Goal: Information Seeking & Learning: Learn about a topic

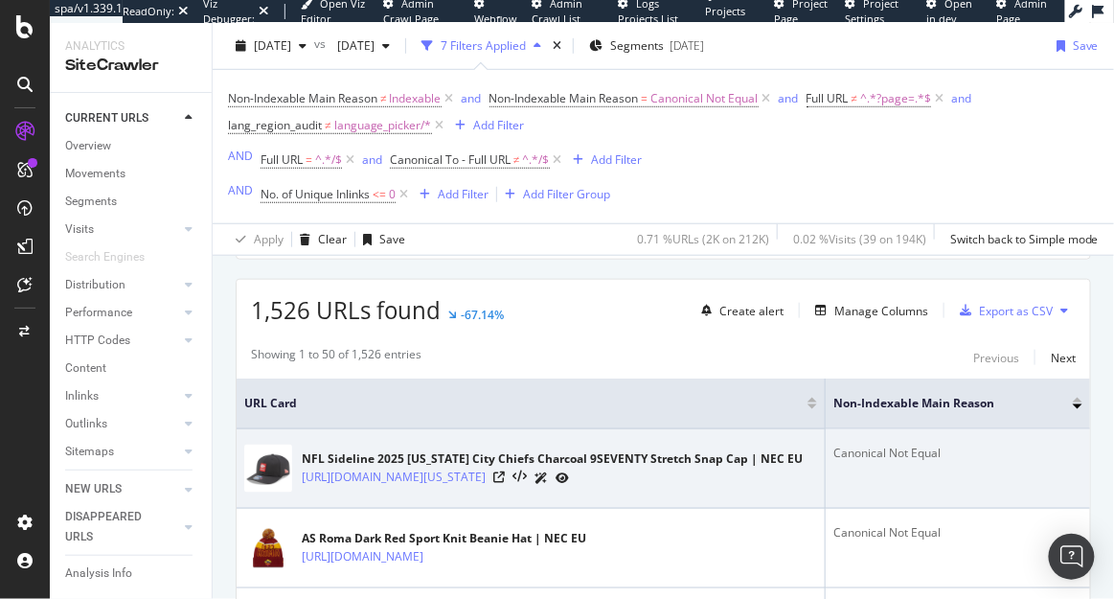
scroll to position [325, 0]
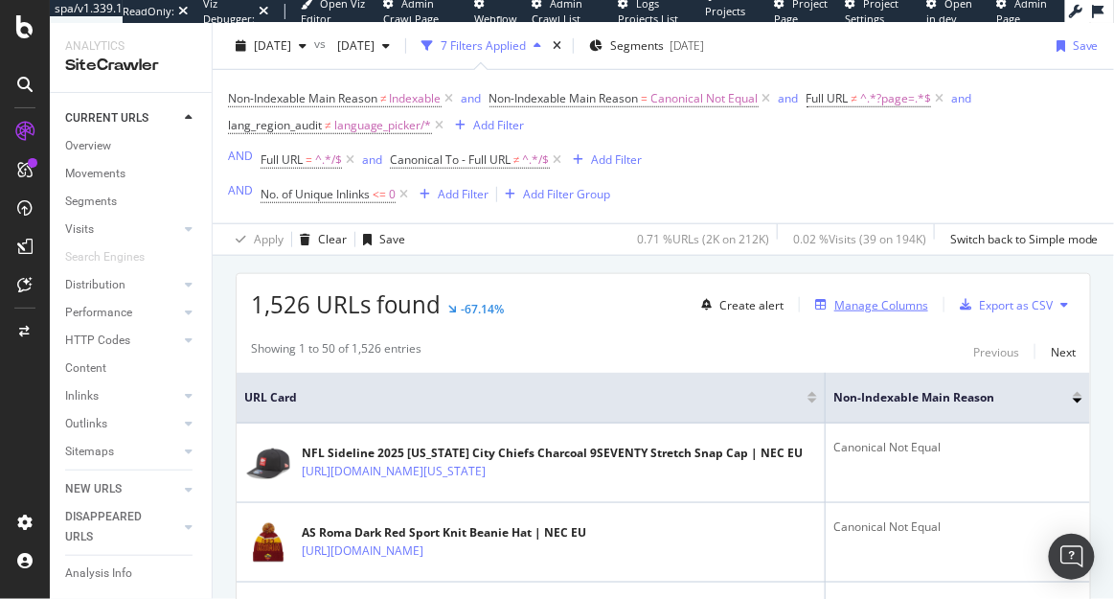
click at [855, 308] on div "Manage Columns" at bounding box center [881, 305] width 94 height 16
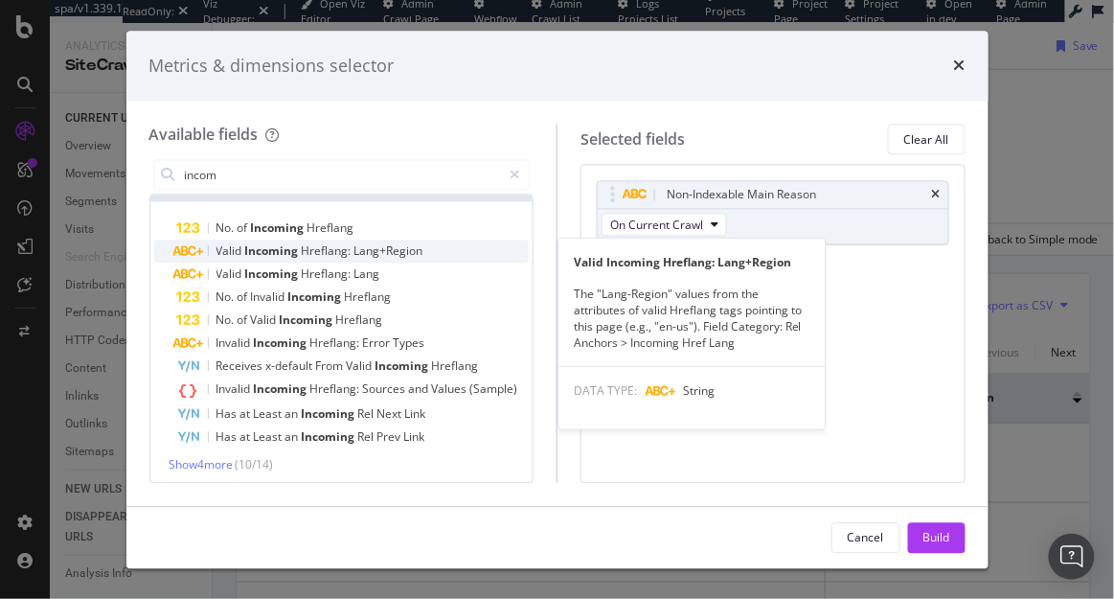
scroll to position [29, 0]
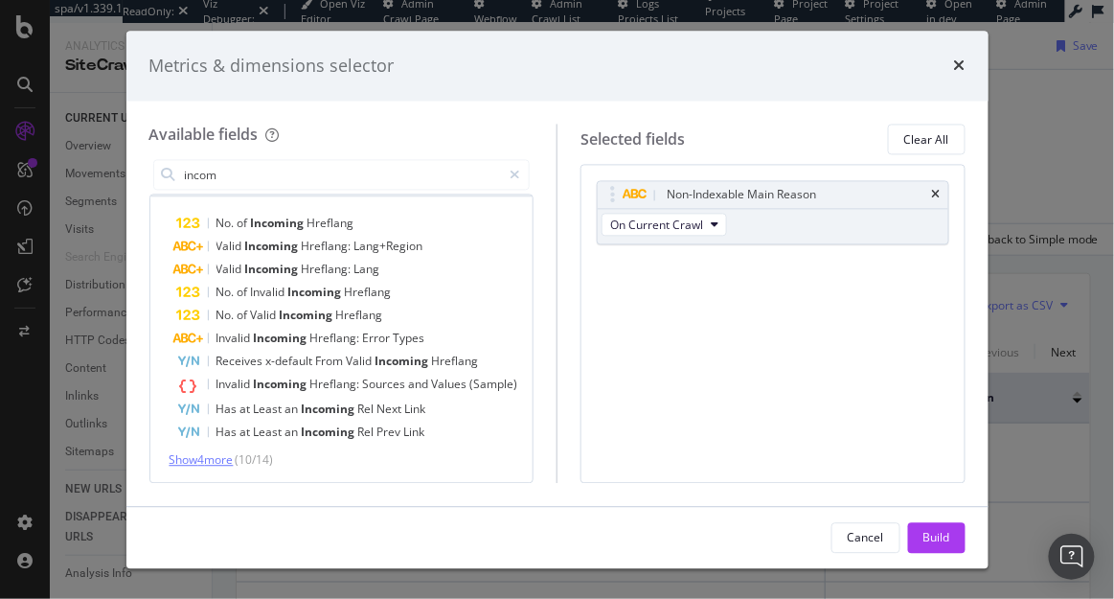
type input "incom"
click at [219, 452] on span "Show 4 more" at bounding box center [202, 460] width 64 height 16
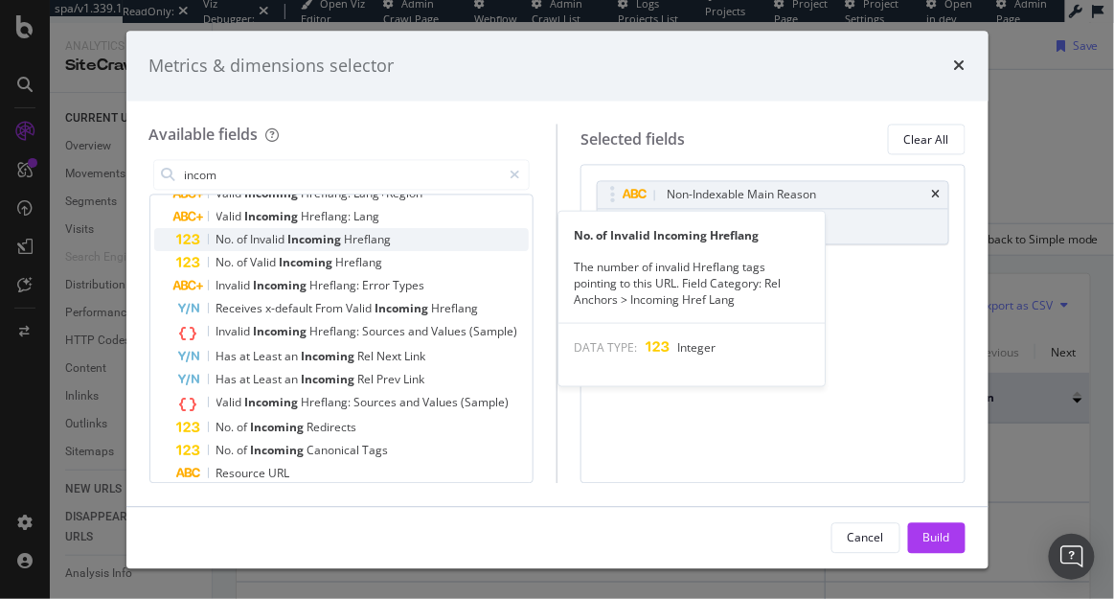
scroll to position [100, 0]
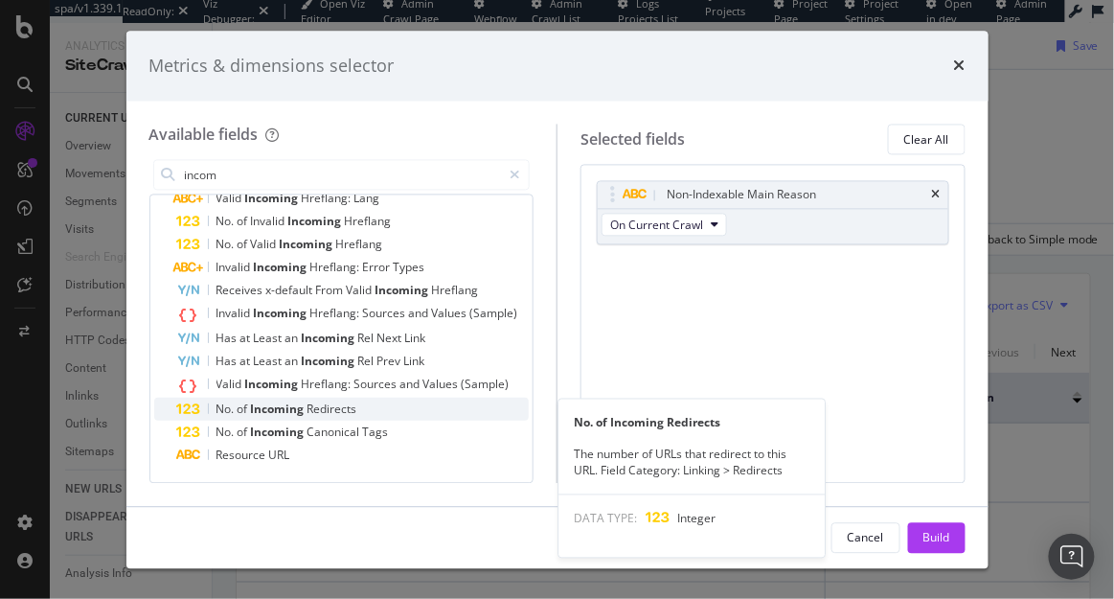
click at [326, 407] on span "Redirects" at bounding box center [333, 409] width 50 height 16
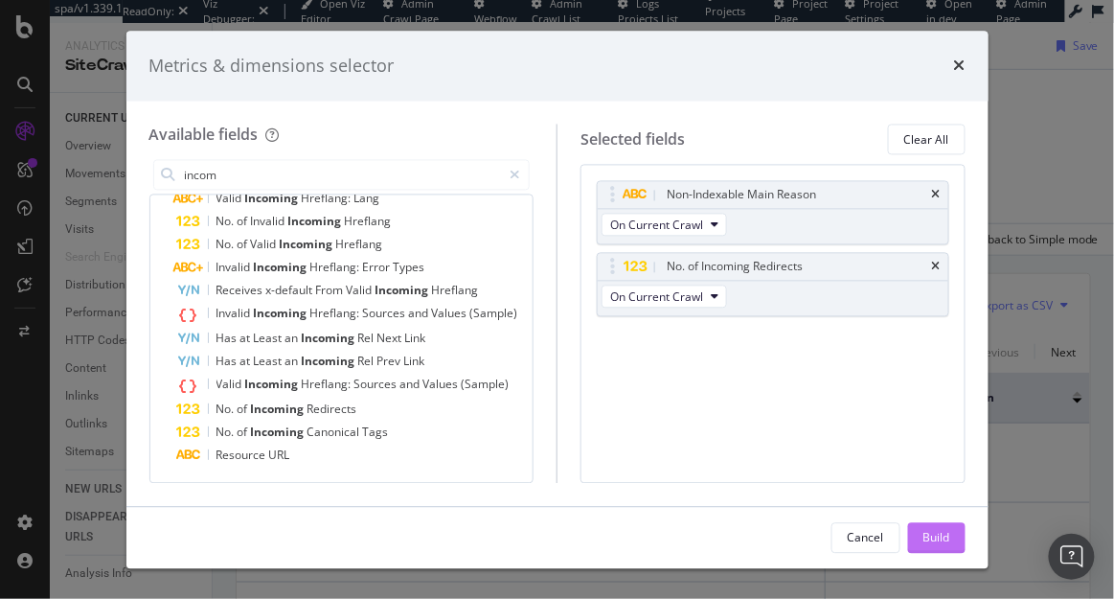
click at [935, 533] on div "Build" at bounding box center [936, 537] width 27 height 16
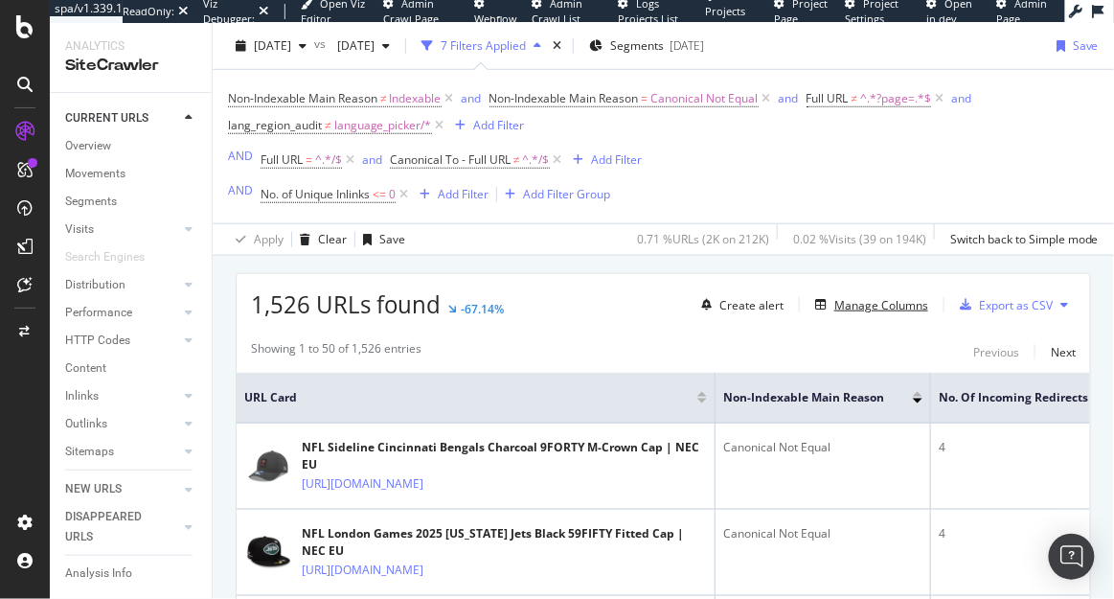
scroll to position [0, 43]
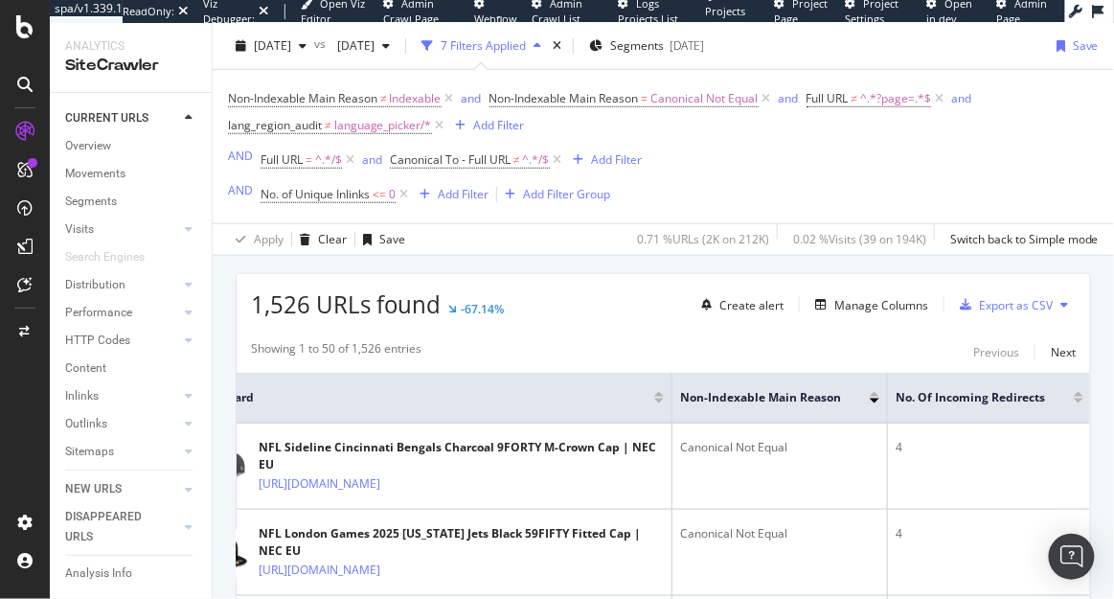
click at [1079, 403] on div at bounding box center [1079, 401] width 10 height 5
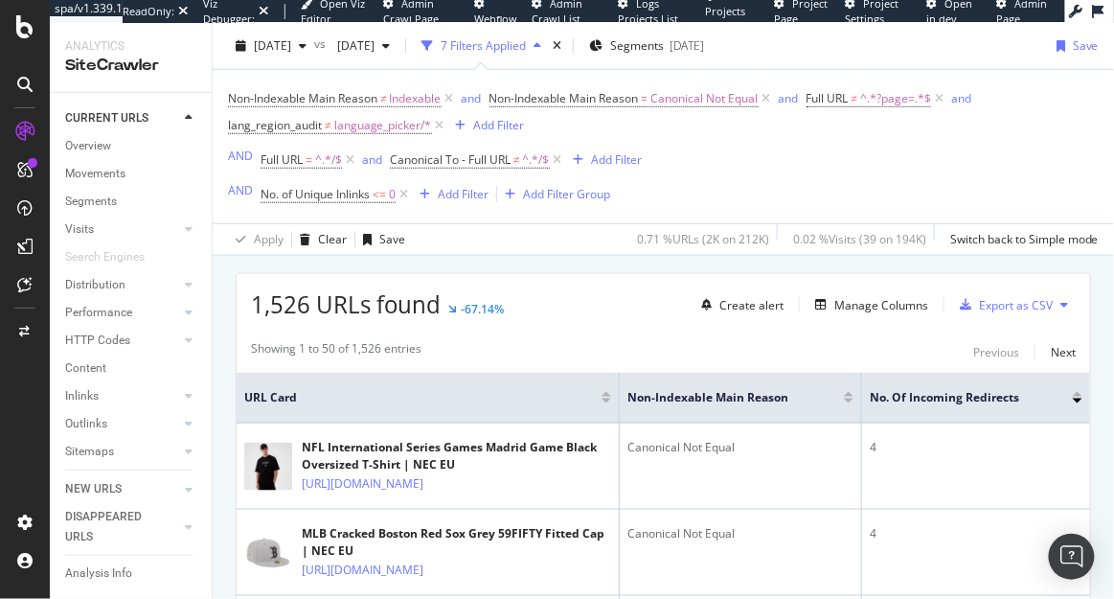
click at [1080, 392] on div "No. of Incoming Redirects" at bounding box center [976, 397] width 213 height 19
click at [1080, 393] on div at bounding box center [1078, 394] width 10 height 5
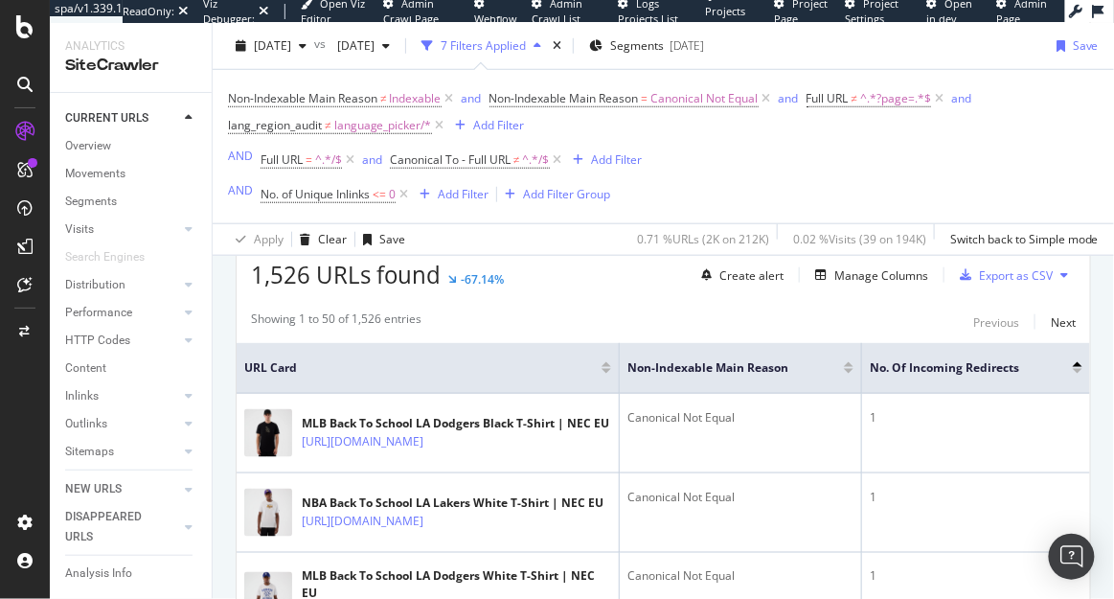
scroll to position [356, 0]
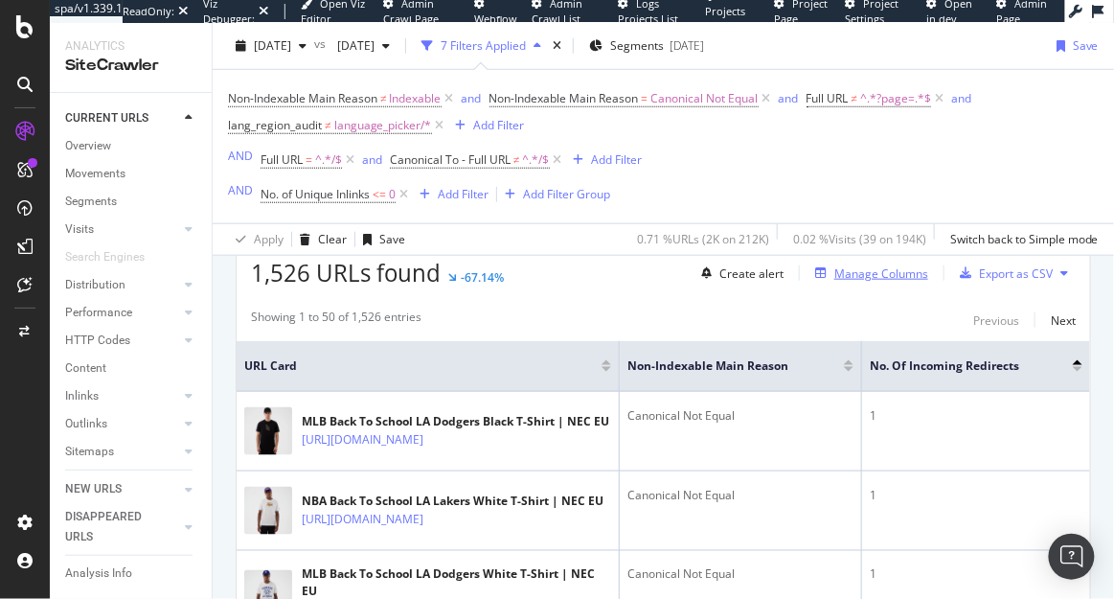
click at [879, 280] on div "Manage Columns" at bounding box center [881, 273] width 94 height 16
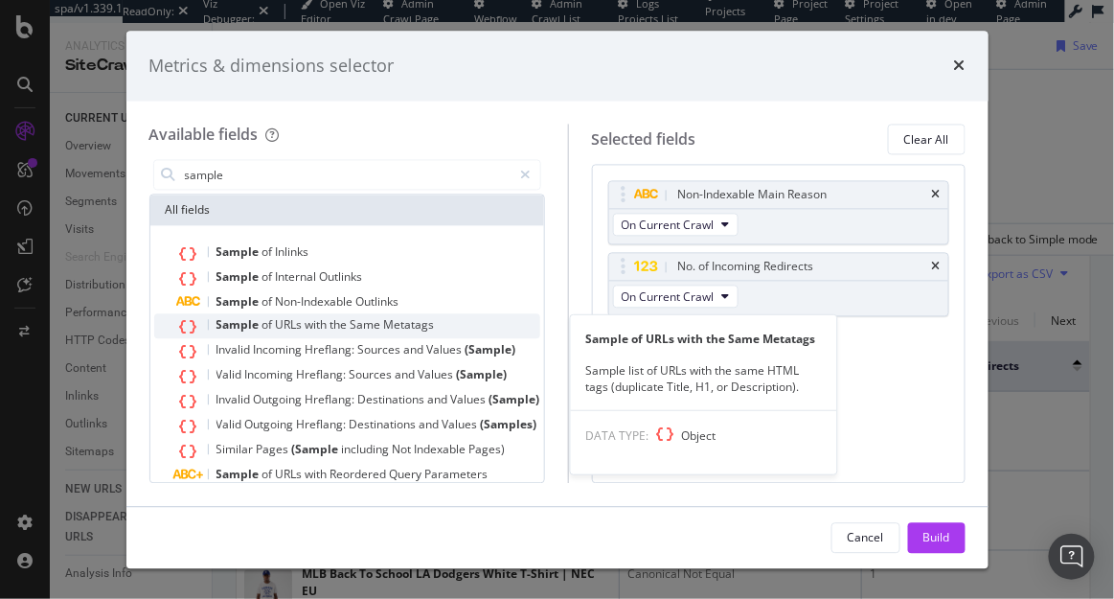
scroll to position [43, 0]
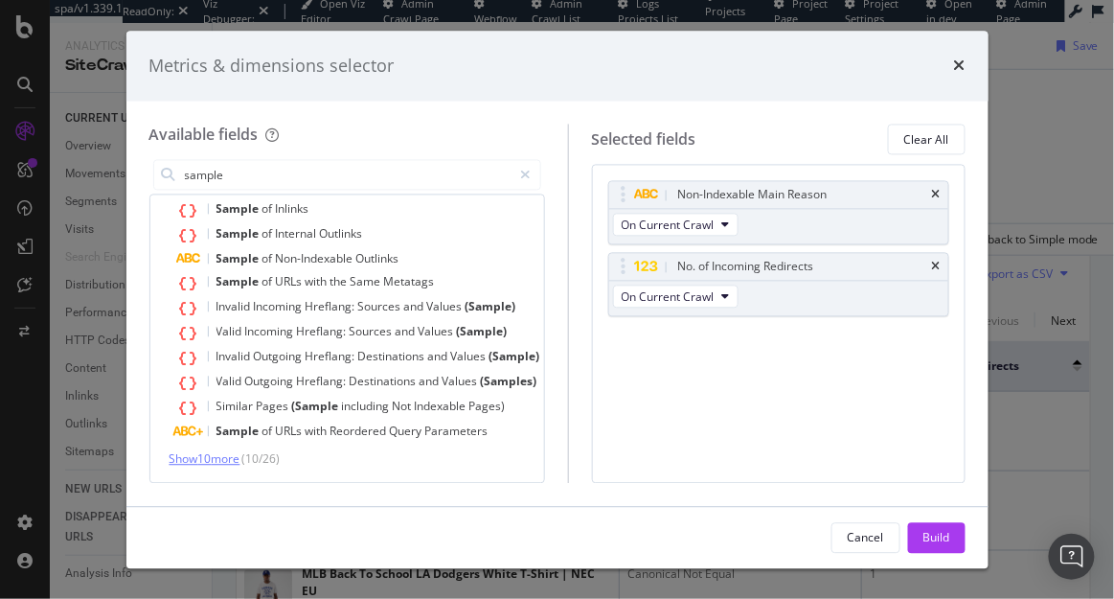
type input "sample"
click at [220, 456] on span "Show 10 more" at bounding box center [205, 459] width 71 height 16
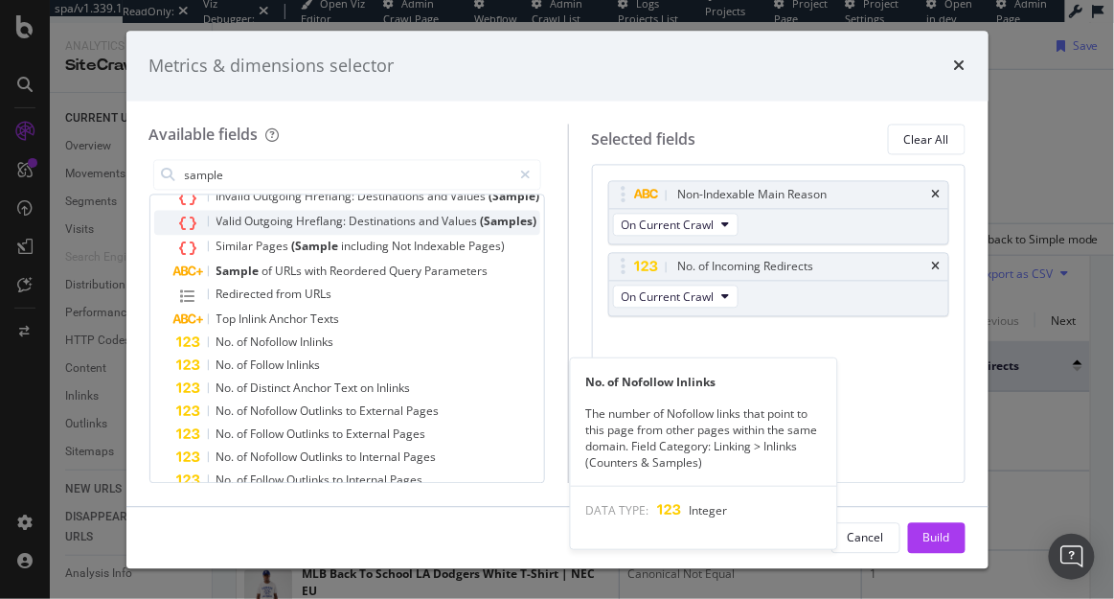
scroll to position [243, 0]
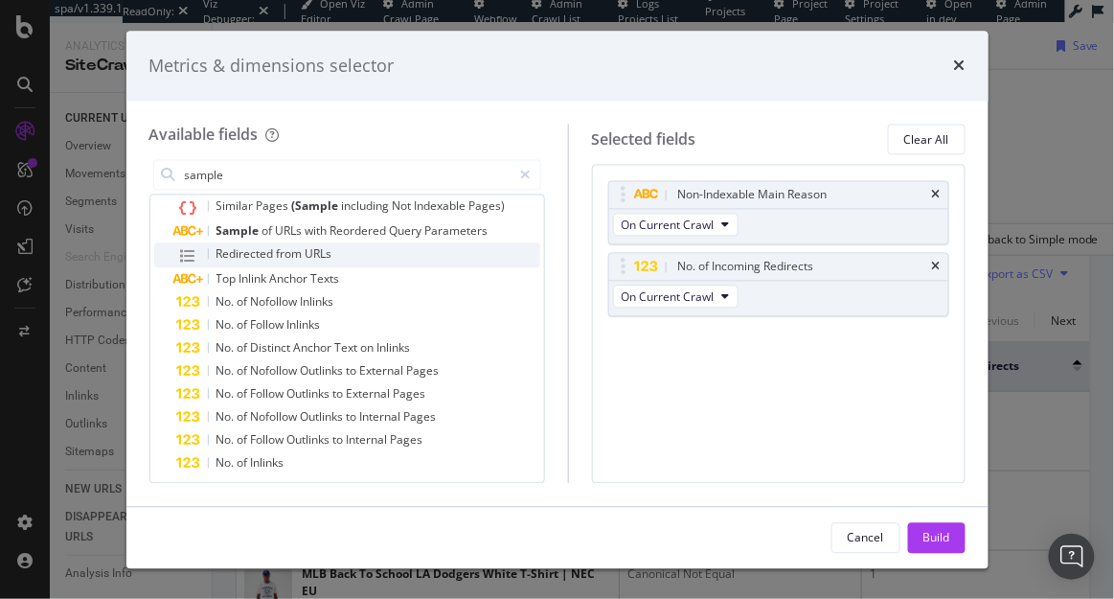
click at [321, 256] on span "URLs" at bounding box center [319, 254] width 27 height 16
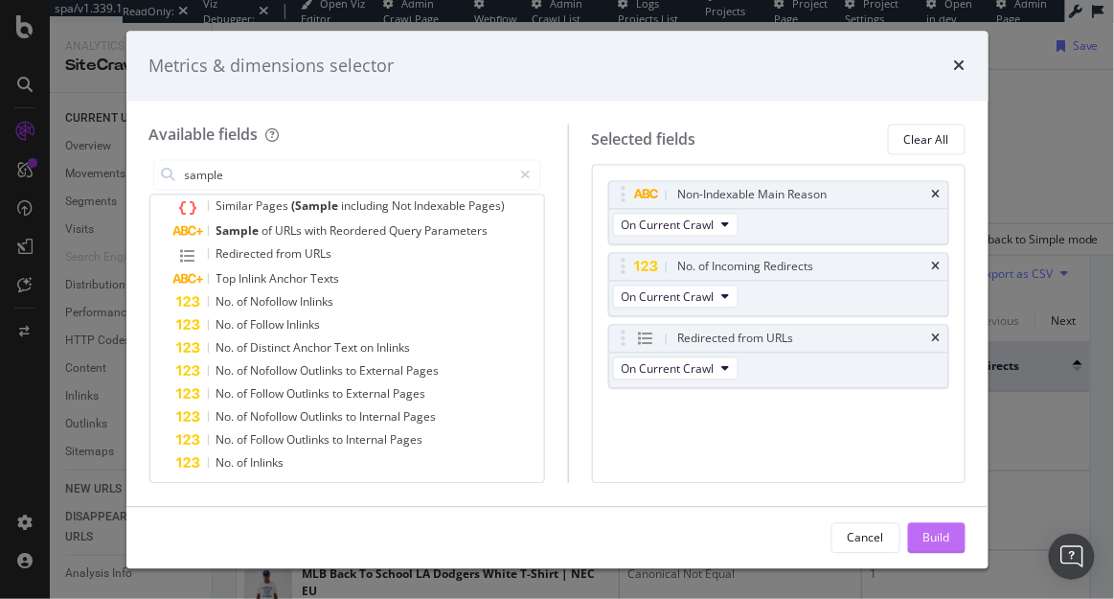
click at [916, 531] on button "Build" at bounding box center [936, 537] width 57 height 31
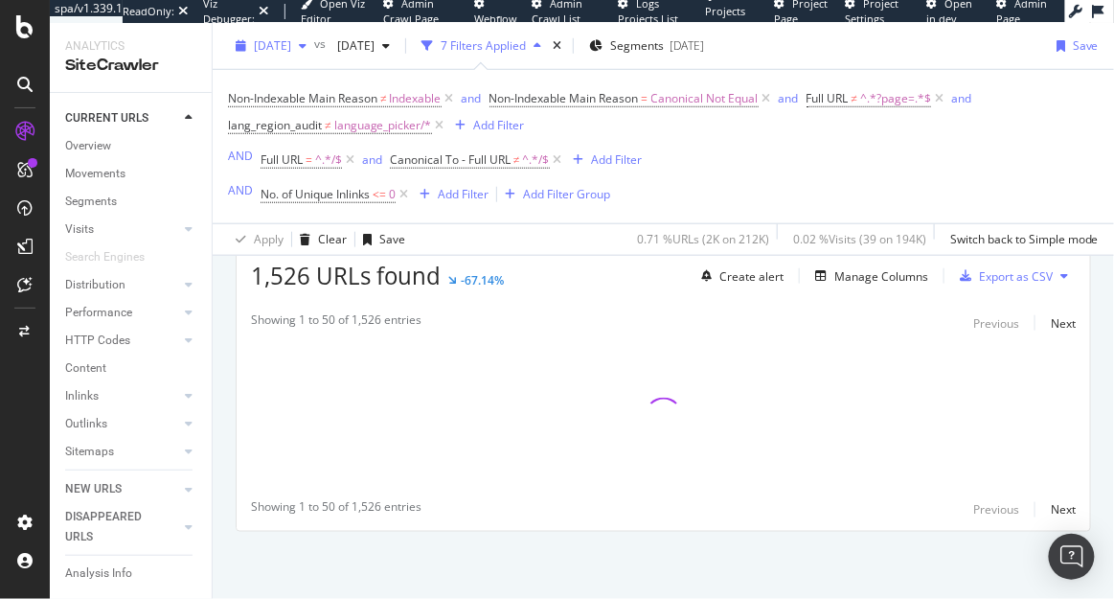
click at [264, 49] on span "2025 Sep. 19th" at bounding box center [272, 45] width 37 height 16
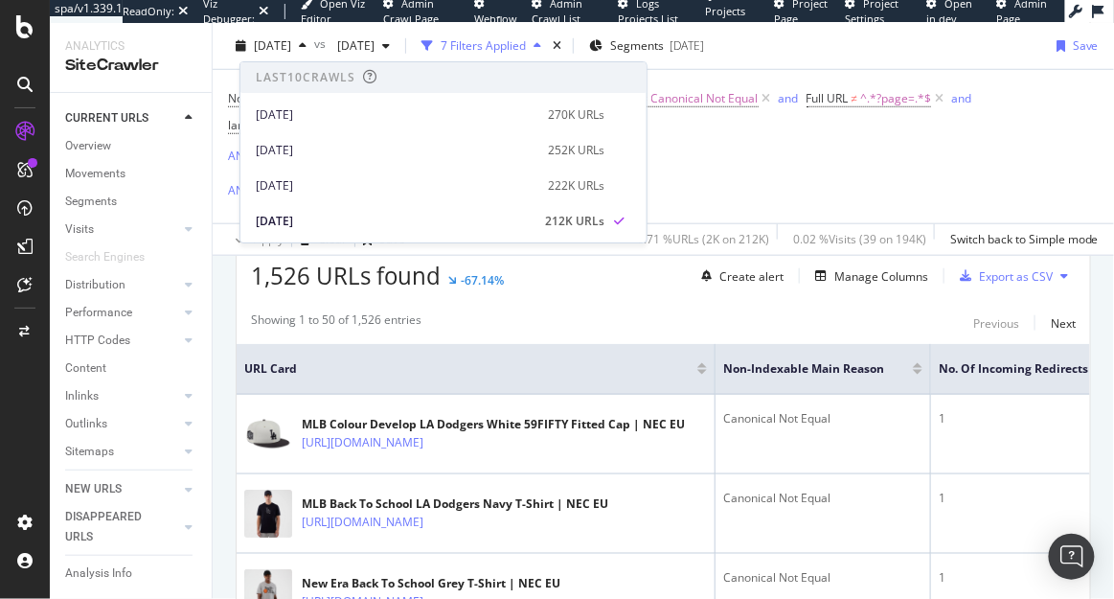
click at [577, 130] on div "2025 Oct. 3rd 252K URLs" at bounding box center [443, 145] width 406 height 35
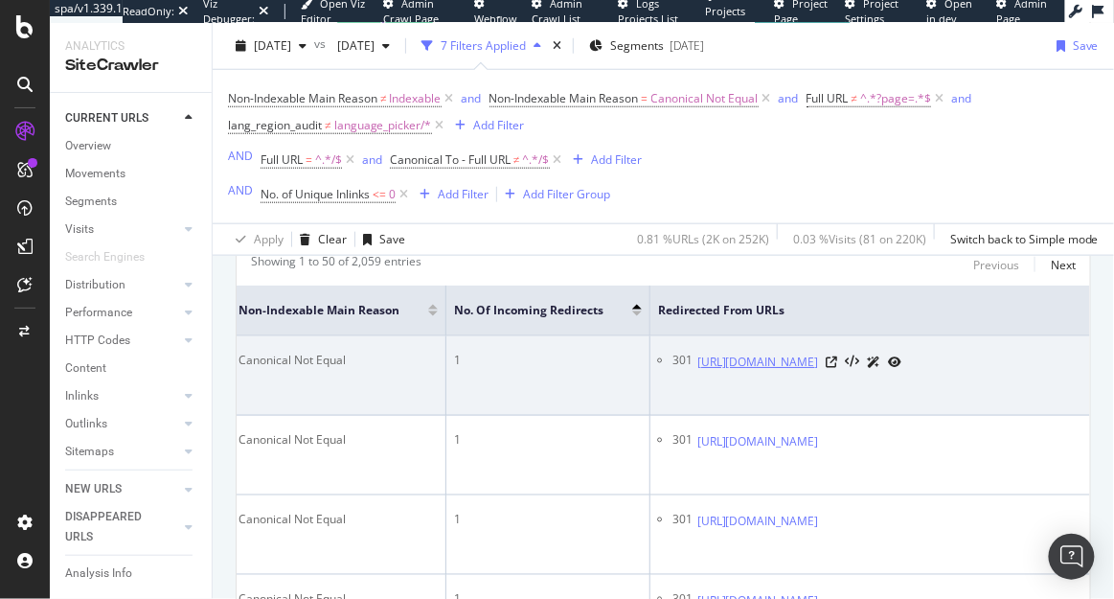
scroll to position [419, 0]
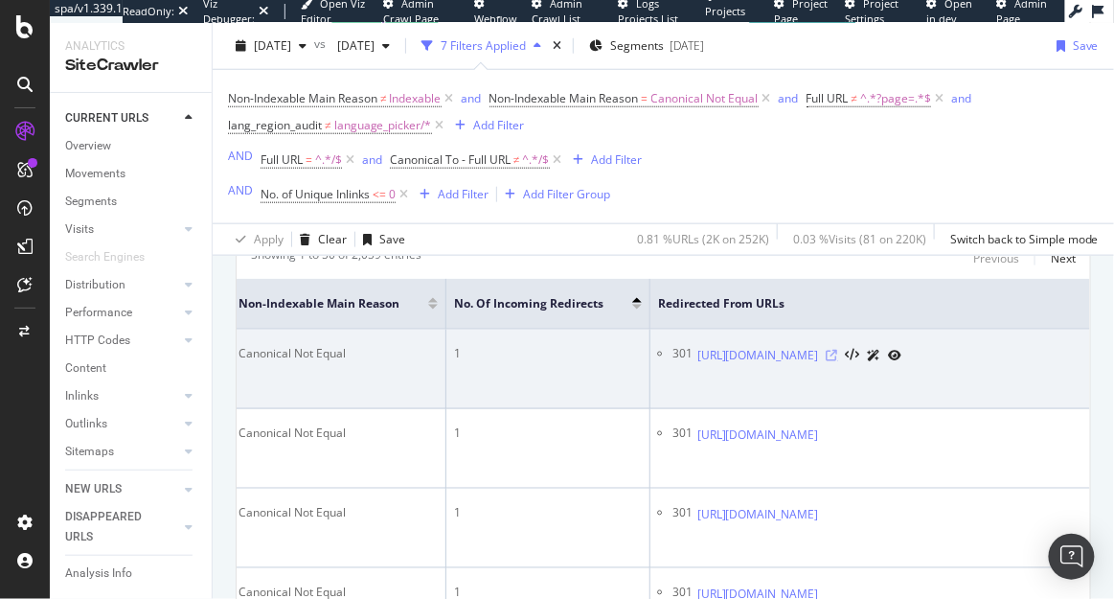
click at [838, 359] on icon at bounding box center [832, 355] width 11 height 11
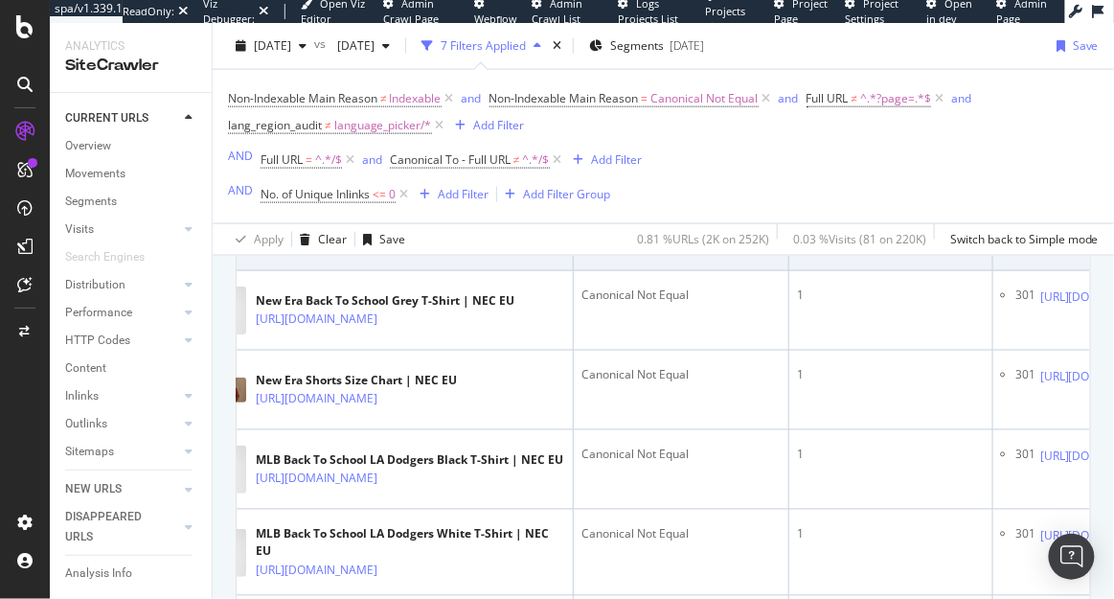
scroll to position [0, 0]
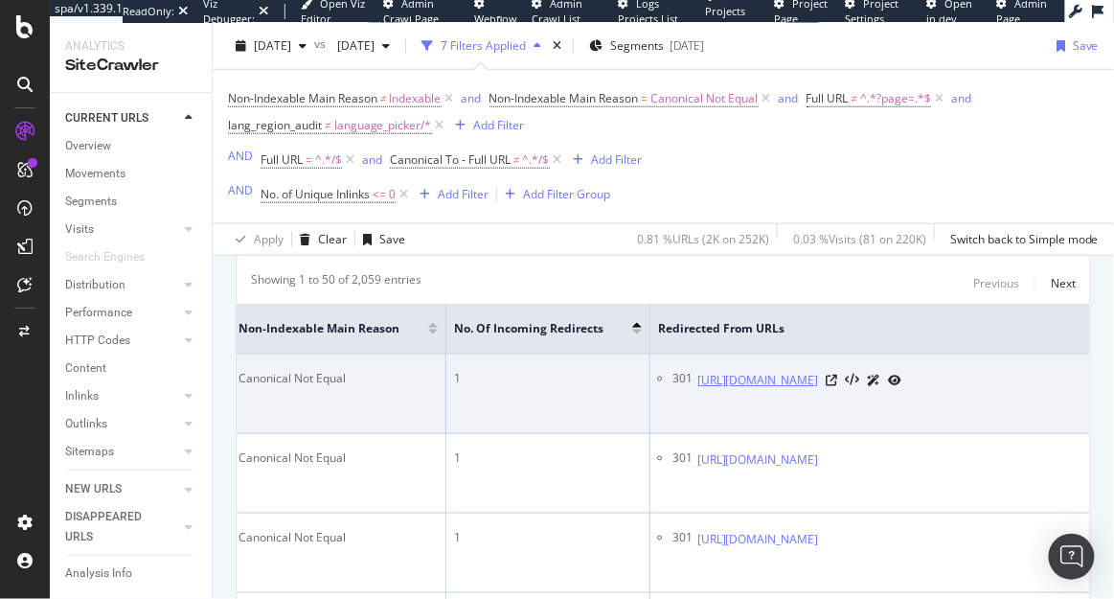
scroll to position [380, 0]
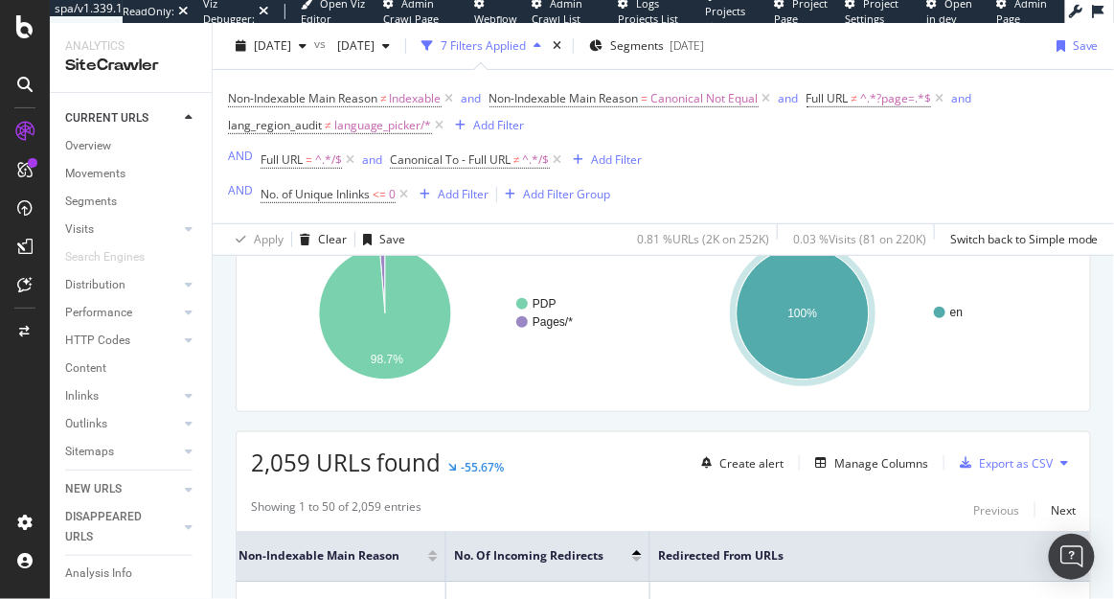
scroll to position [491, 0]
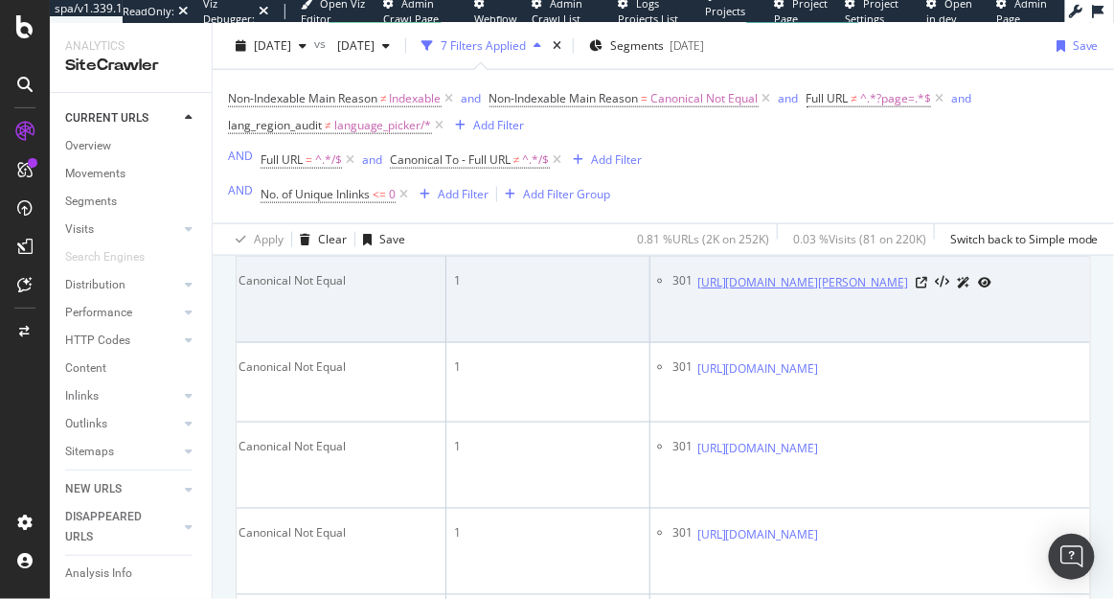
click at [909, 282] on link "https://www.neweracap.eu/products/camiseta-chicago-bulls-nba-back-to-school-bla…" at bounding box center [803, 282] width 212 height 19
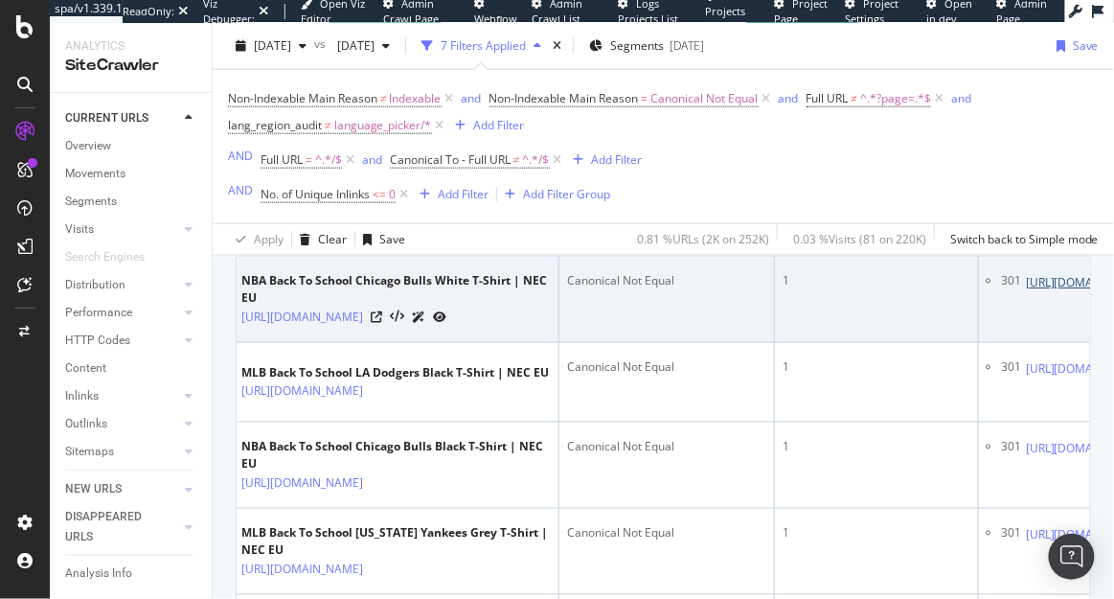
scroll to position [0, 0]
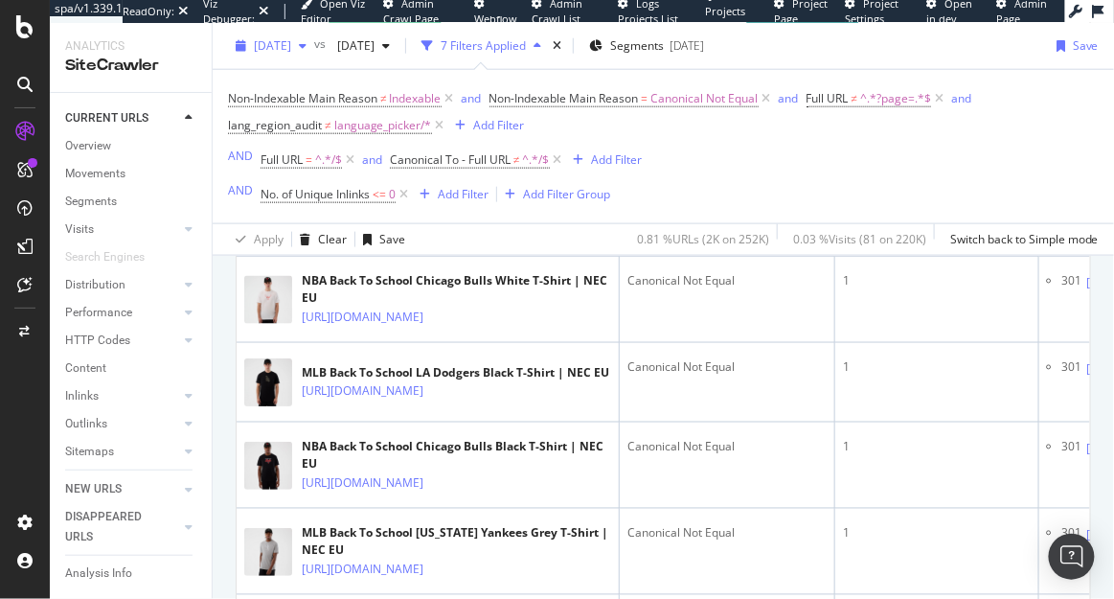
click at [291, 41] on span "2025 Oct. 3rd" at bounding box center [272, 45] width 37 height 16
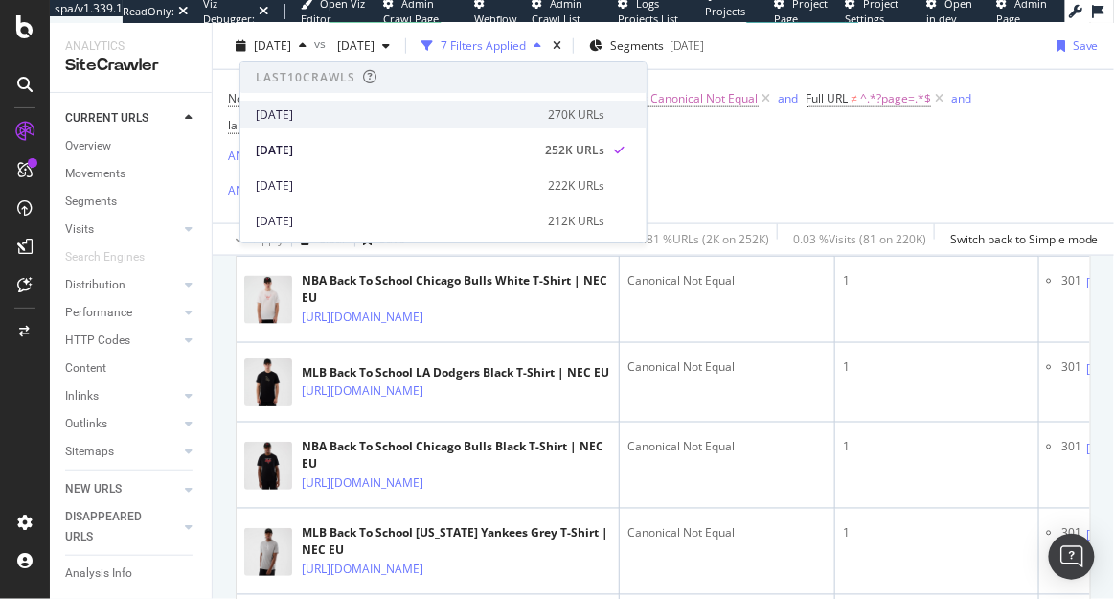
click at [341, 104] on div "2025 Oct. 10th 270K URLs" at bounding box center [443, 115] width 406 height 28
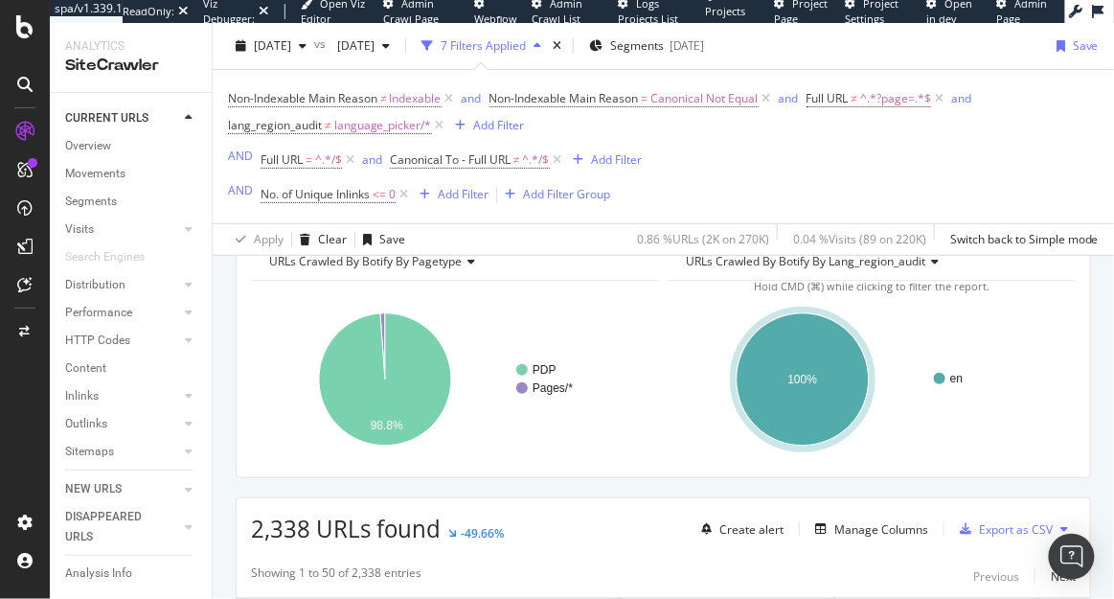
scroll to position [102, 0]
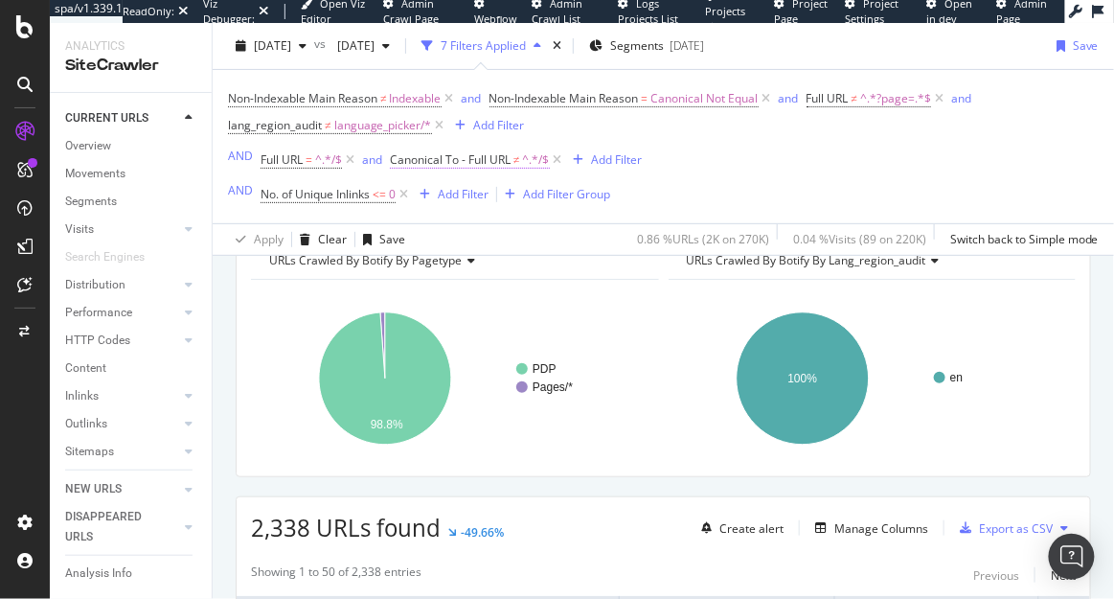
click at [458, 158] on span "Canonical To - Full URL" at bounding box center [450, 159] width 121 height 16
click at [738, 151] on div "Non-Indexable Main Reason ≠ Indexable and Non-Indexable Main Reason = Canonical…" at bounding box center [663, 146] width 871 height 123
click at [314, 158] on span "Full URL = ^.*/$" at bounding box center [301, 159] width 81 height 17
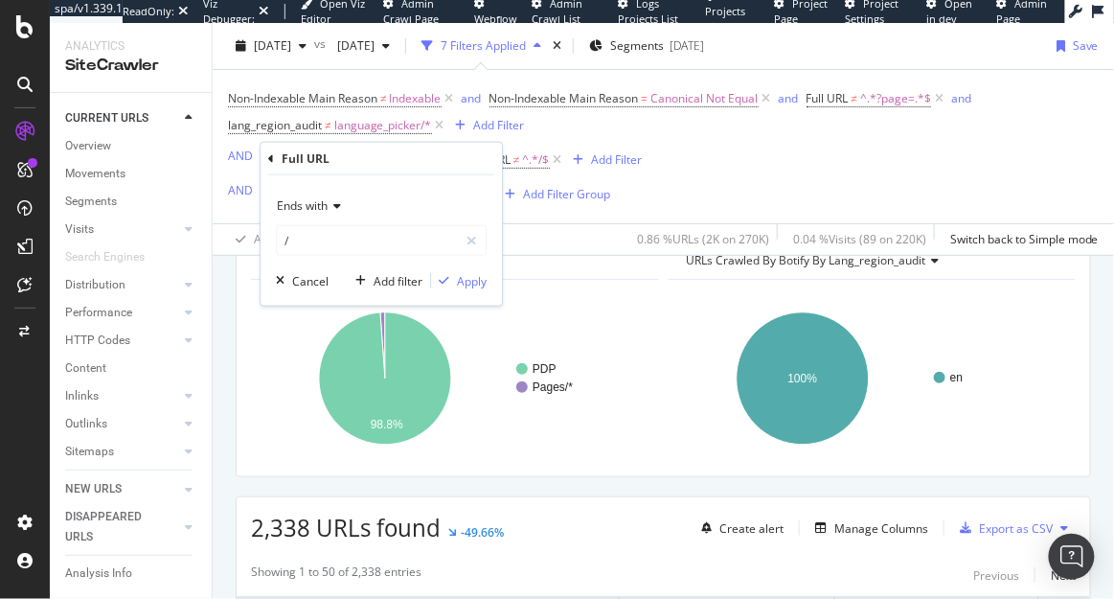
click at [610, 116] on div "Non-Indexable Main Reason ≠ Indexable and Non-Indexable Main Reason = Canonical…" at bounding box center [663, 112] width 871 height 54
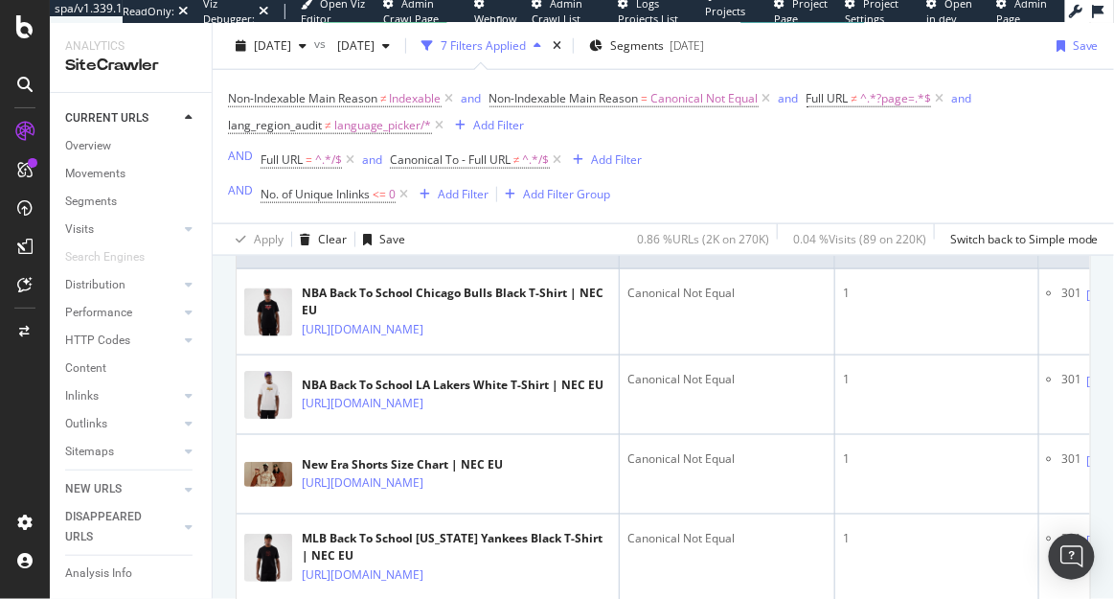
scroll to position [480, 0]
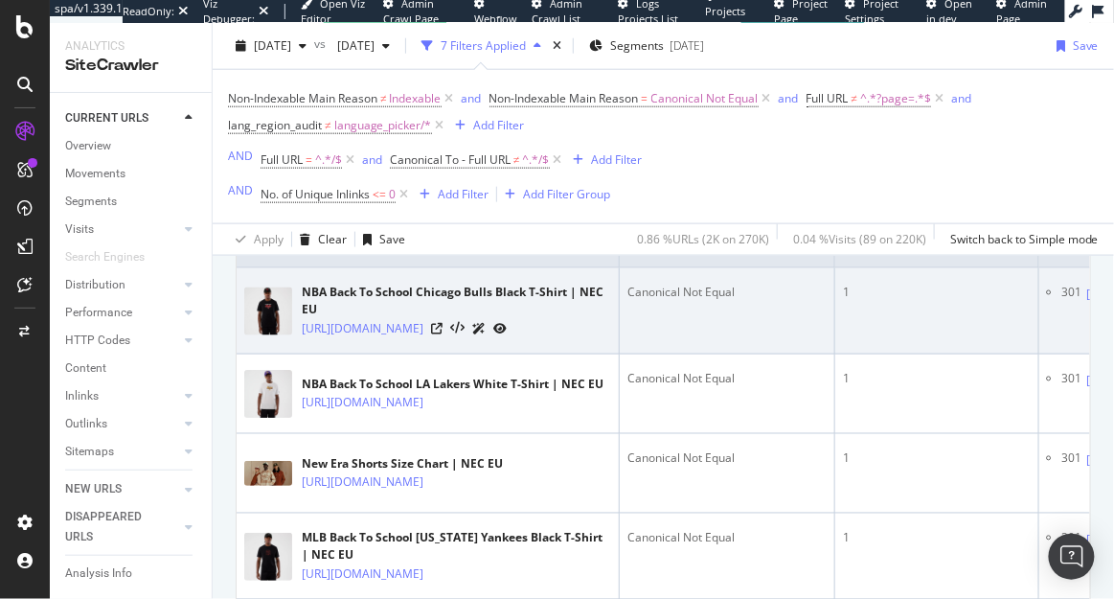
click at [627, 330] on td "Canonical Not Equal" at bounding box center [728, 311] width 216 height 86
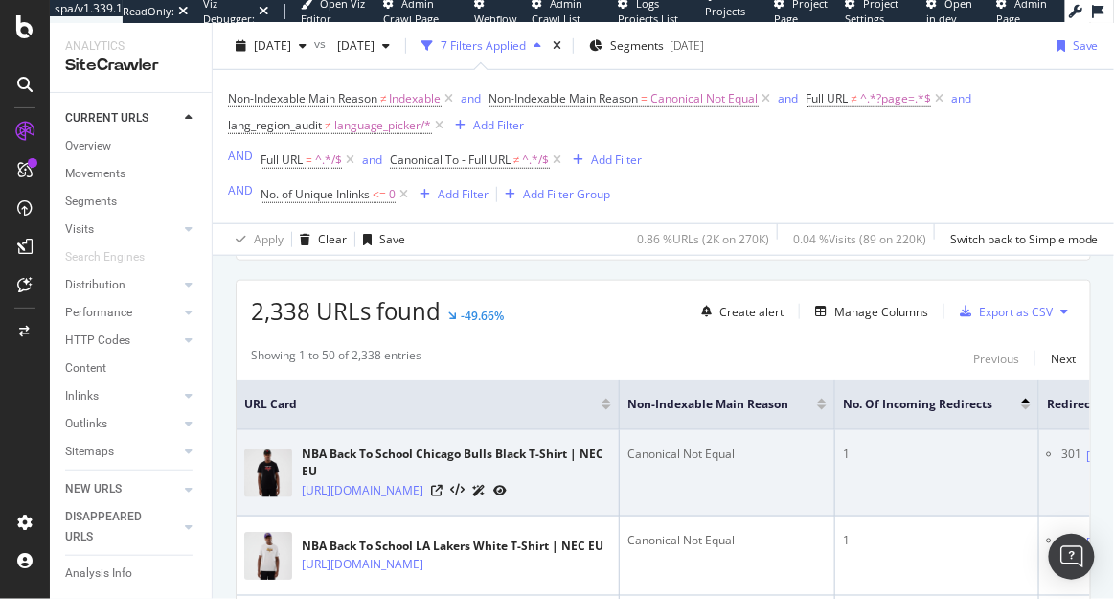
scroll to position [320, 0]
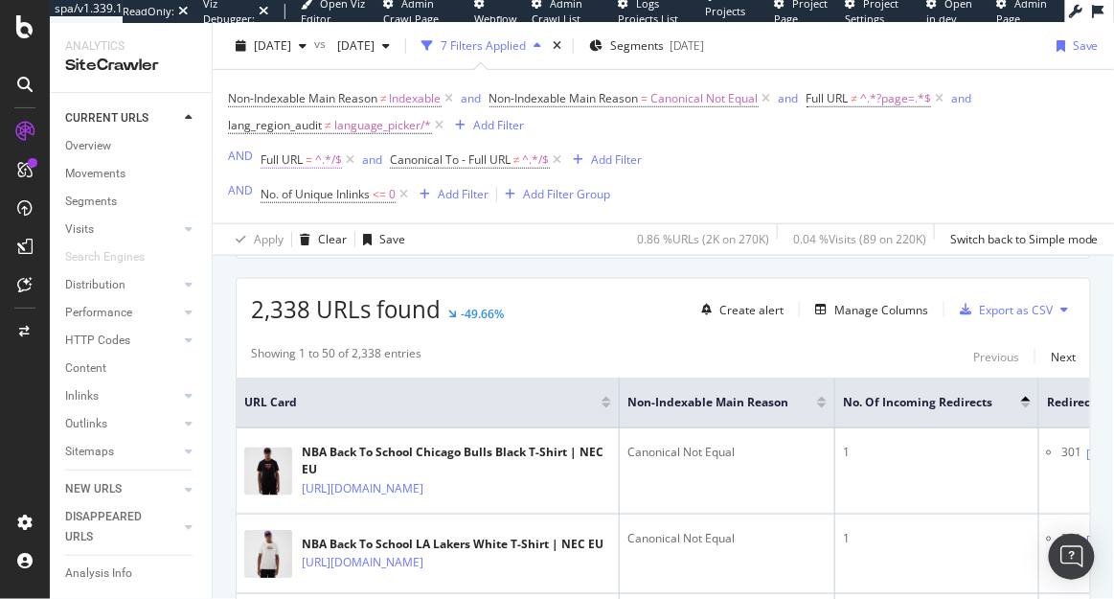
click at [319, 165] on span "^.*/$" at bounding box center [328, 160] width 27 height 27
click at [721, 177] on div "Non-Indexable Main Reason ≠ Indexable and Non-Indexable Main Reason = Canonical…" at bounding box center [663, 146] width 871 height 123
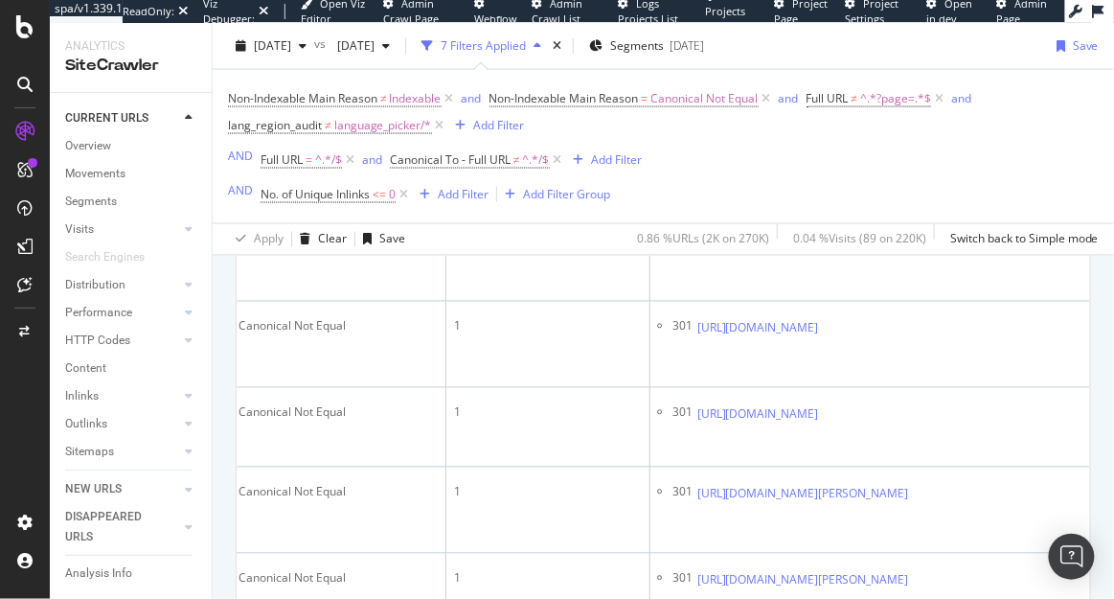
scroll to position [713, 0]
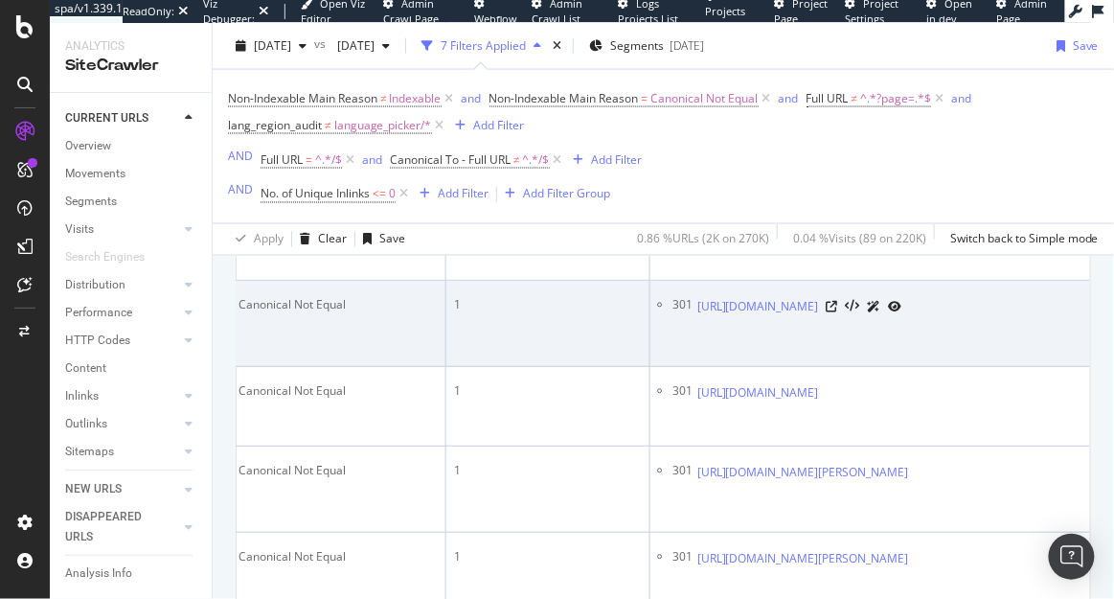
click at [902, 316] on div "https://www.neweracap.eu/products/camiseta-new-york-yankees-mlb-back-to-school-…" at bounding box center [799, 306] width 205 height 20
click at [838, 312] on icon at bounding box center [832, 306] width 11 height 11
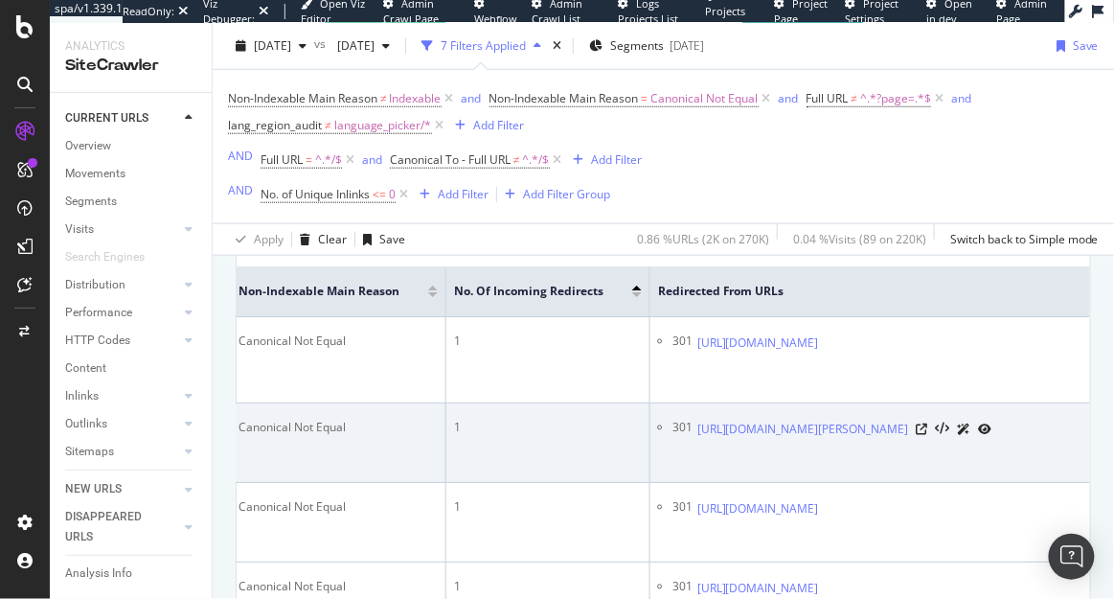
scroll to position [334, 0]
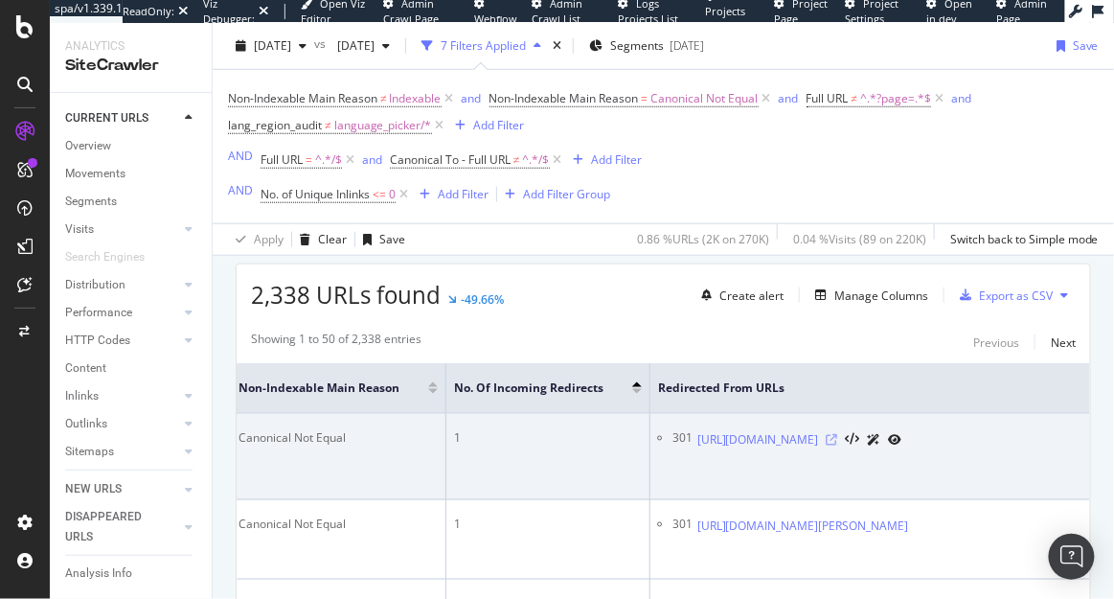
click at [838, 445] on icon at bounding box center [832, 439] width 11 height 11
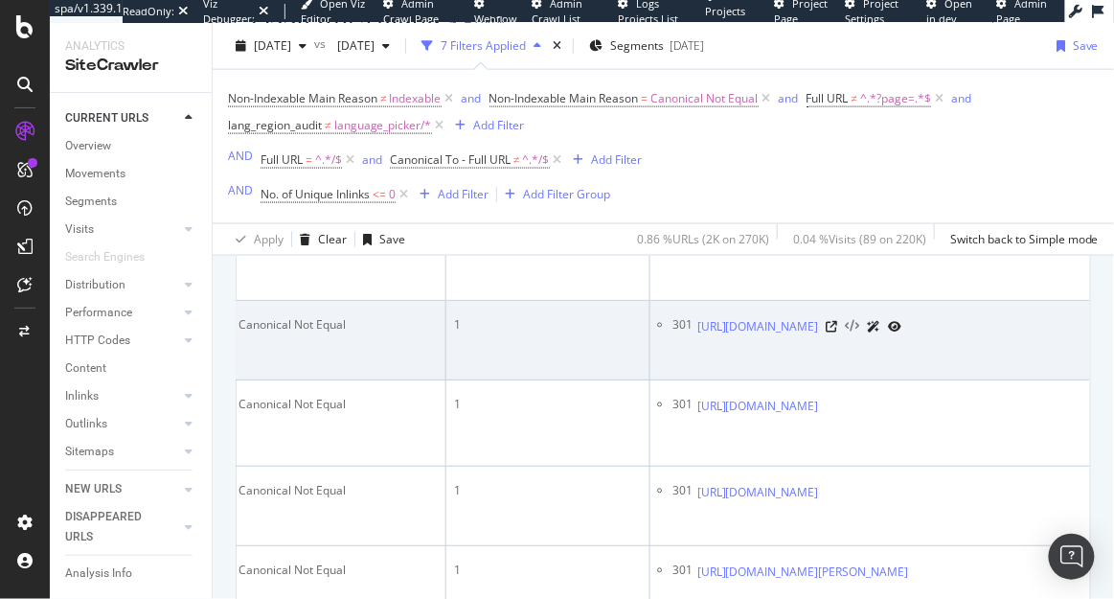
scroll to position [614, 0]
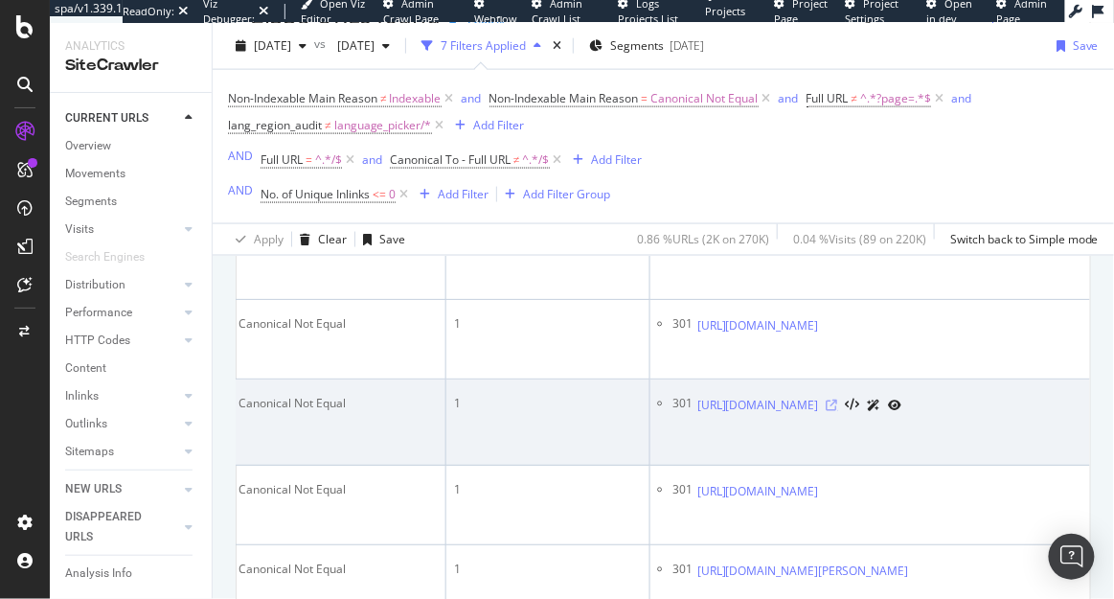
click at [838, 411] on icon at bounding box center [832, 404] width 11 height 11
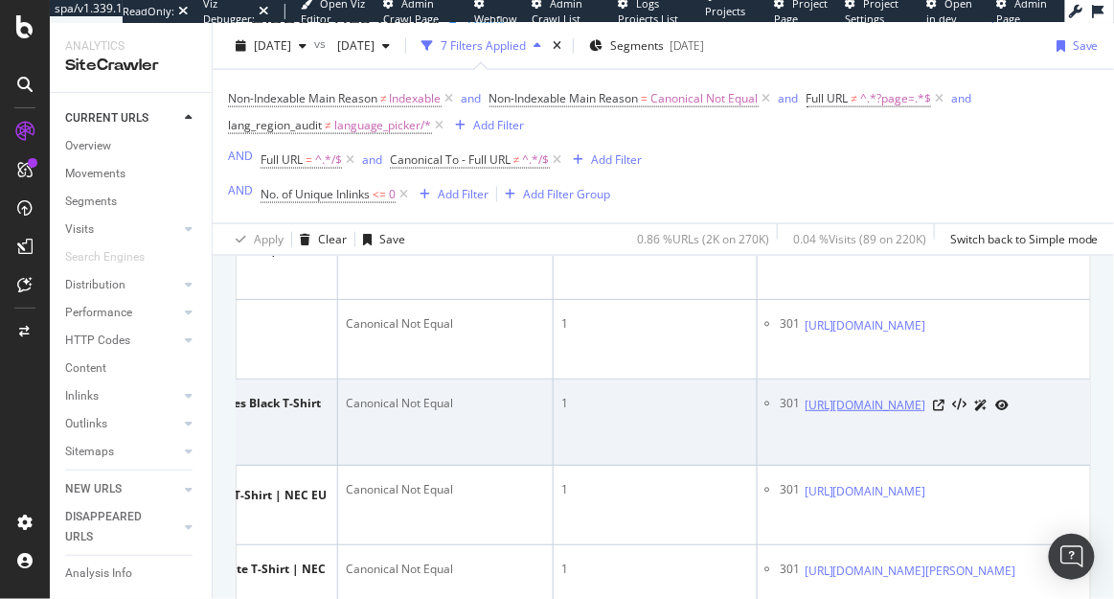
scroll to position [0, 427]
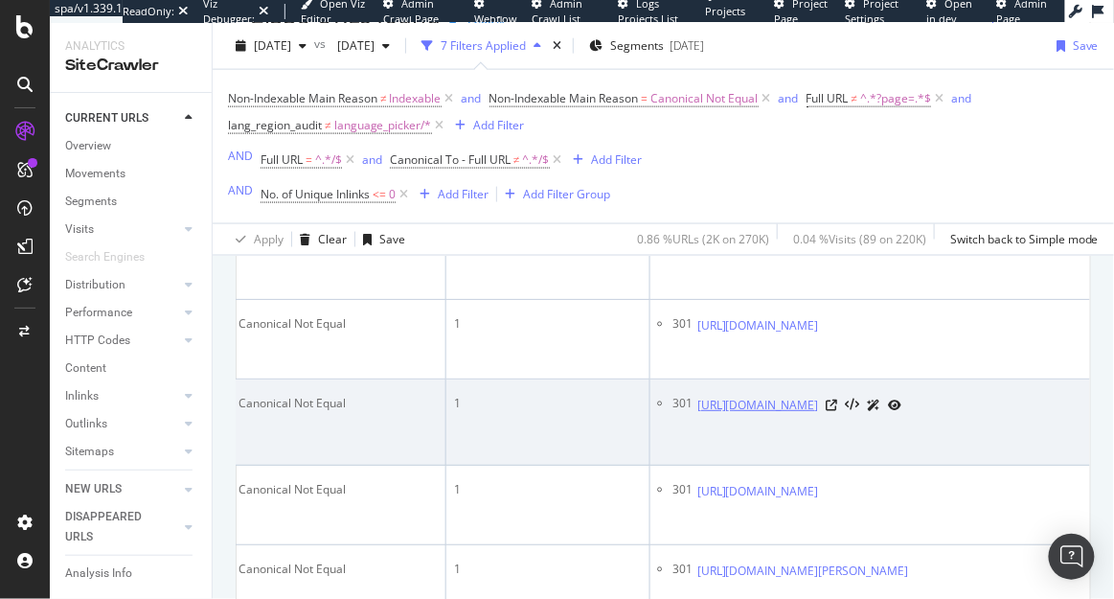
click at [819, 415] on link "https://www.neweracap.eu/products/camiseta-new-york-yankees-mlb-back-to-school-…" at bounding box center [758, 405] width 122 height 19
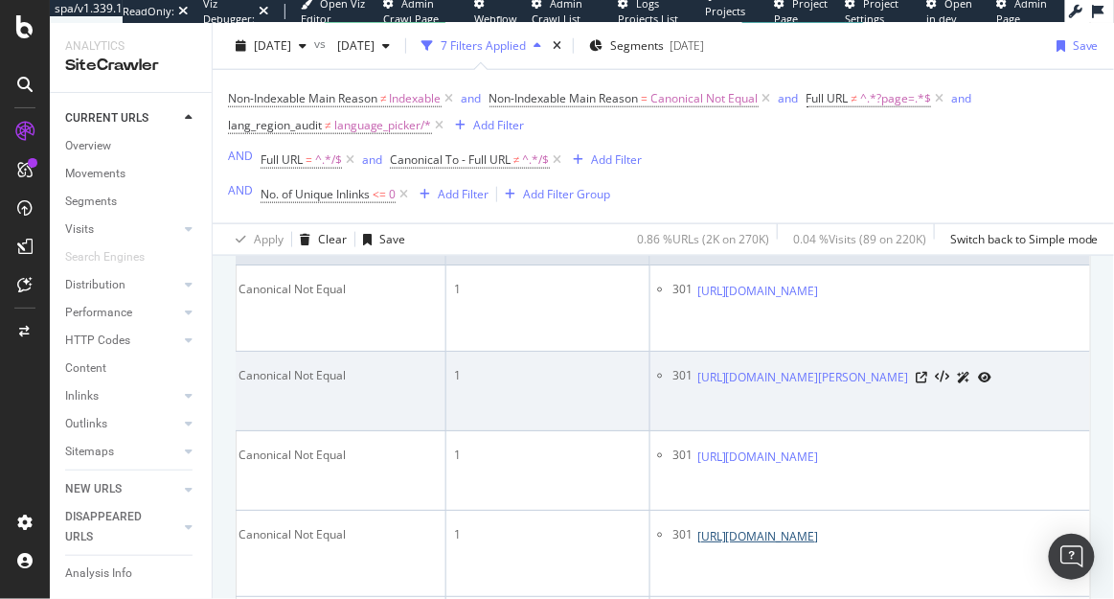
scroll to position [424, 0]
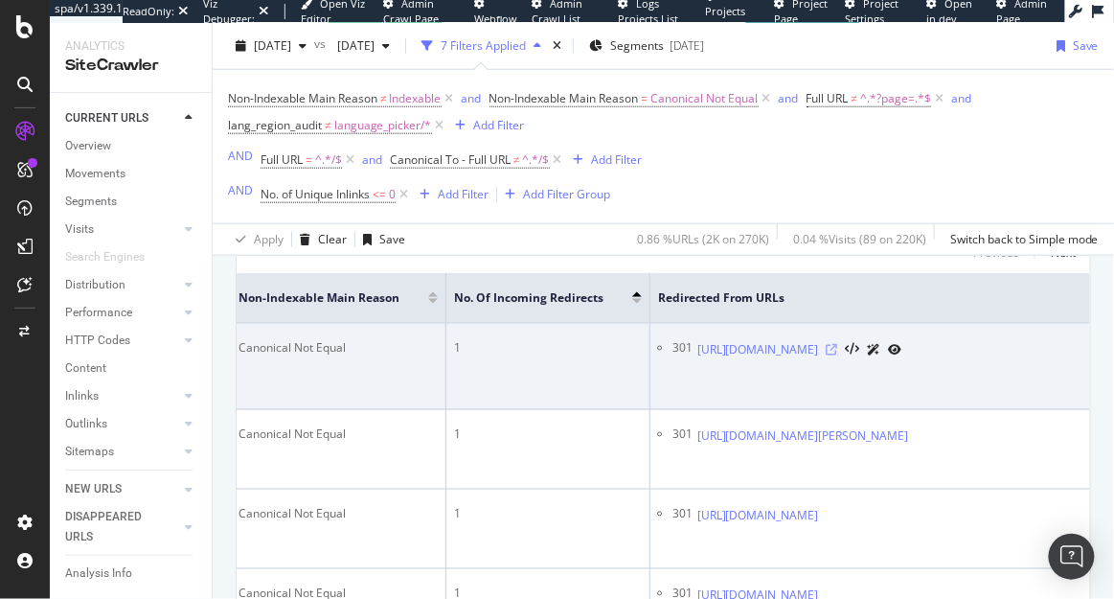
click at [838, 354] on icon at bounding box center [832, 349] width 11 height 11
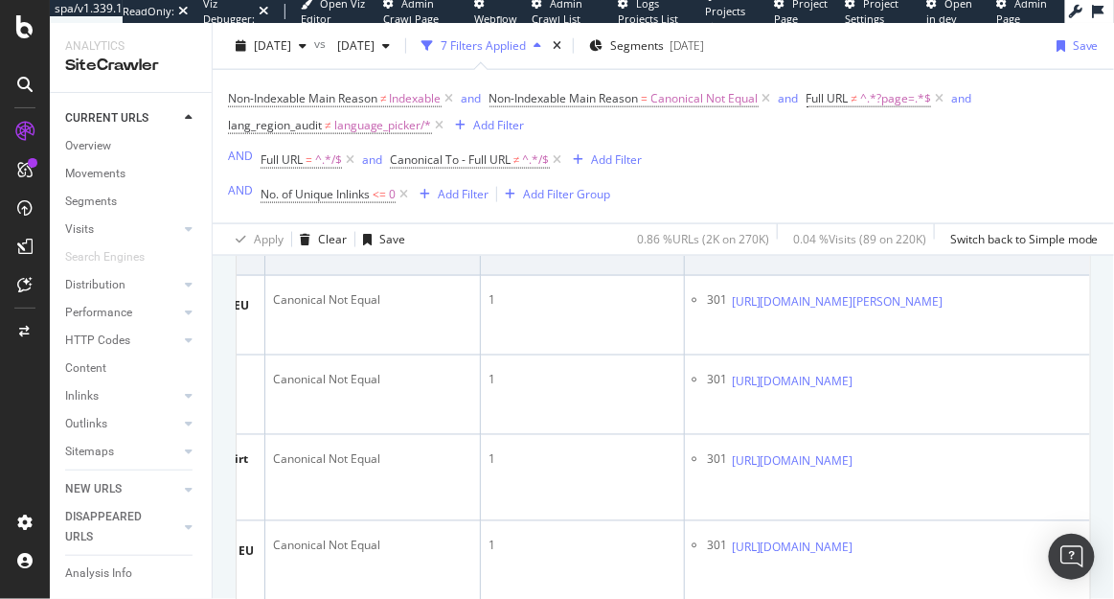
scroll to position [414, 0]
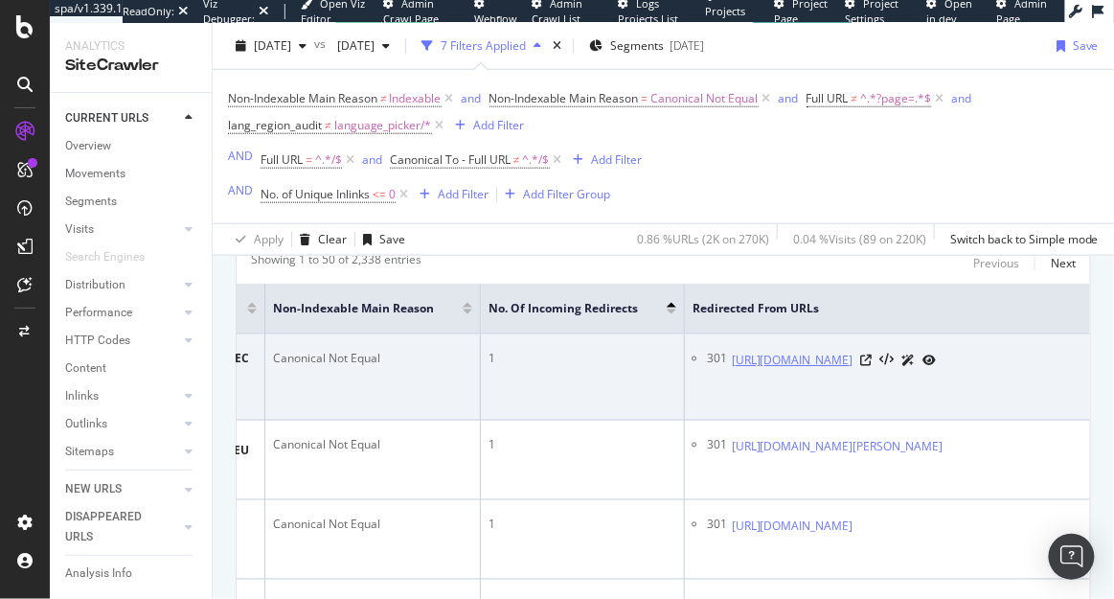
click at [849, 368] on link "https://www.neweracap.eu/products/camiseta-chicago-bulls-nba-back-to-school-607…" at bounding box center [793, 360] width 122 height 19
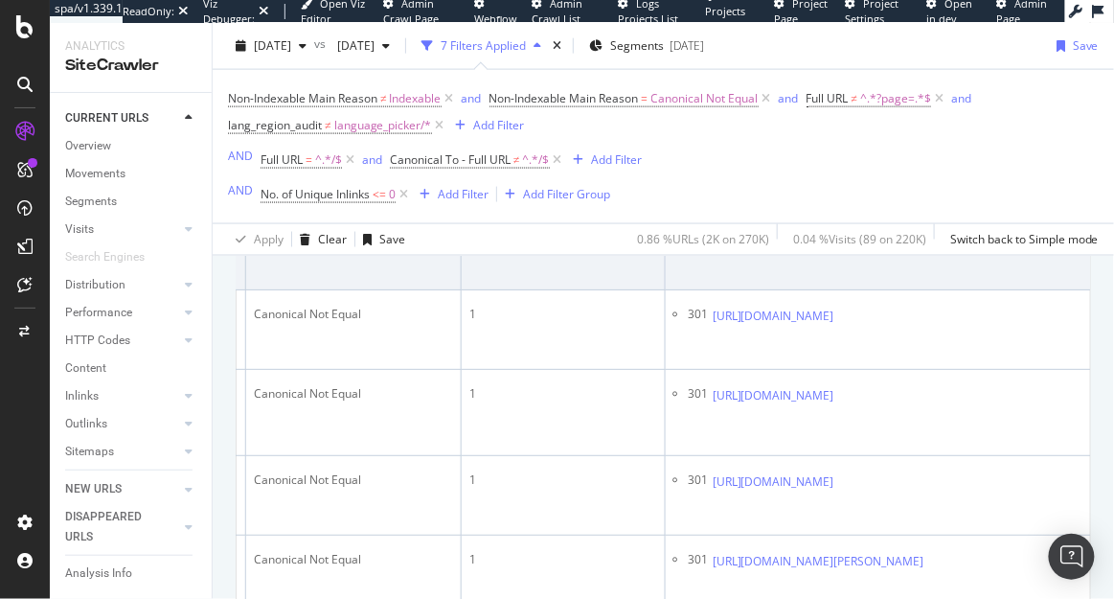
scroll to position [0, 427]
click at [928, 242] on icon at bounding box center [922, 236] width 11 height 11
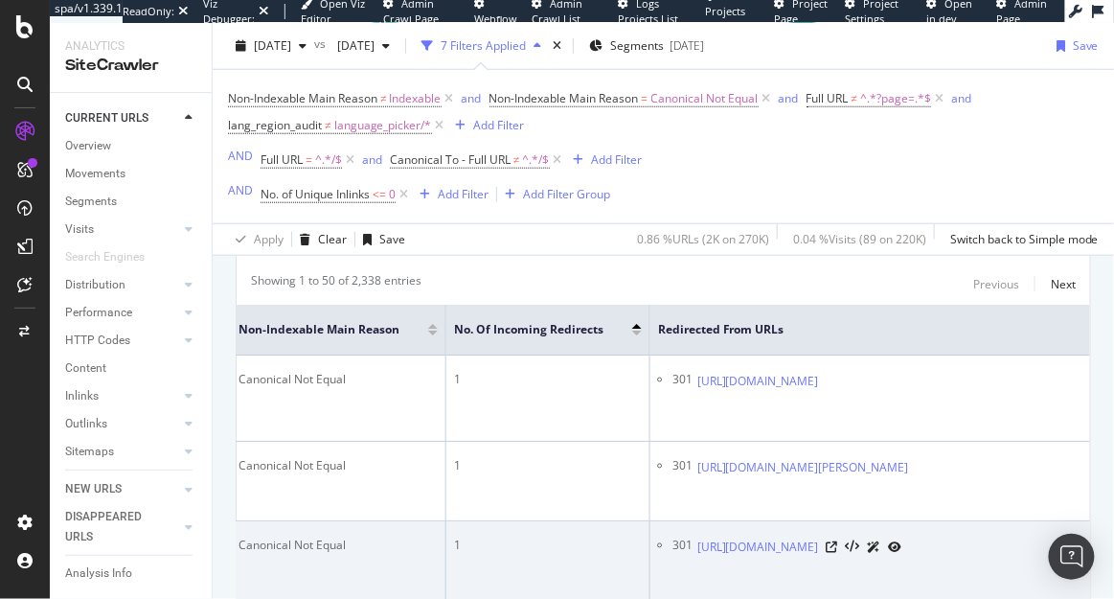
scroll to position [361, 0]
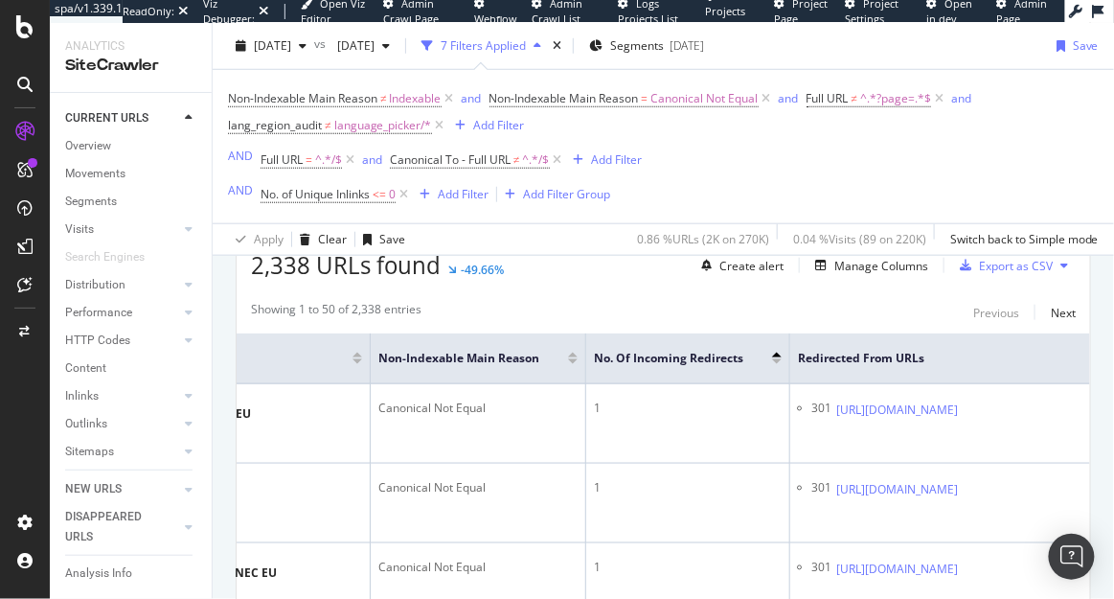
scroll to position [0, 361]
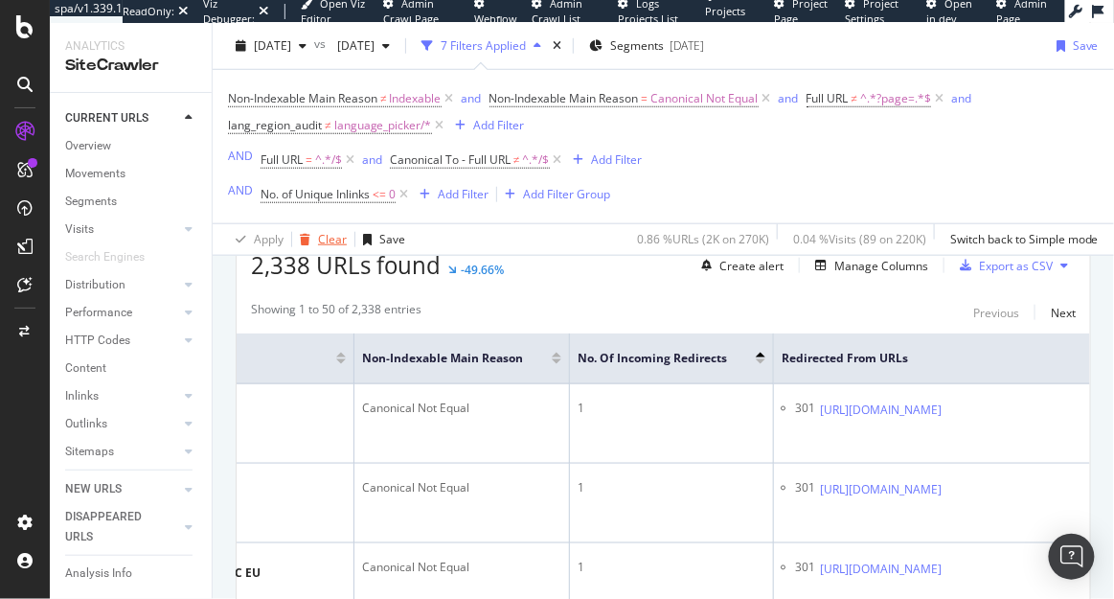
click at [333, 234] on div "Clear" at bounding box center [332, 239] width 29 height 16
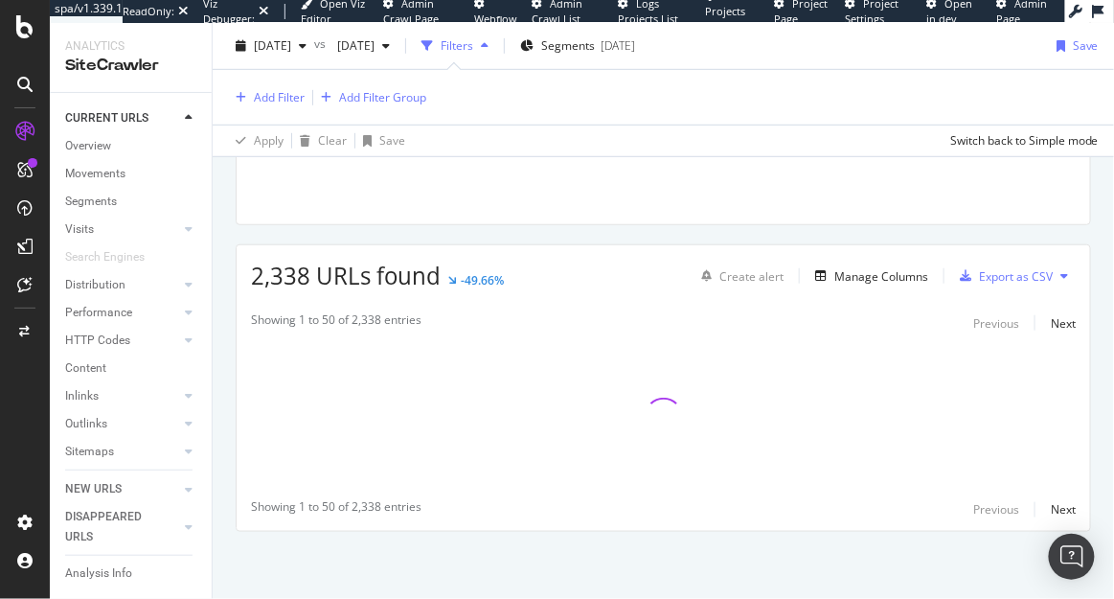
scroll to position [254, 0]
click at [298, 95] on div "Add Filter" at bounding box center [279, 97] width 51 height 16
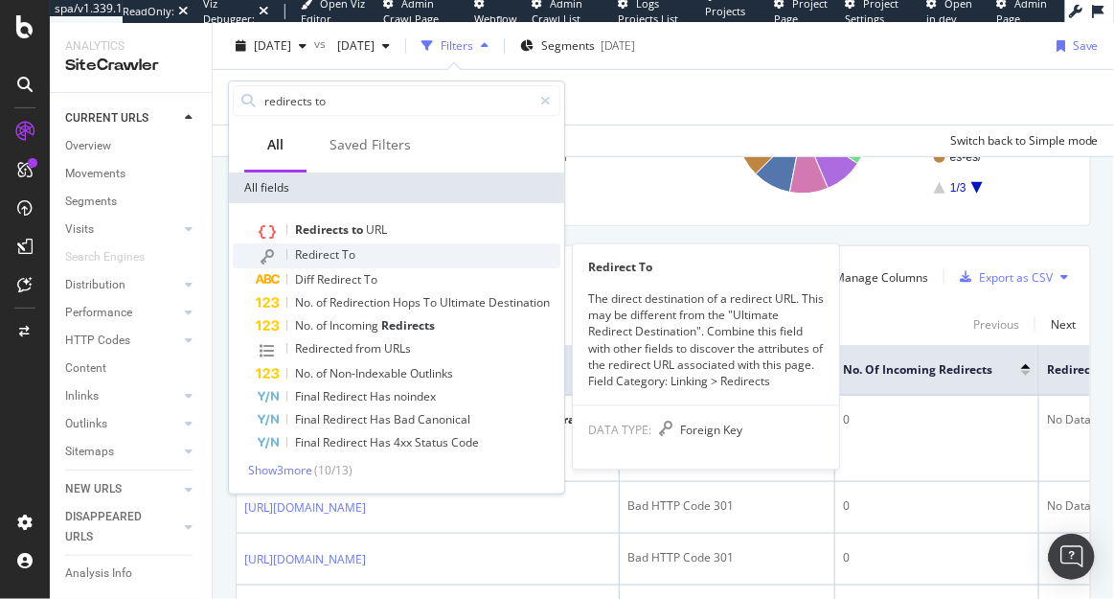
type input "redirects to"
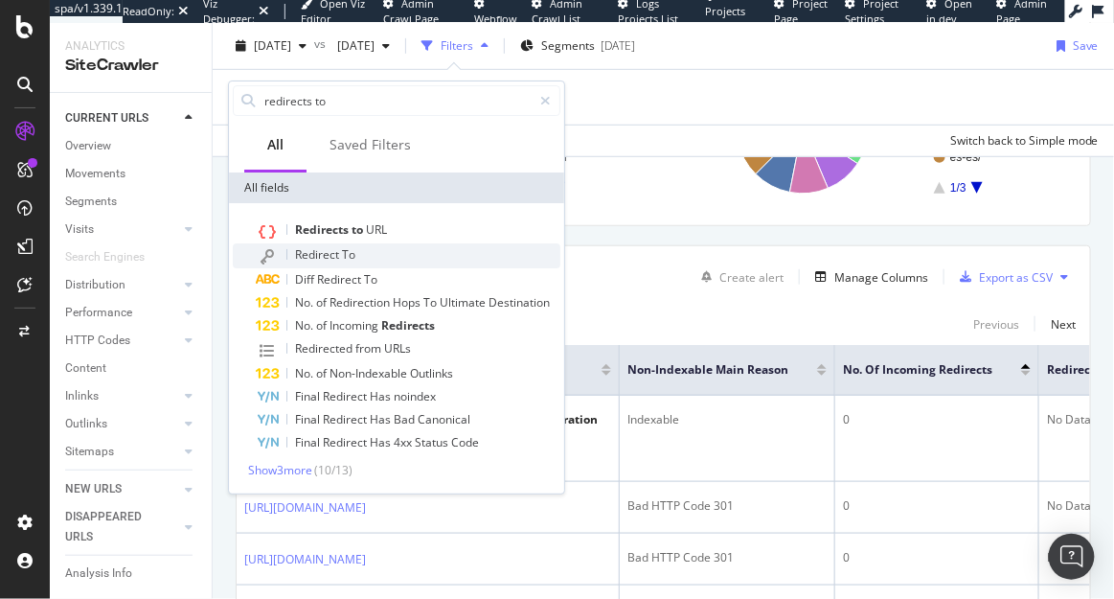
click at [377, 251] on div "Redirect To" at bounding box center [408, 255] width 305 height 25
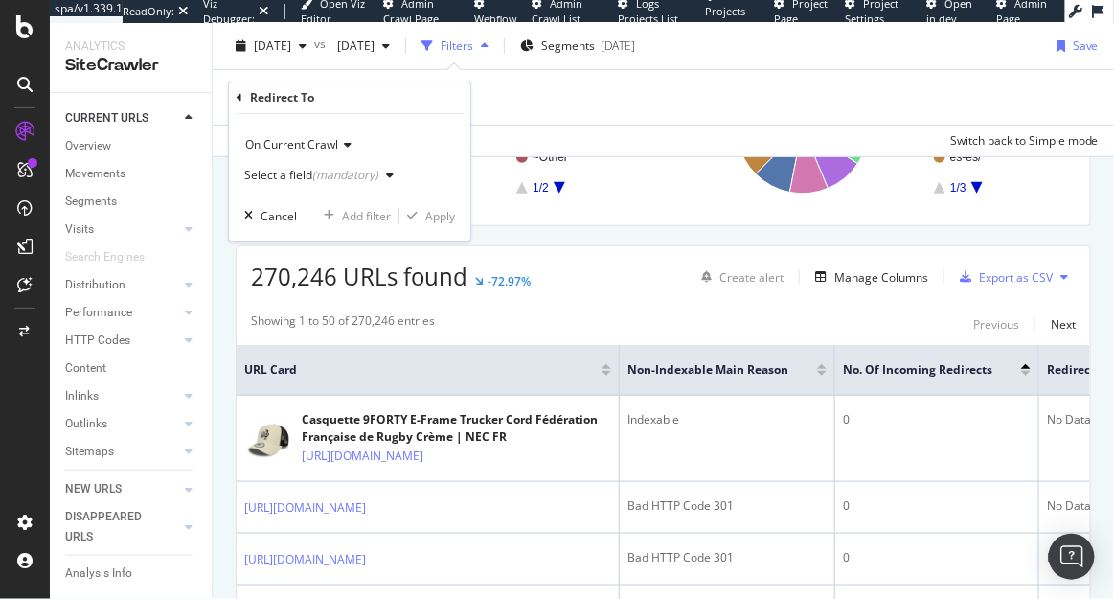
click at [351, 170] on div "(mandatory)" at bounding box center [345, 175] width 66 height 16
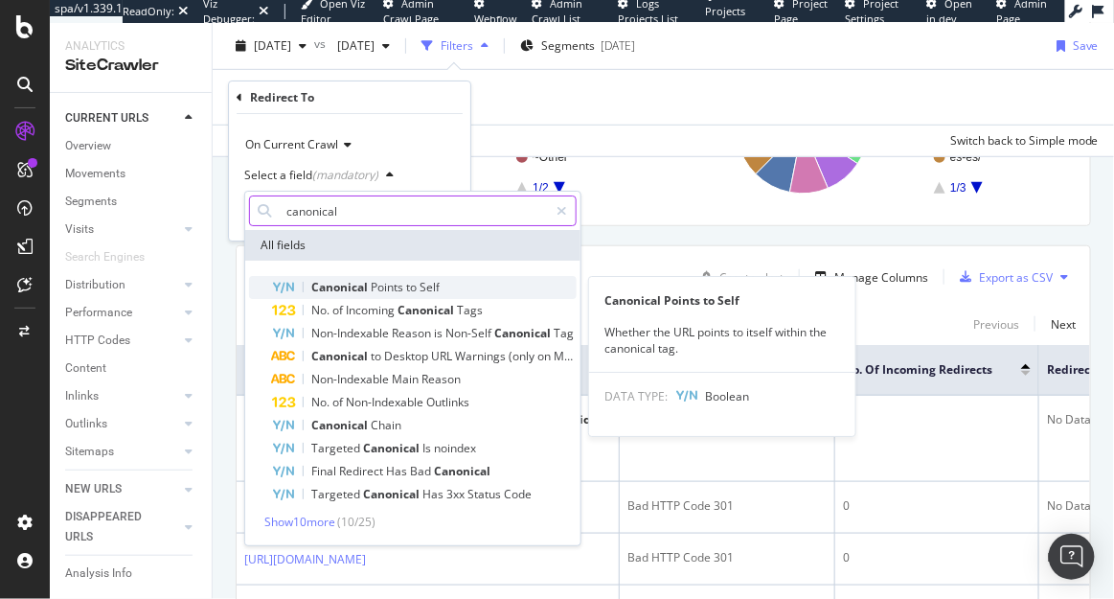
type input "canonical"
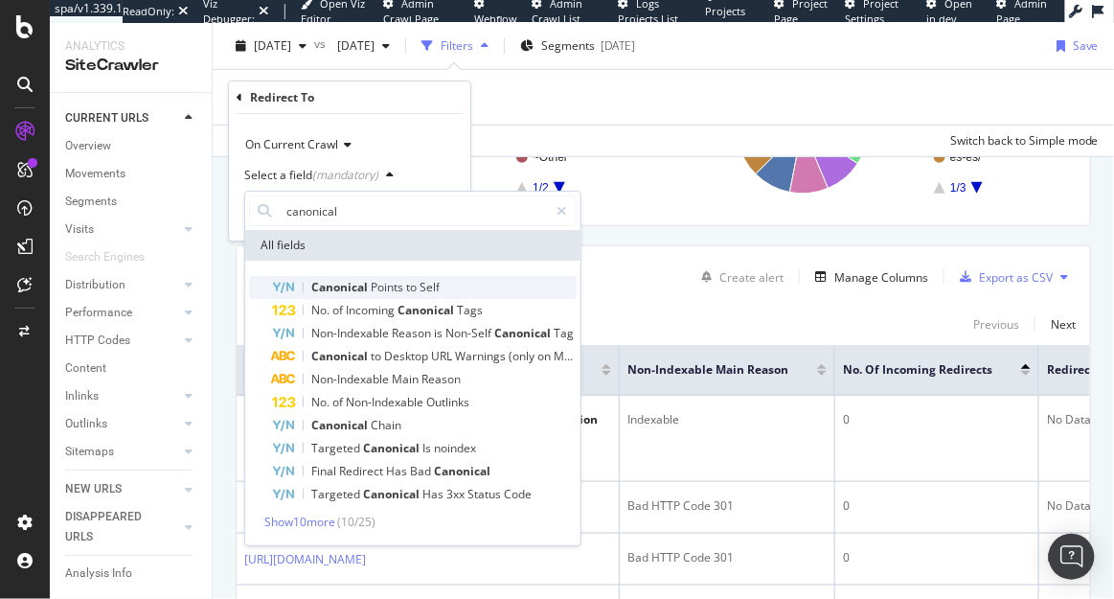
click at [374, 294] on span "Points" at bounding box center [388, 287] width 35 height 16
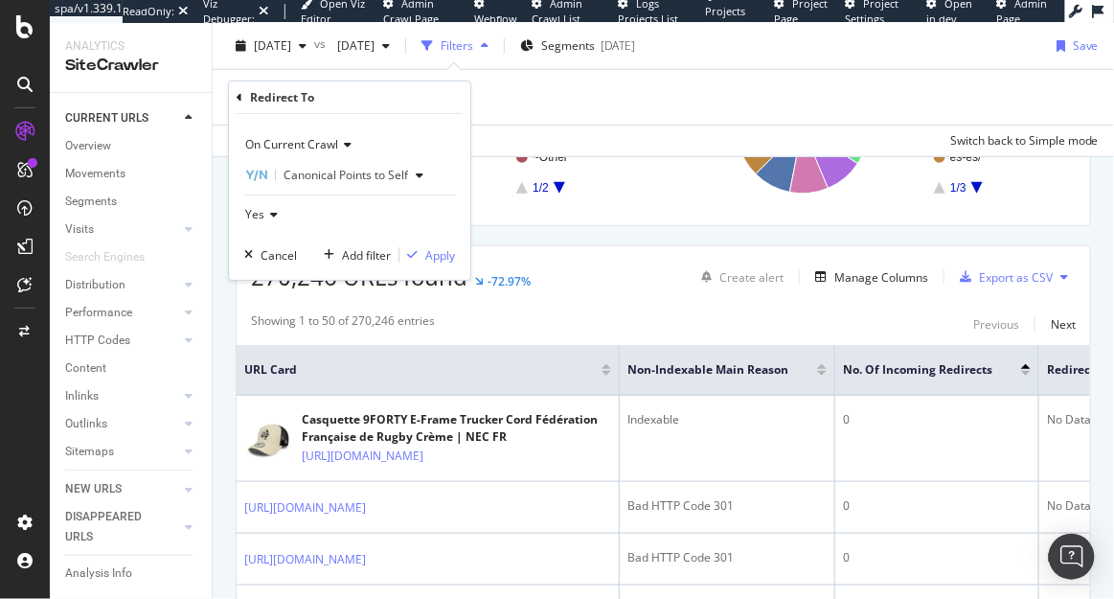
click at [283, 208] on div "Yes" at bounding box center [349, 214] width 211 height 31
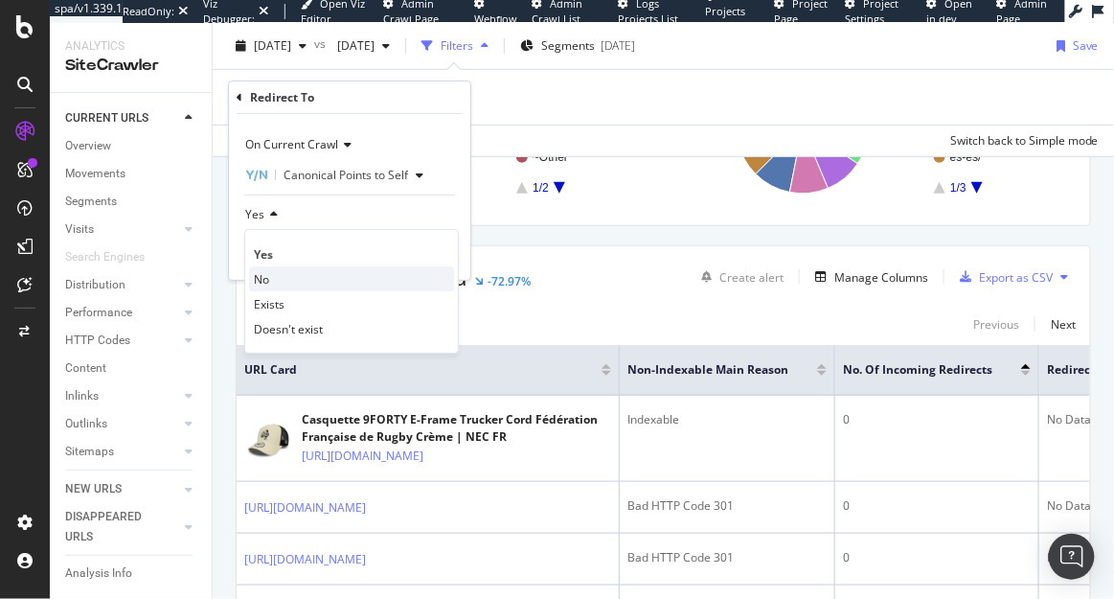
click at [259, 268] on div "No" at bounding box center [351, 278] width 205 height 25
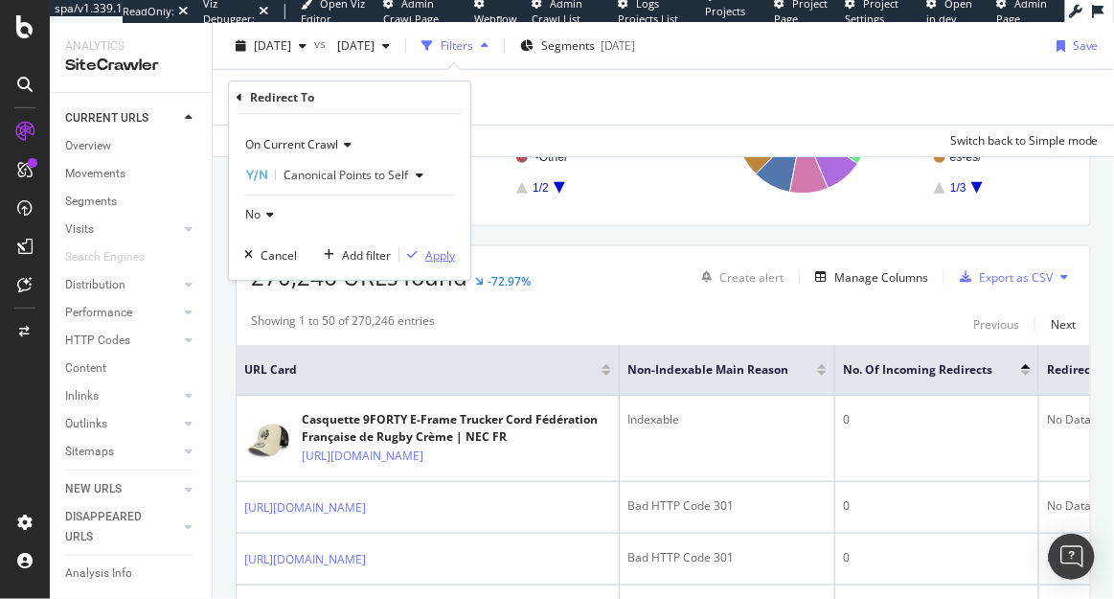
click at [425, 250] on div "Apply" at bounding box center [440, 255] width 30 height 16
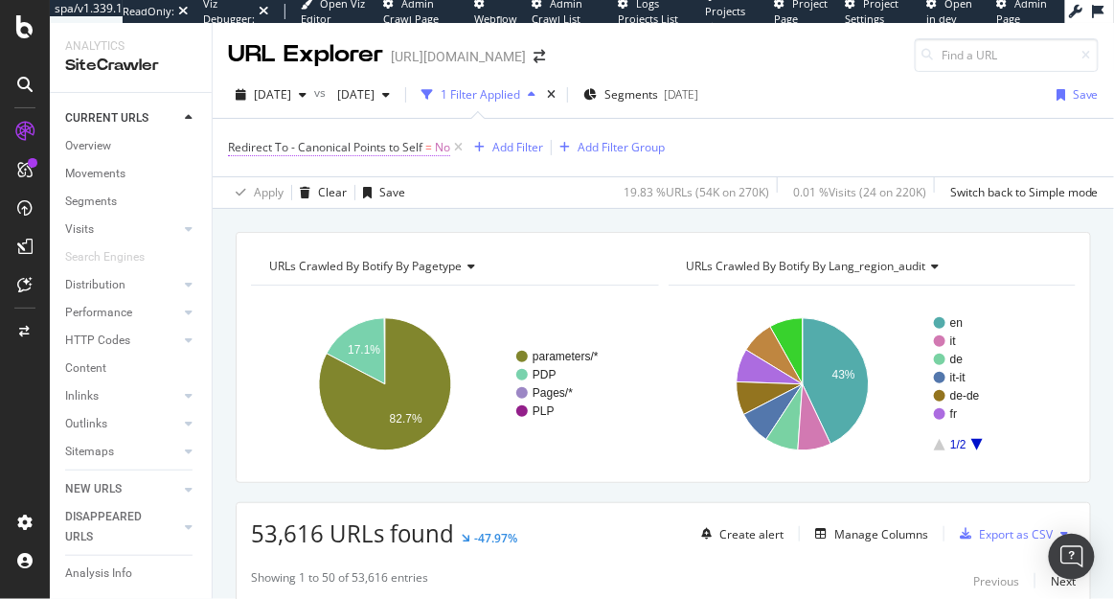
click at [391, 152] on span "Redirect To - Canonical Points to Self" at bounding box center [325, 147] width 194 height 16
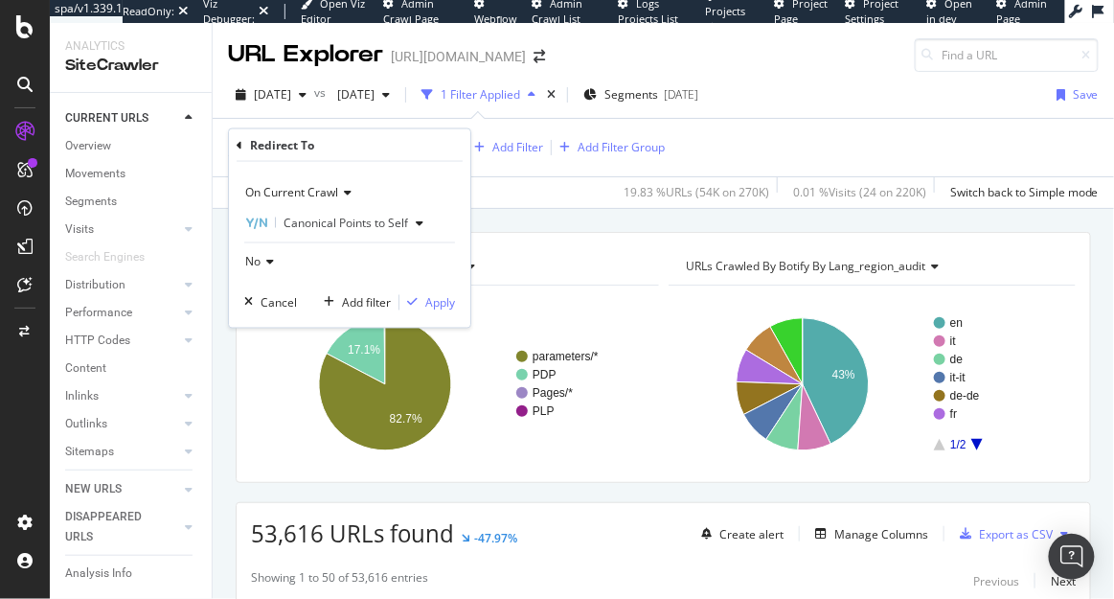
click at [241, 145] on icon at bounding box center [240, 144] width 6 height 11
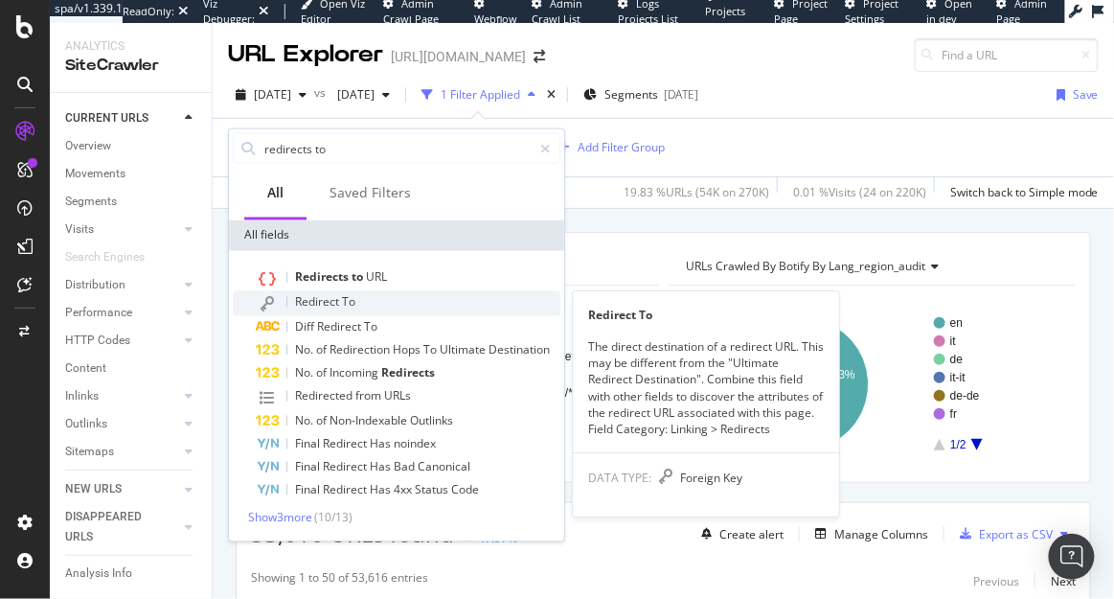
click at [347, 306] on span "To" at bounding box center [348, 302] width 13 height 16
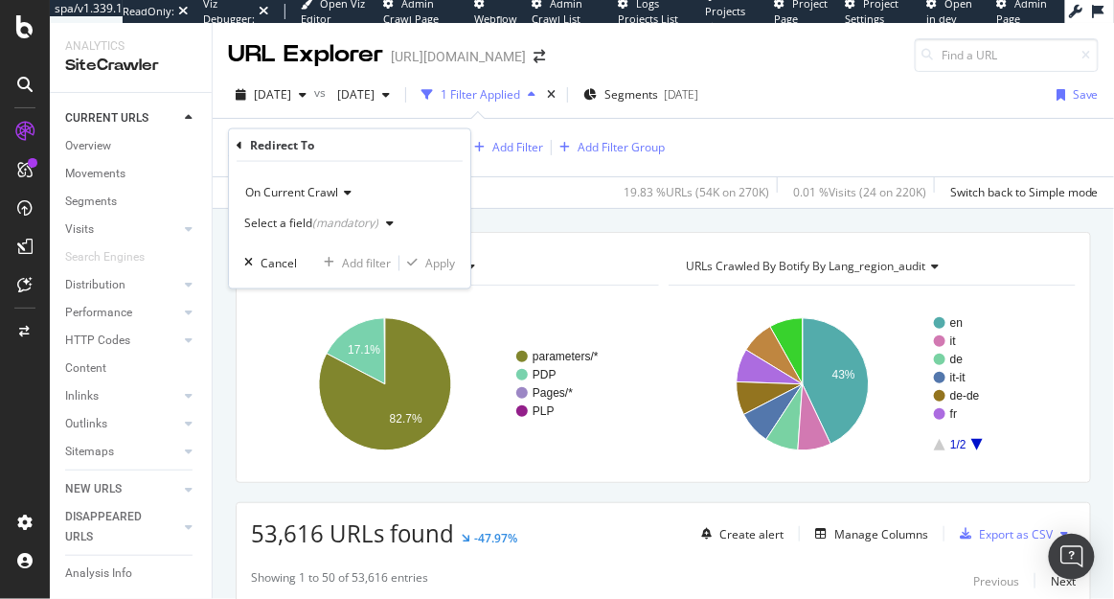
click at [326, 218] on div "(mandatory)" at bounding box center [345, 223] width 66 height 16
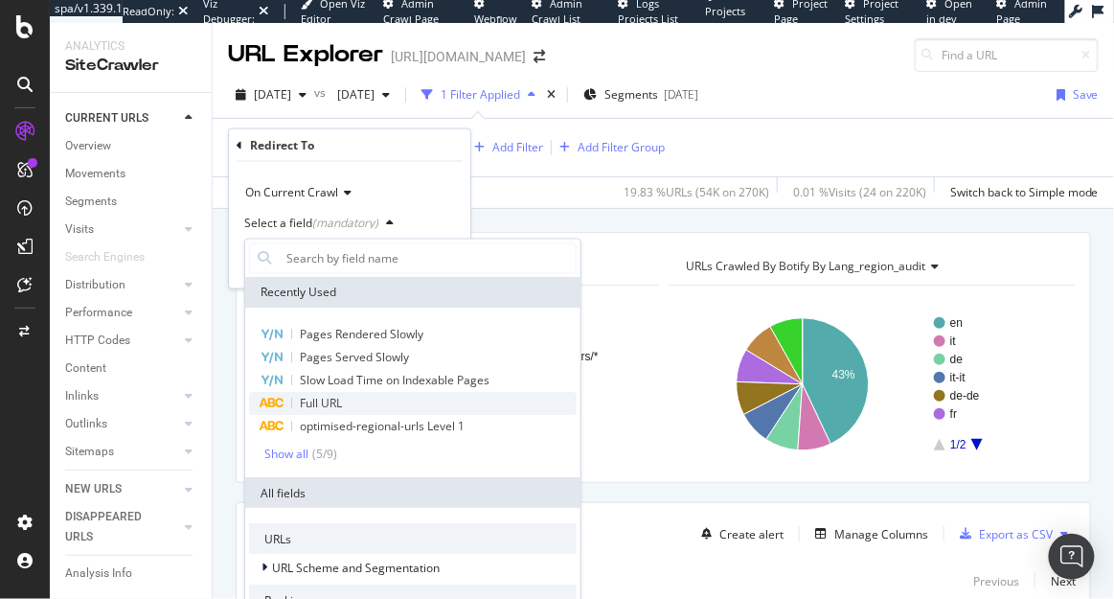
click at [330, 401] on span "Full URL" at bounding box center [321, 404] width 42 height 16
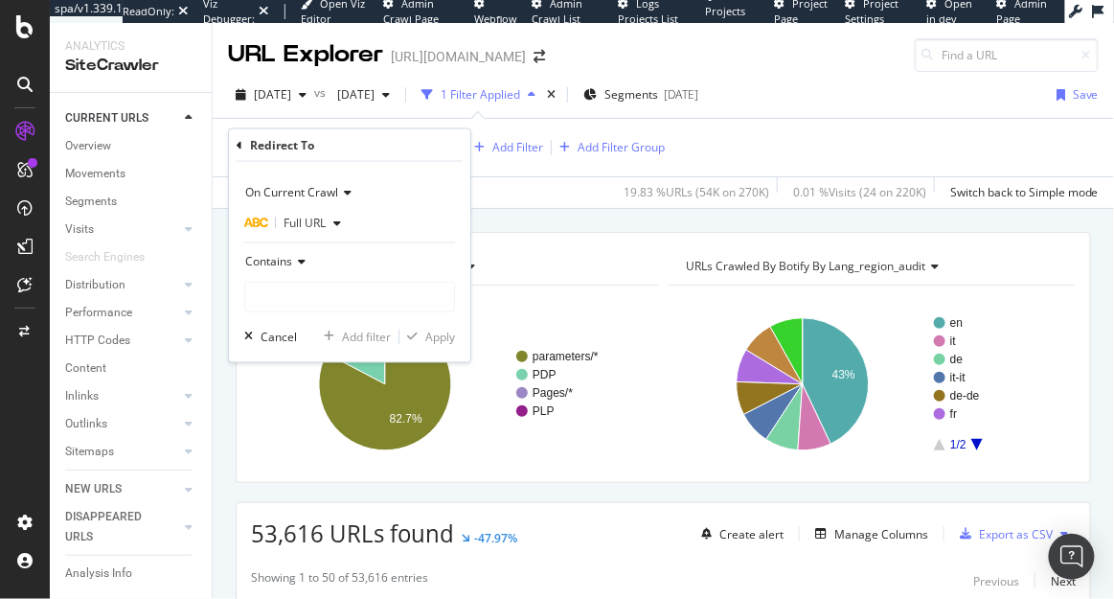
click at [291, 268] on span "Contains" at bounding box center [268, 262] width 47 height 16
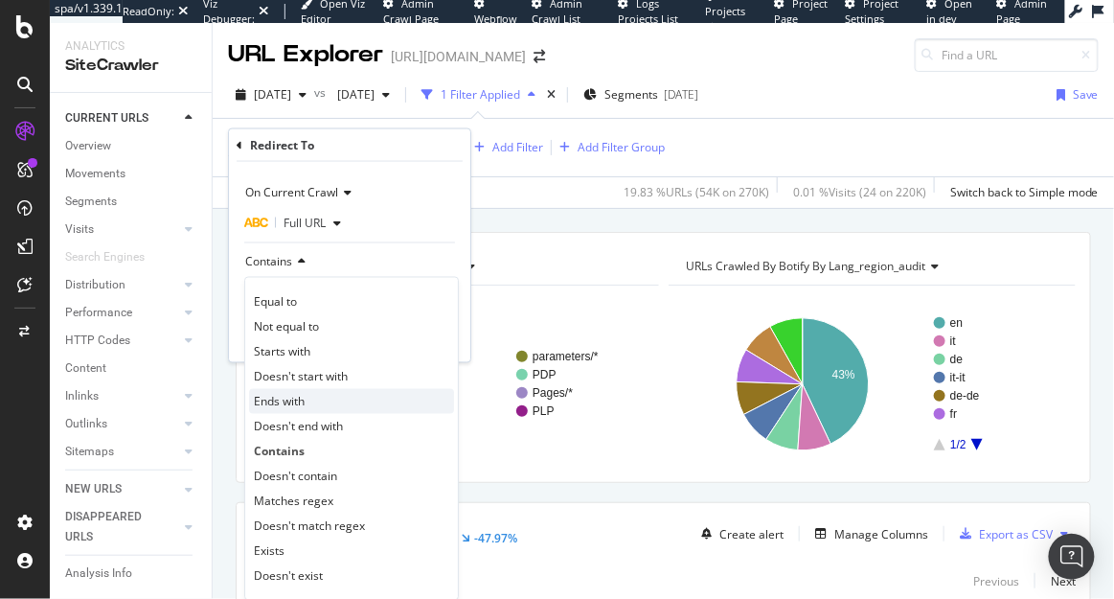
click at [318, 403] on div "Ends with" at bounding box center [351, 401] width 205 height 25
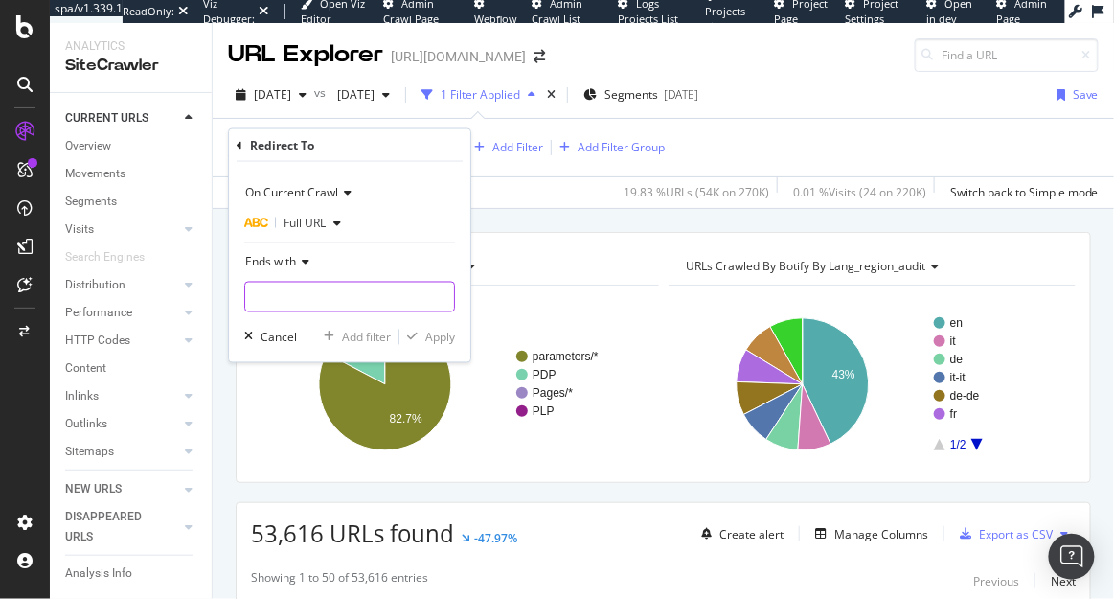
click at [357, 304] on input "text" at bounding box center [349, 297] width 209 height 31
type input "/"
click at [444, 335] on div "Apply" at bounding box center [440, 337] width 30 height 16
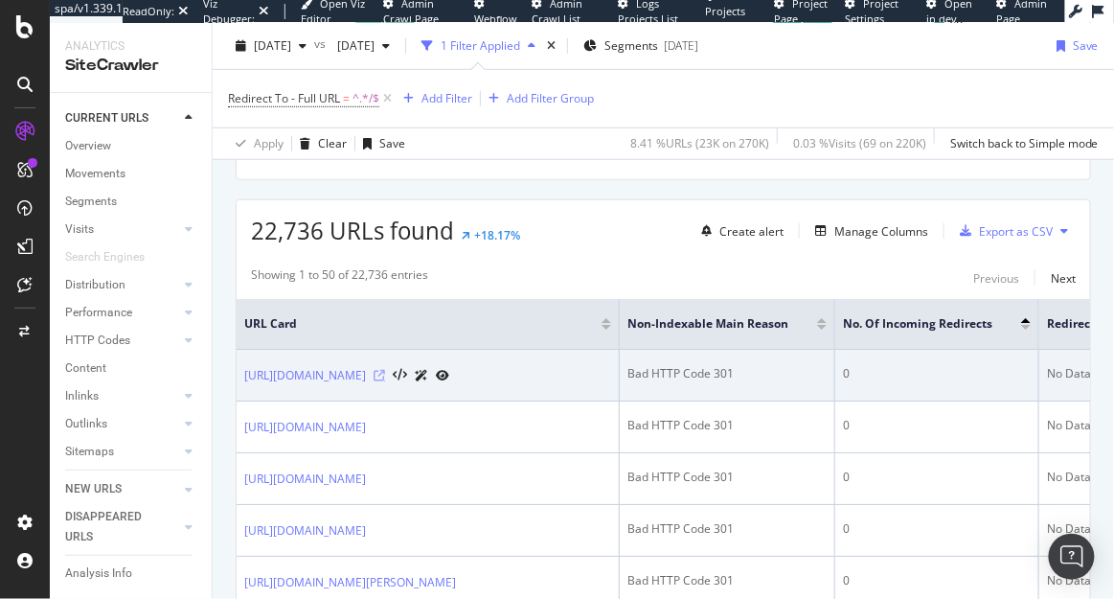
click at [385, 381] on icon at bounding box center [379, 375] width 11 height 11
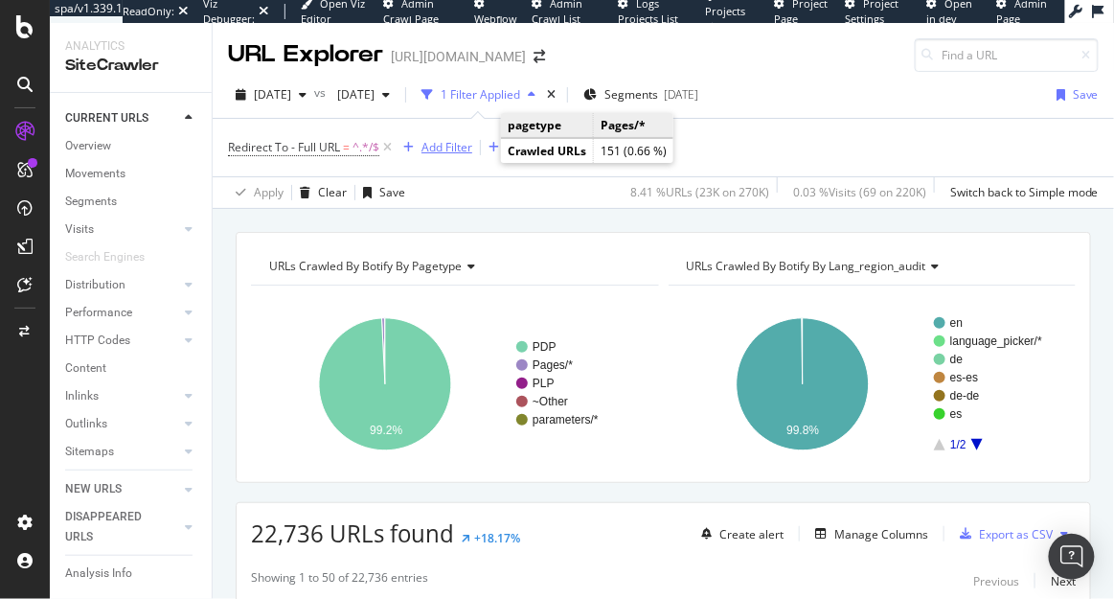
click at [440, 141] on div "Add Filter" at bounding box center [447, 147] width 51 height 16
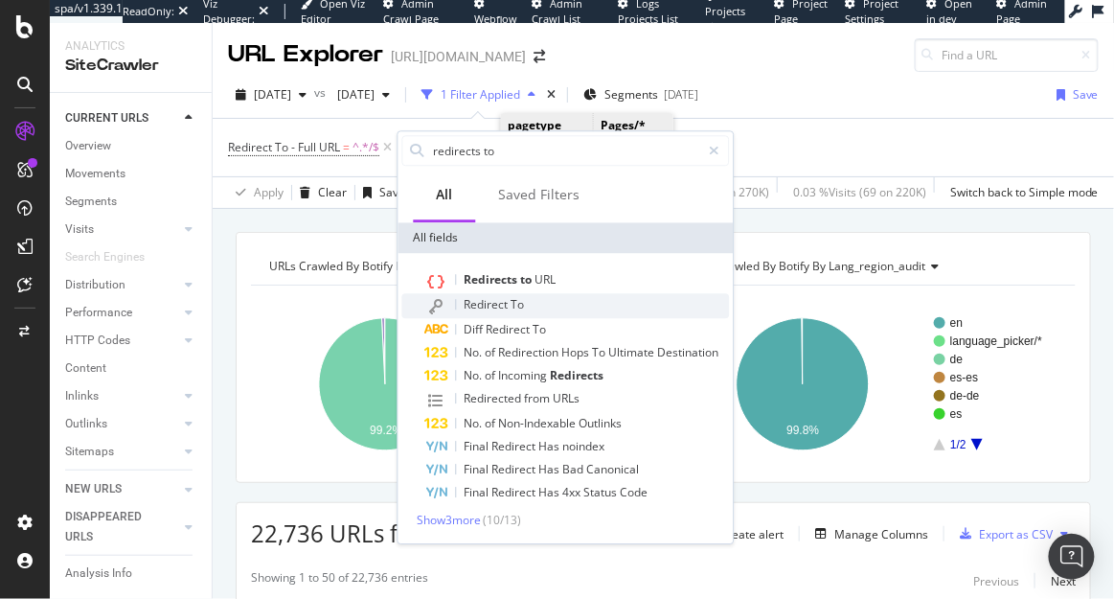
click at [456, 301] on div at bounding box center [456, 304] width 1 height 11
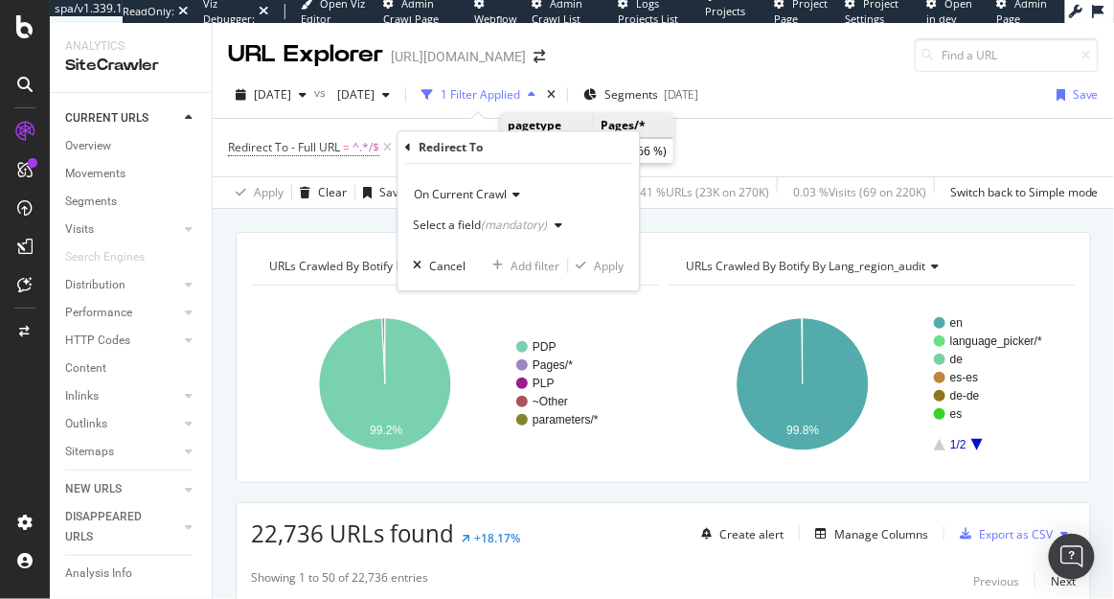
click at [498, 217] on div "Select a field (mandatory)" at bounding box center [492, 226] width 157 height 29
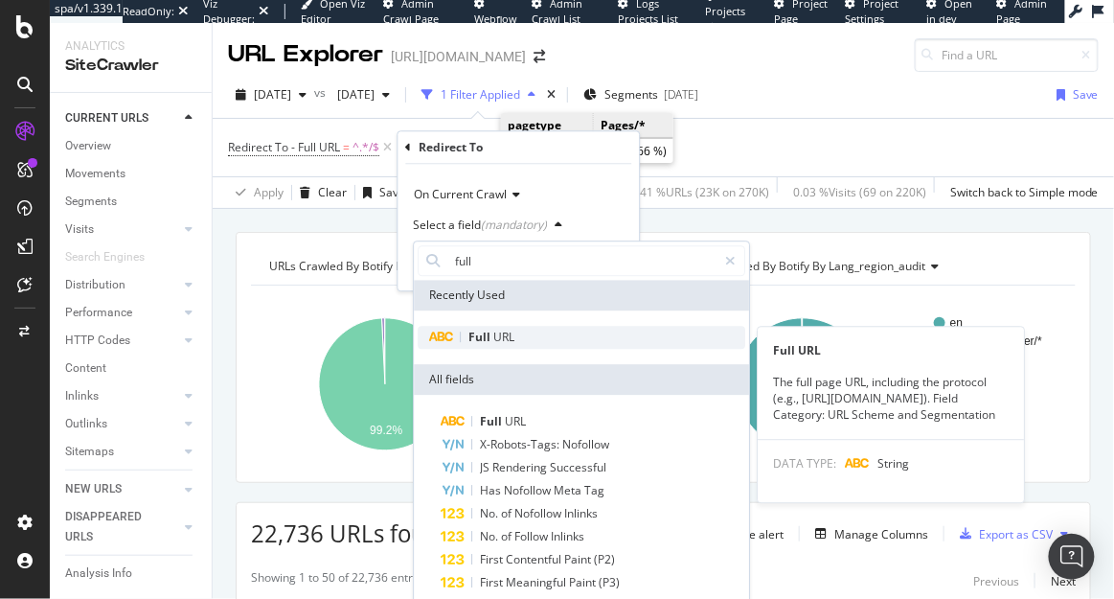
type input "full"
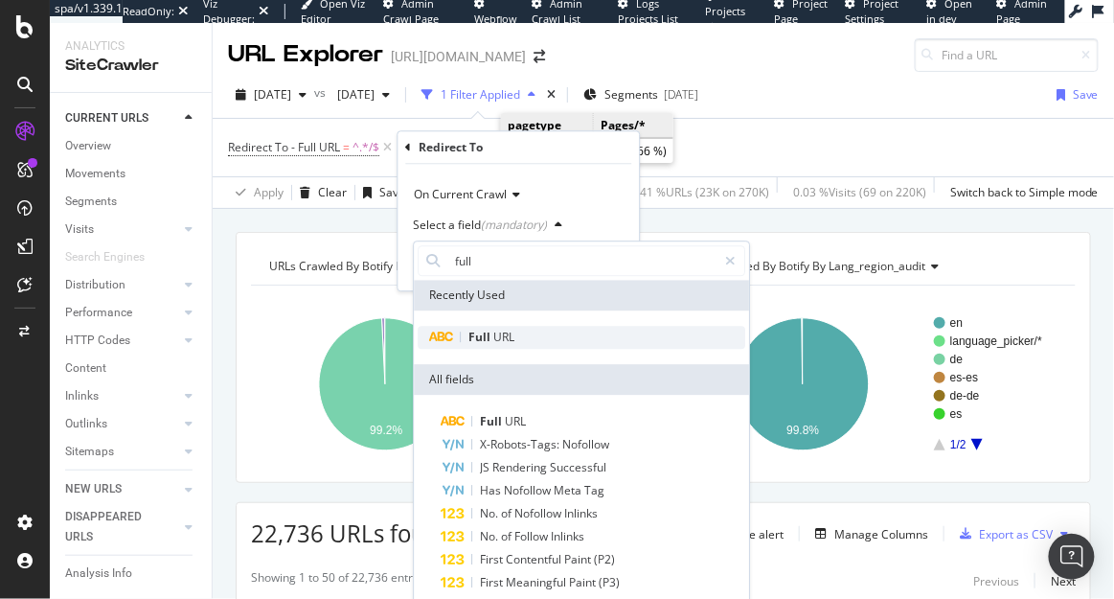
click at [500, 334] on span "URL" at bounding box center [503, 337] width 21 height 16
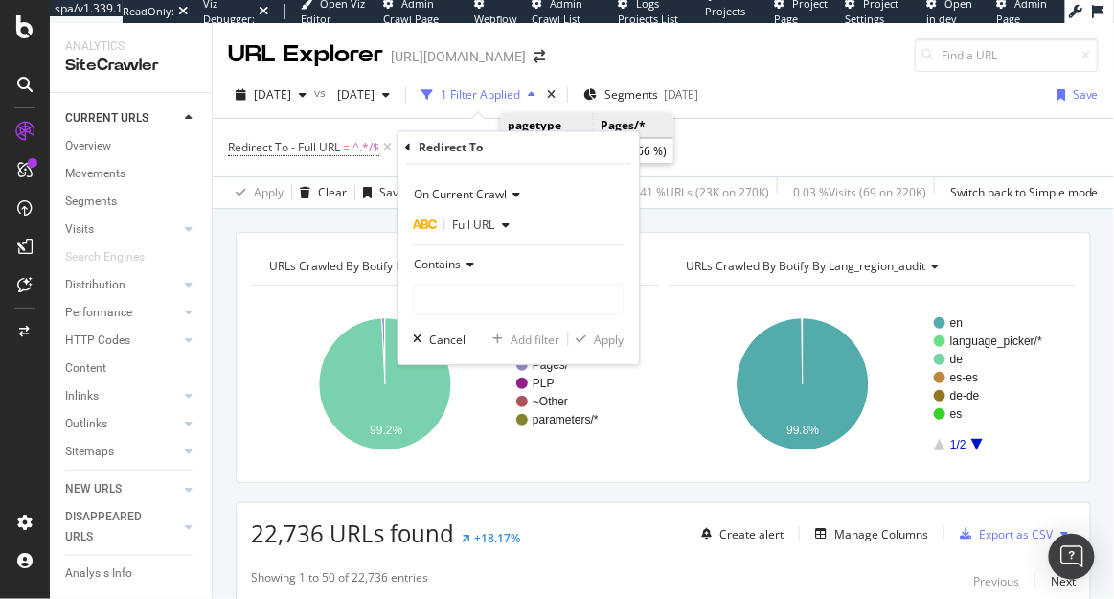
click at [467, 262] on icon at bounding box center [468, 265] width 13 height 11
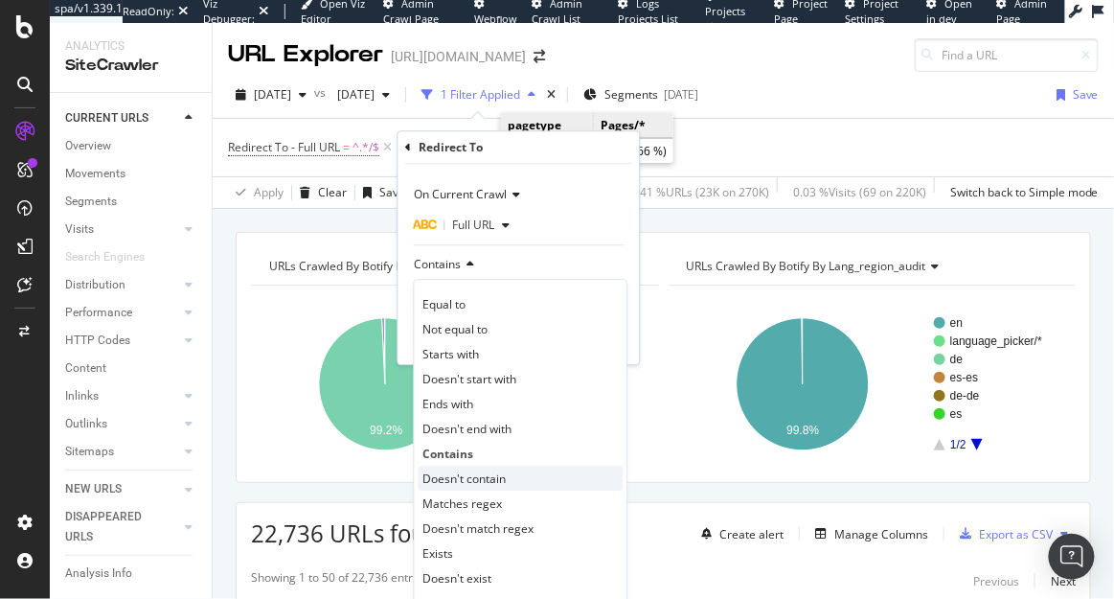
click at [464, 471] on span "Doesn't contain" at bounding box center [464, 478] width 83 height 16
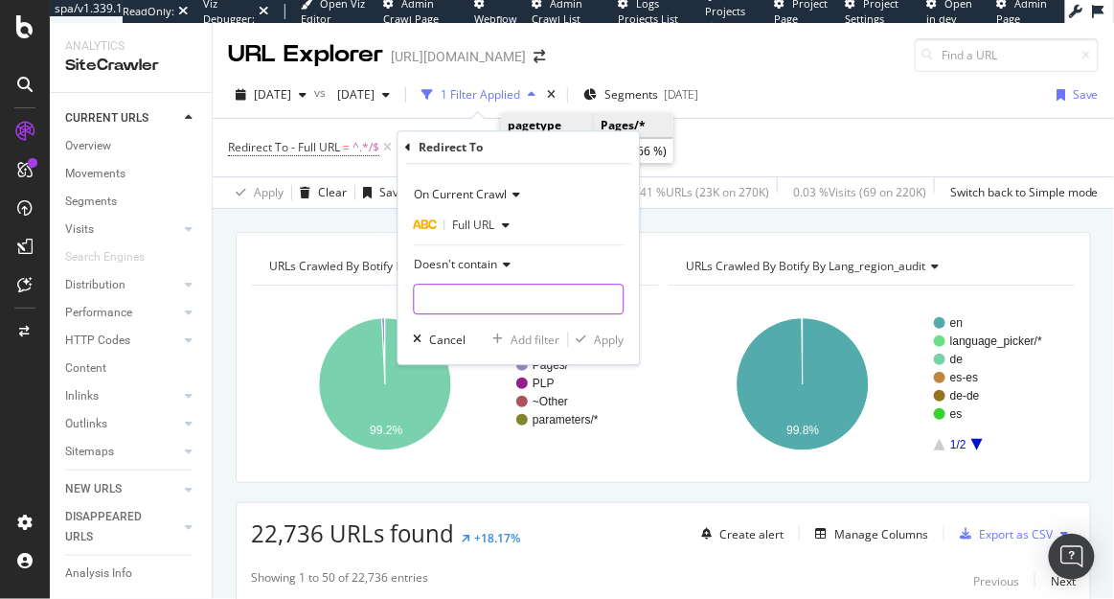
click at [509, 290] on input "text" at bounding box center [519, 300] width 209 height 31
type input "page="
click at [604, 339] on div "Apply" at bounding box center [610, 339] width 30 height 16
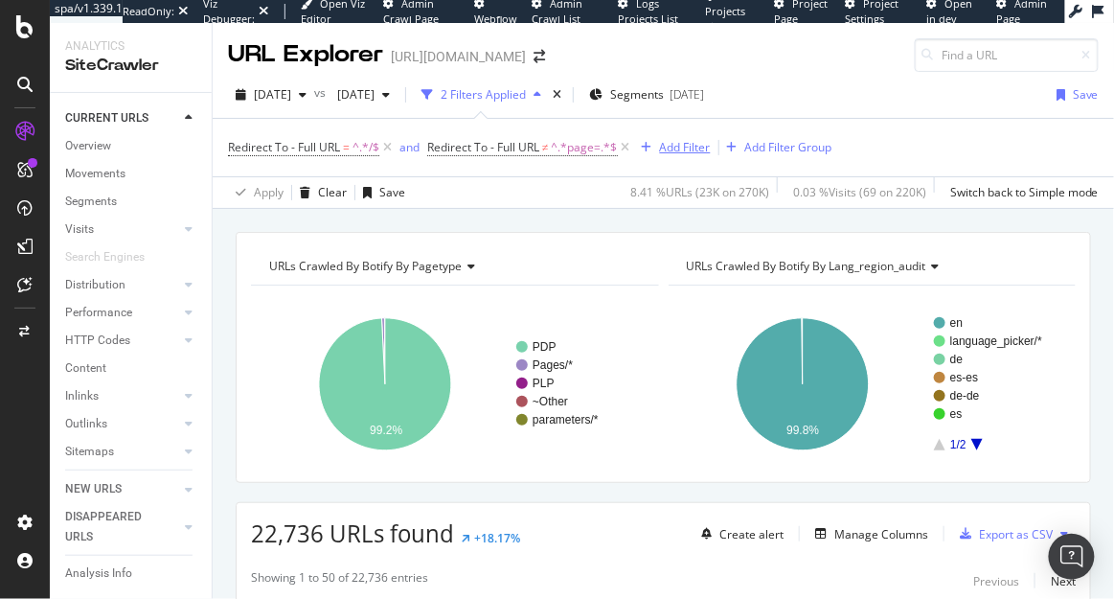
click at [677, 149] on div "Add Filter" at bounding box center [685, 147] width 51 height 16
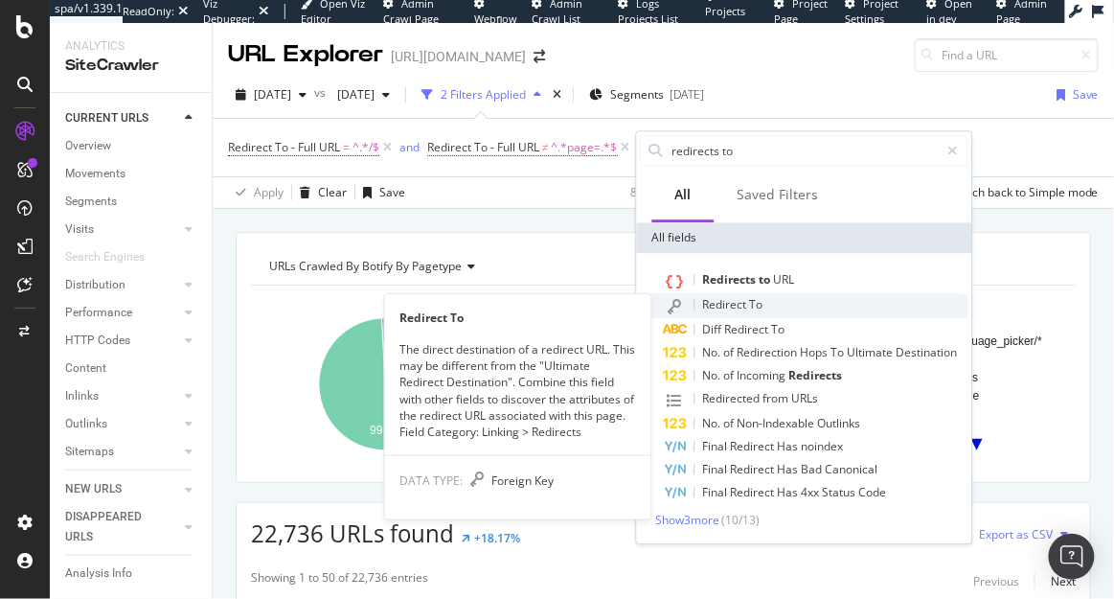
click at [722, 303] on span "Redirect" at bounding box center [726, 304] width 47 height 16
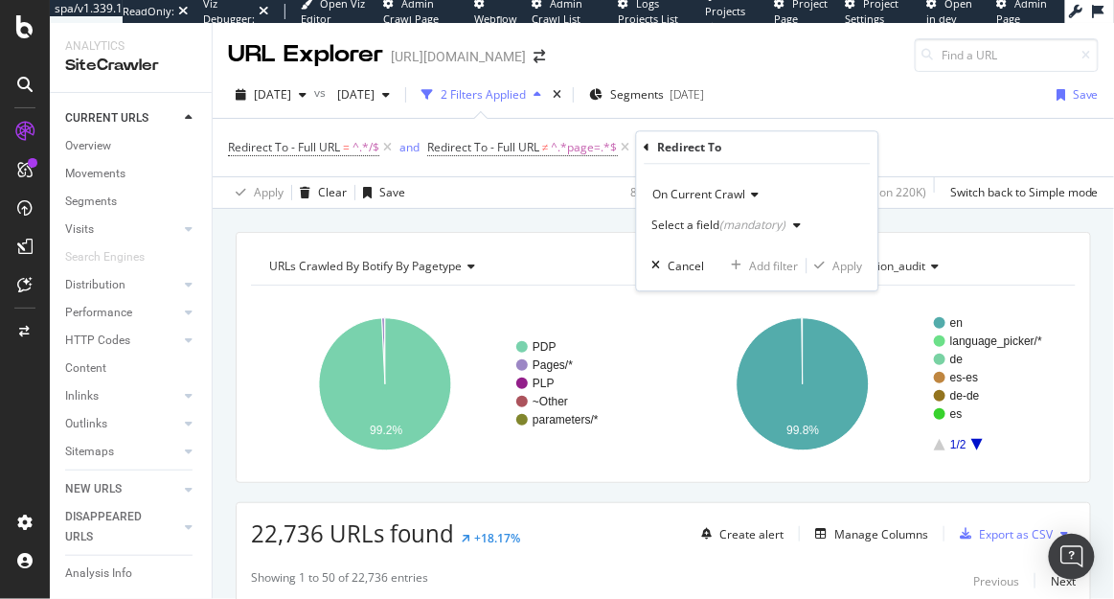
click at [700, 222] on div "Select a field (mandatory)" at bounding box center [719, 225] width 134 height 11
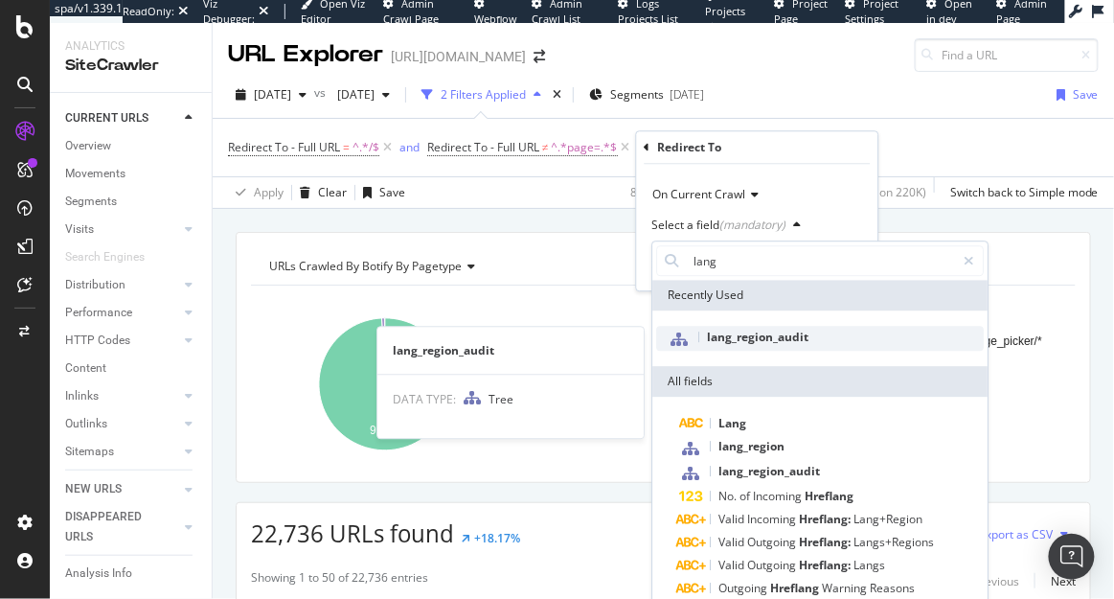
type input "lang"
click at [762, 345] on span "lang_region_audit" at bounding box center [758, 337] width 102 height 16
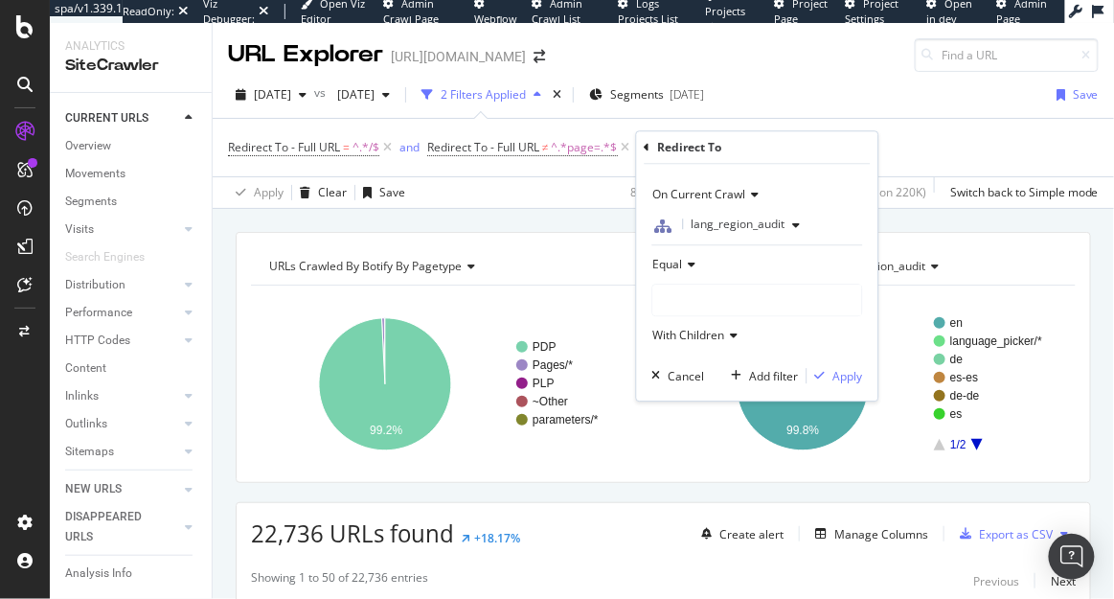
click at [675, 260] on span "Equal" at bounding box center [668, 265] width 30 height 16
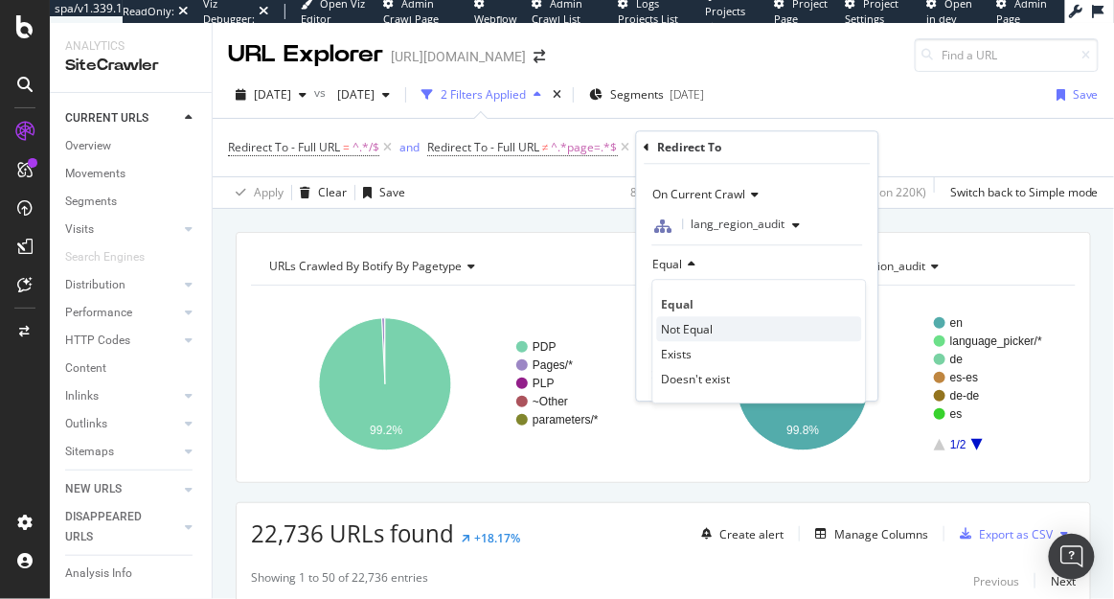
click at [690, 328] on span "Not Equal" at bounding box center [688, 329] width 52 height 16
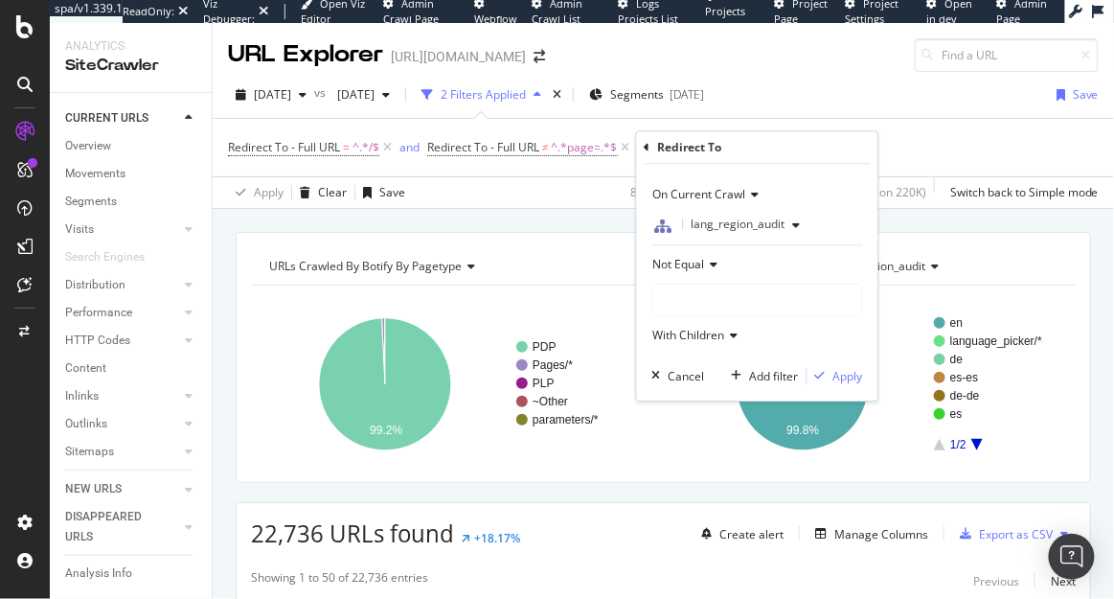
click at [711, 291] on div at bounding box center [757, 300] width 209 height 31
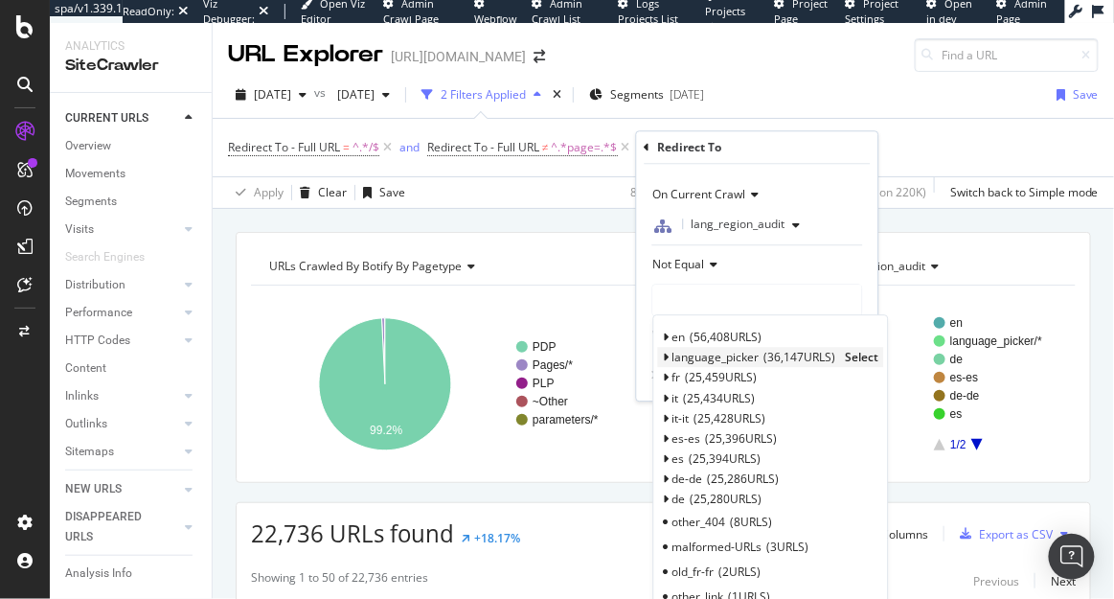
click at [854, 352] on span "Select" at bounding box center [863, 358] width 34 height 16
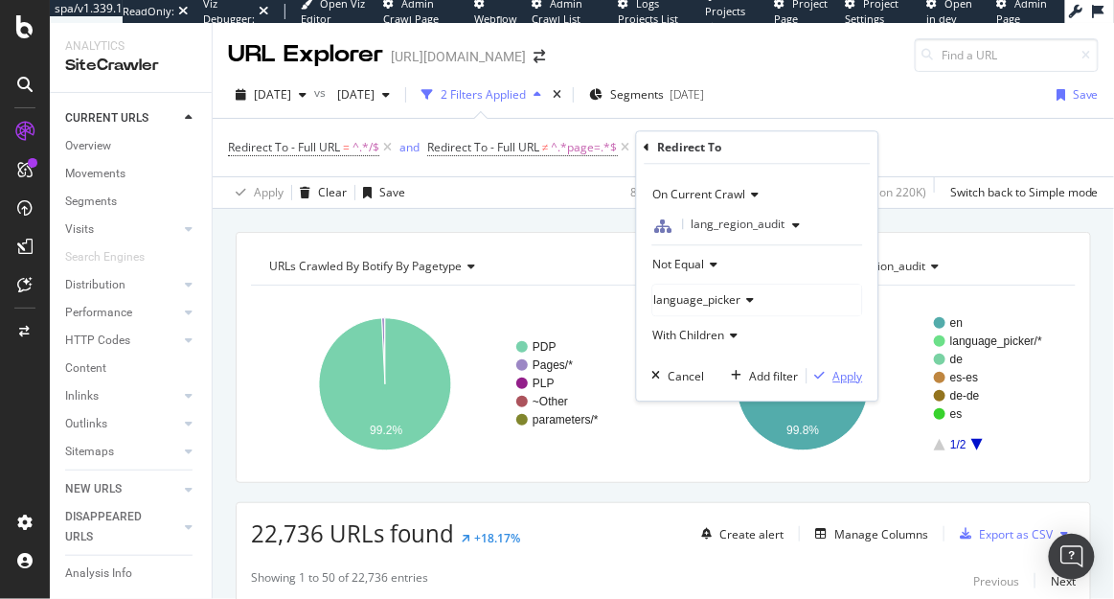
click at [838, 371] on div "Apply" at bounding box center [848, 376] width 30 height 16
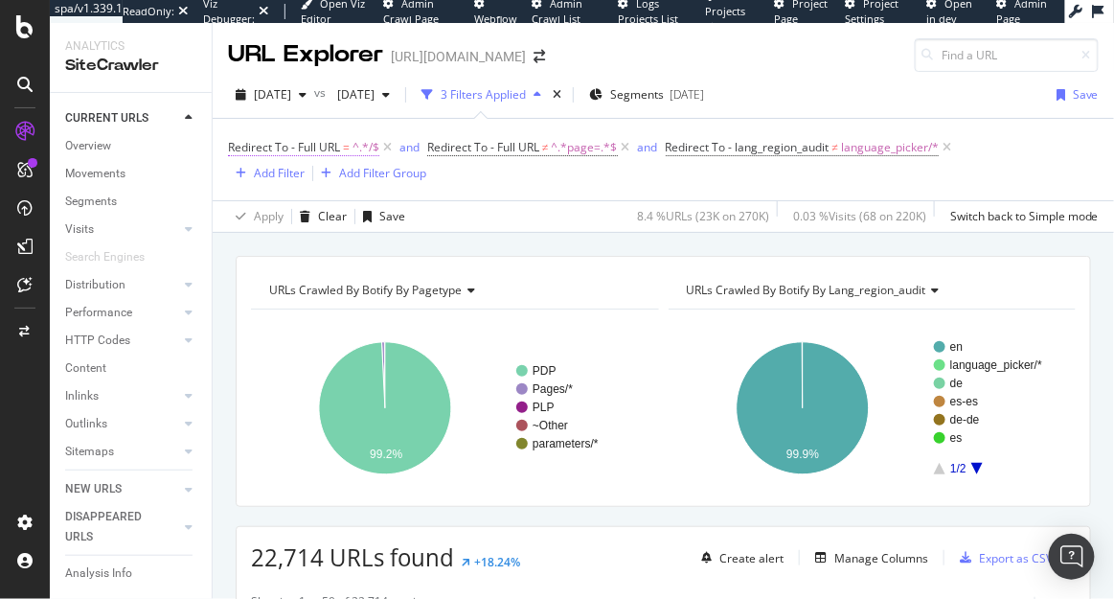
click at [342, 150] on span "Redirect To - Full URL = ^.*/$" at bounding box center [303, 147] width 151 height 17
click at [537, 199] on div "Redirect To - Full URL = ^.*/$ and Redirect To - Full URL ≠ ^.*page=.*$ and Red…" at bounding box center [663, 159] width 871 height 81
click at [259, 172] on div "Add Filter" at bounding box center [279, 173] width 51 height 16
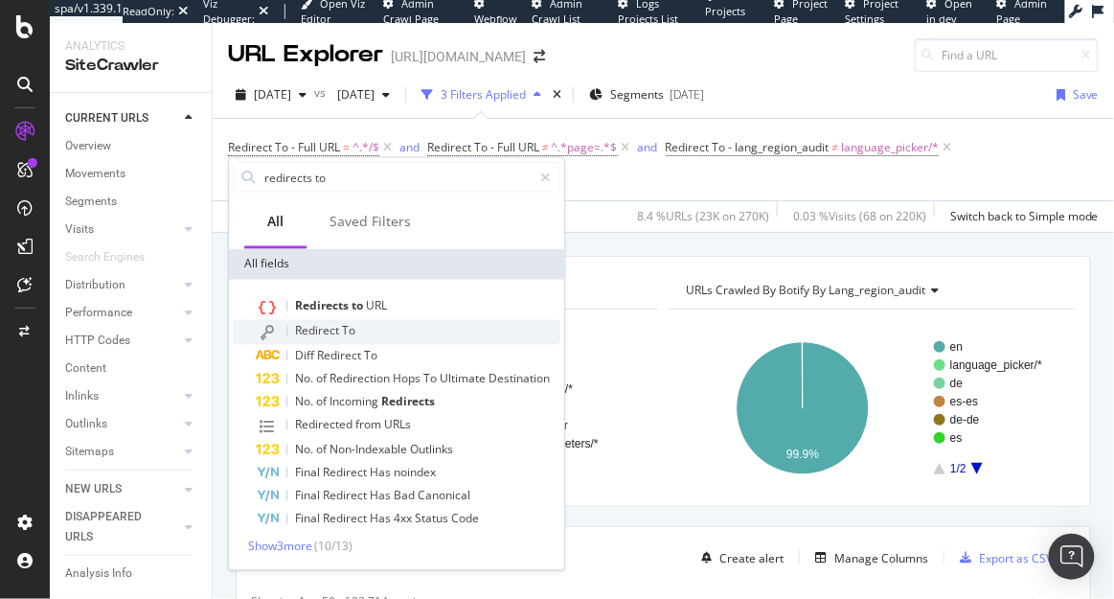
click at [339, 328] on span "Redirect" at bounding box center [318, 331] width 47 height 16
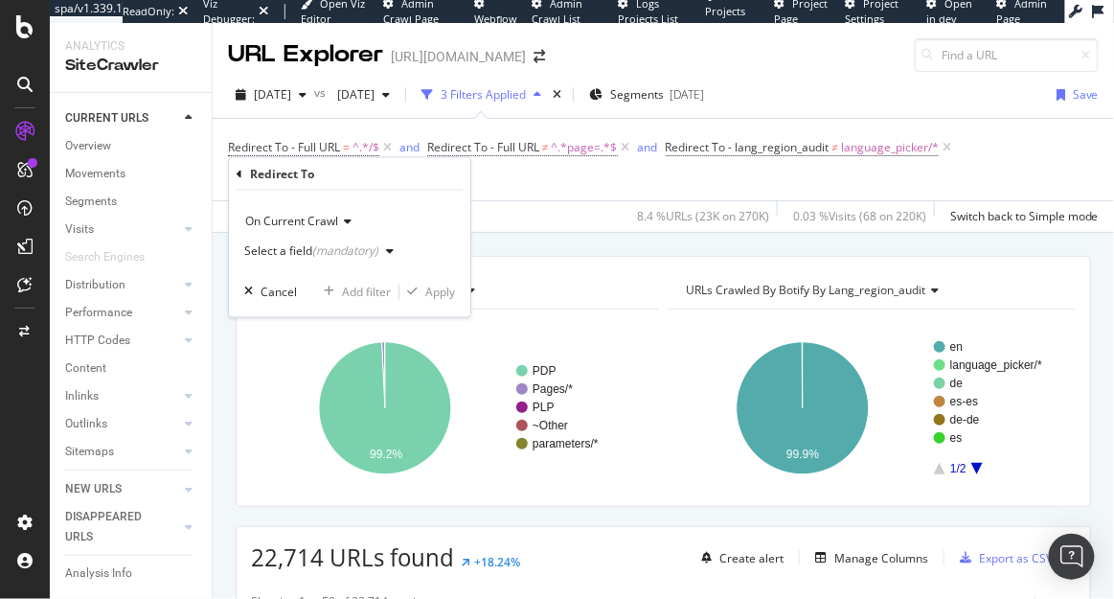
click at [348, 247] on div "(mandatory)" at bounding box center [345, 251] width 66 height 16
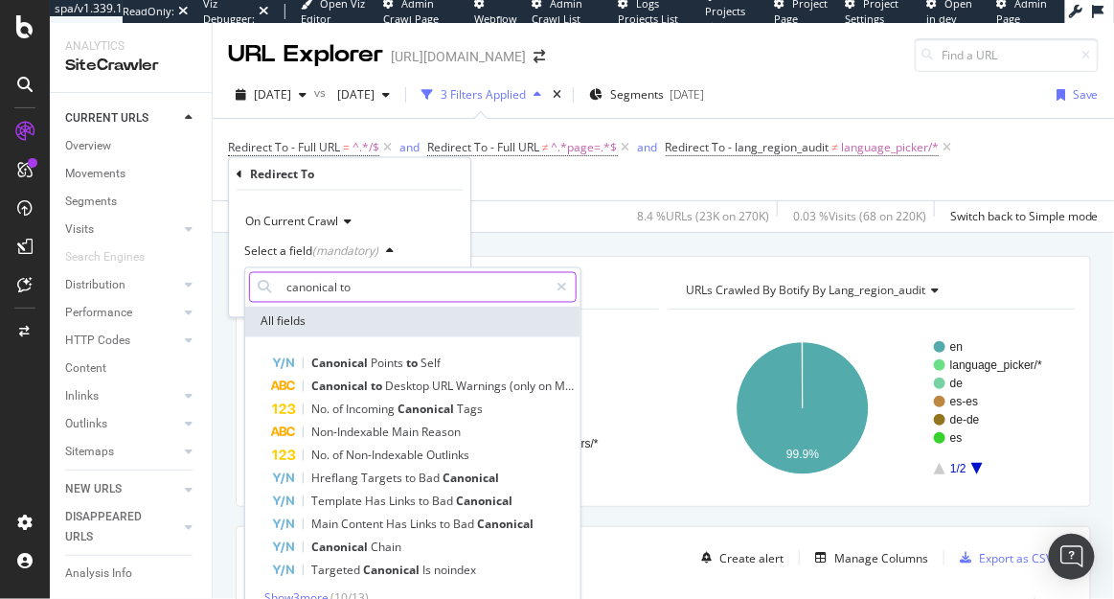
click at [395, 284] on input "canonical to" at bounding box center [413, 287] width 269 height 31
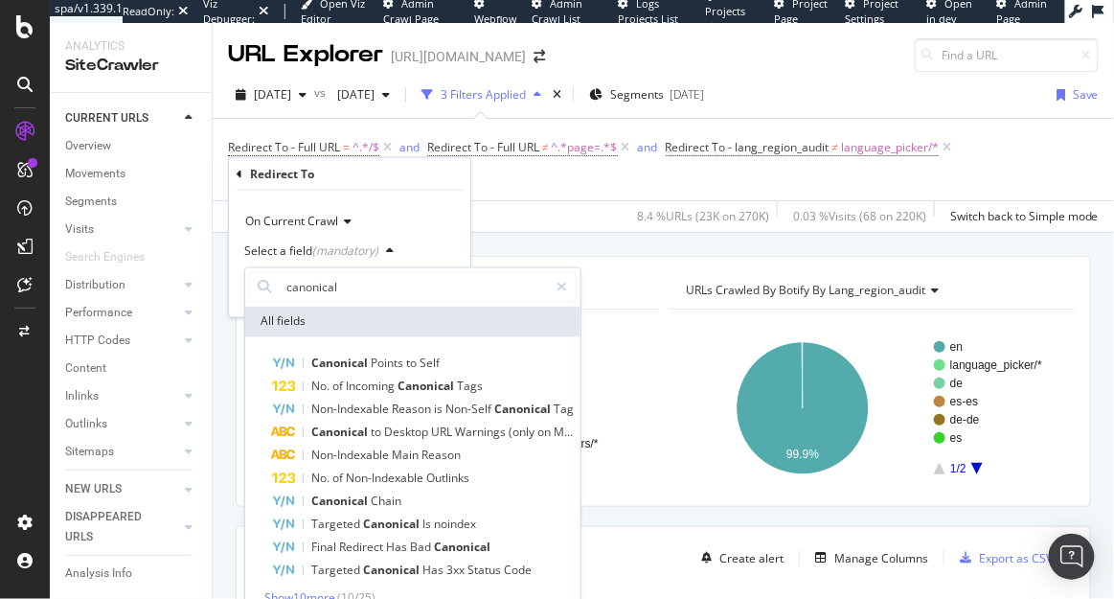
type input "canonical"
click at [296, 595] on span "Show 10 more" at bounding box center [299, 598] width 71 height 16
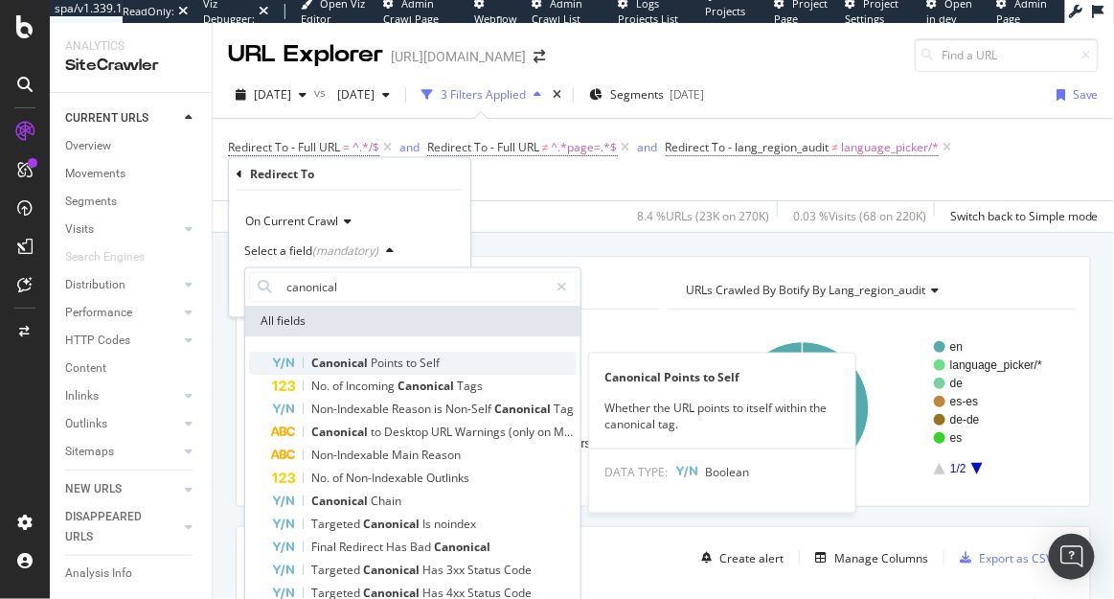
click at [371, 365] on span "Points" at bounding box center [388, 363] width 35 height 16
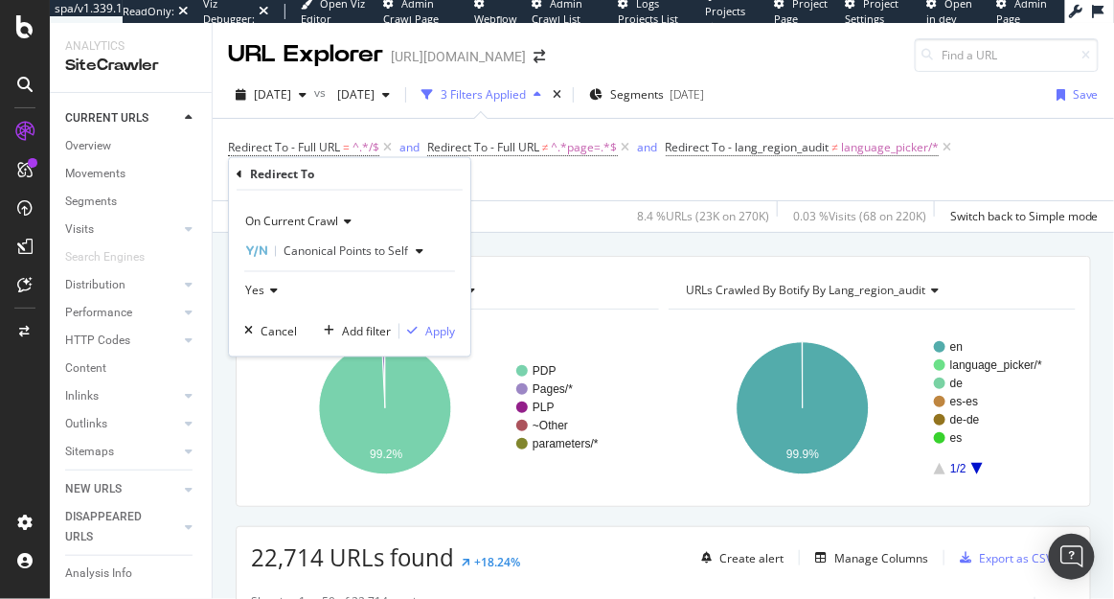
click at [260, 288] on span "Yes" at bounding box center [254, 291] width 19 height 16
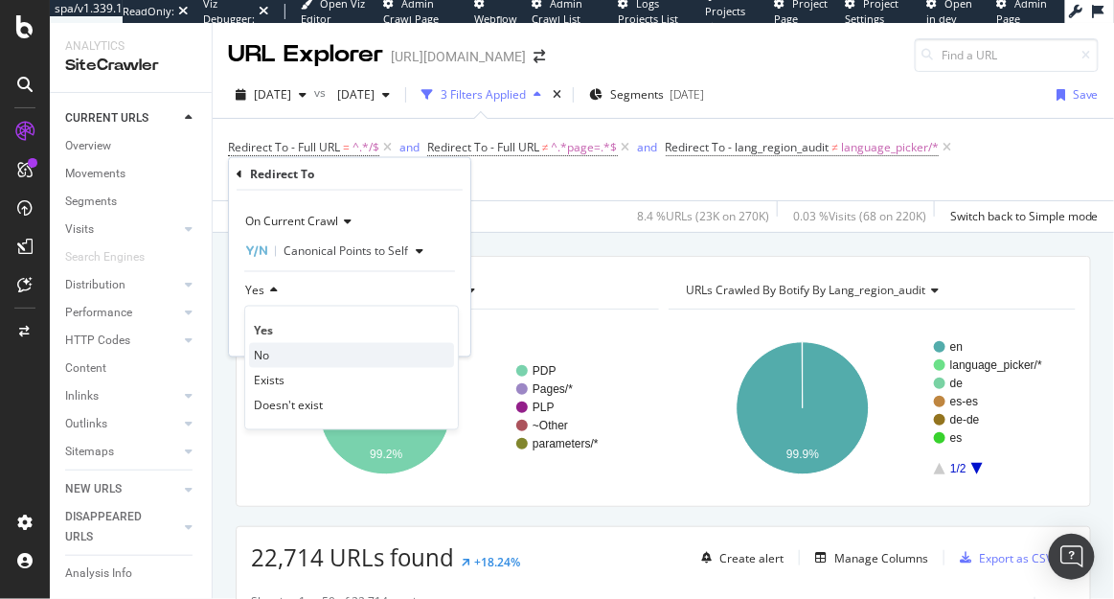
click at [271, 346] on div "No" at bounding box center [351, 355] width 205 height 25
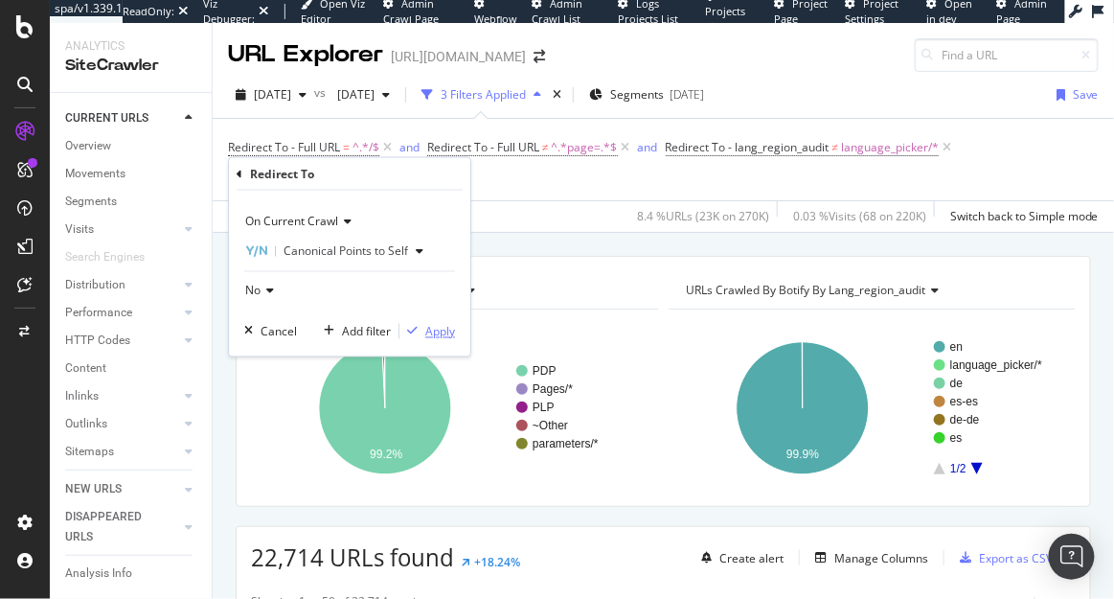
click at [426, 335] on div "Apply" at bounding box center [440, 331] width 30 height 16
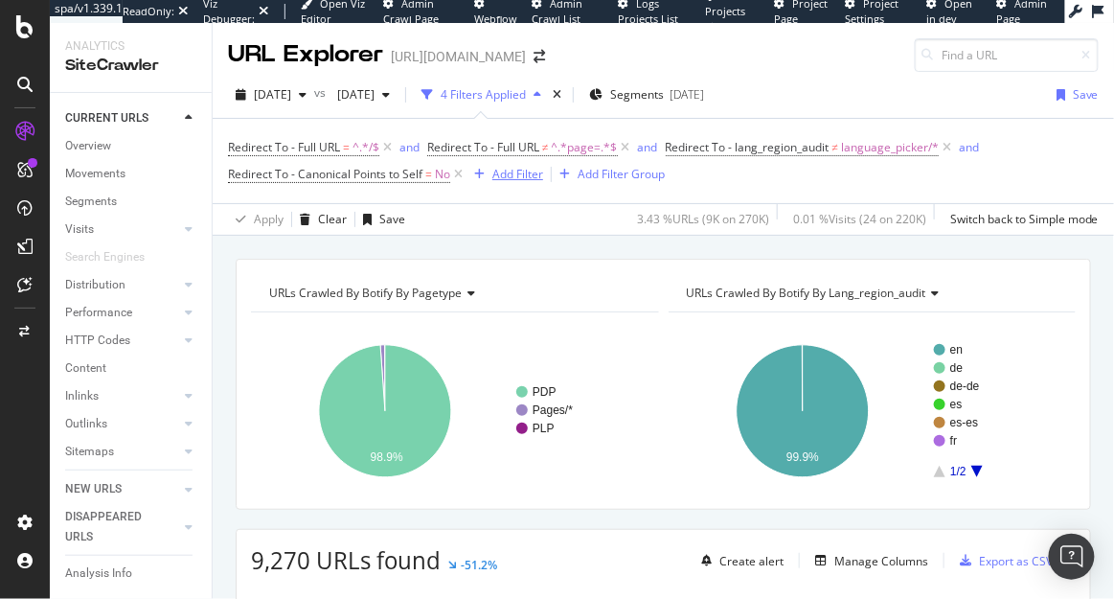
click at [519, 169] on div "Add Filter" at bounding box center [517, 174] width 51 height 16
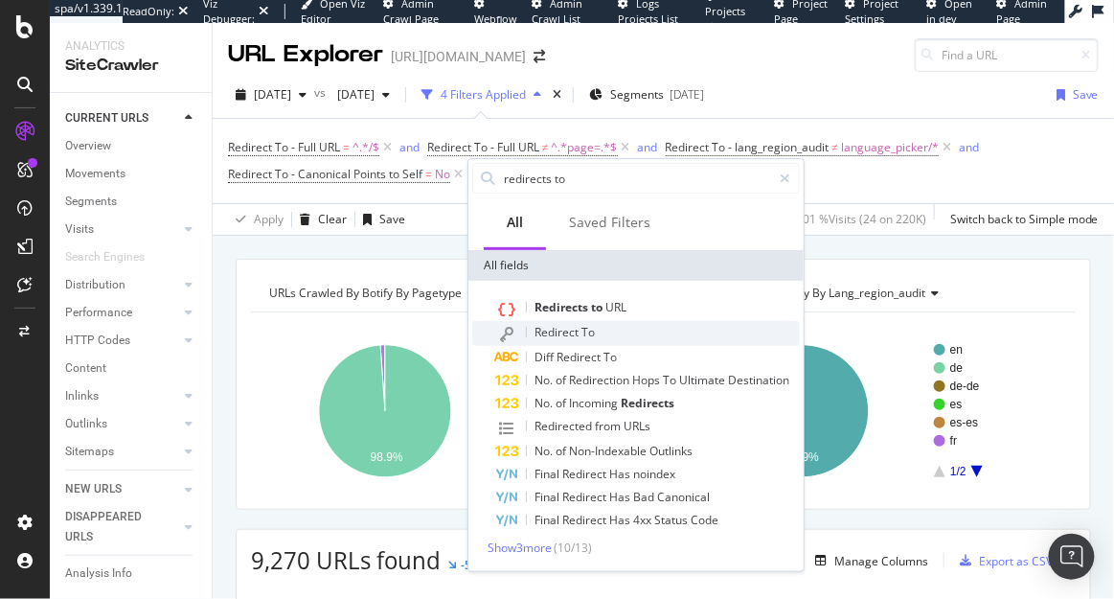
click at [573, 333] on span "Redirect" at bounding box center [558, 332] width 47 height 16
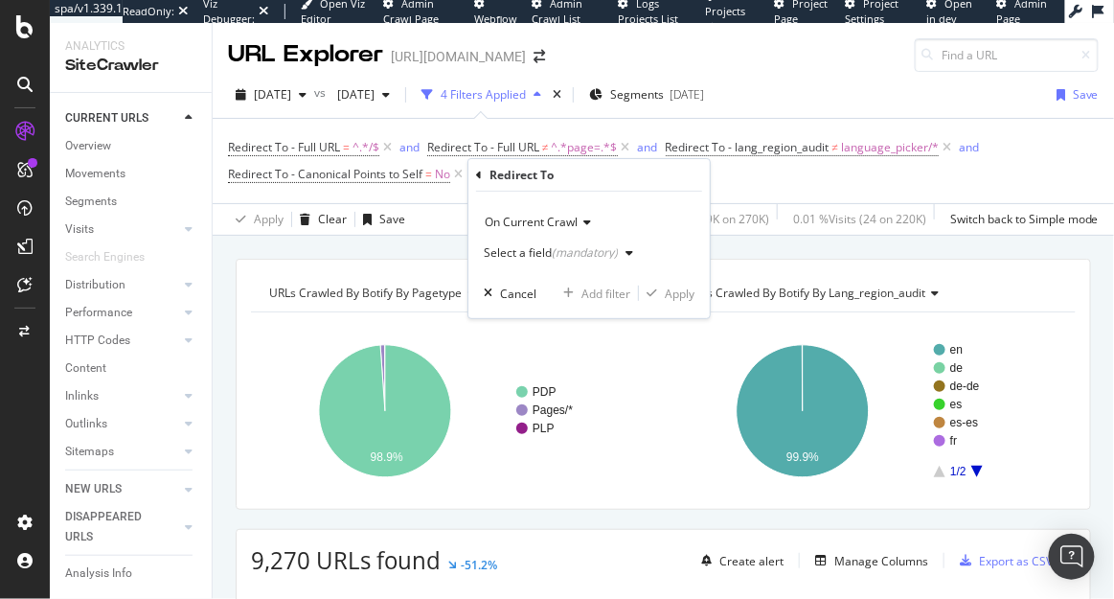
click at [558, 246] on div "(mandatory)" at bounding box center [585, 252] width 66 height 16
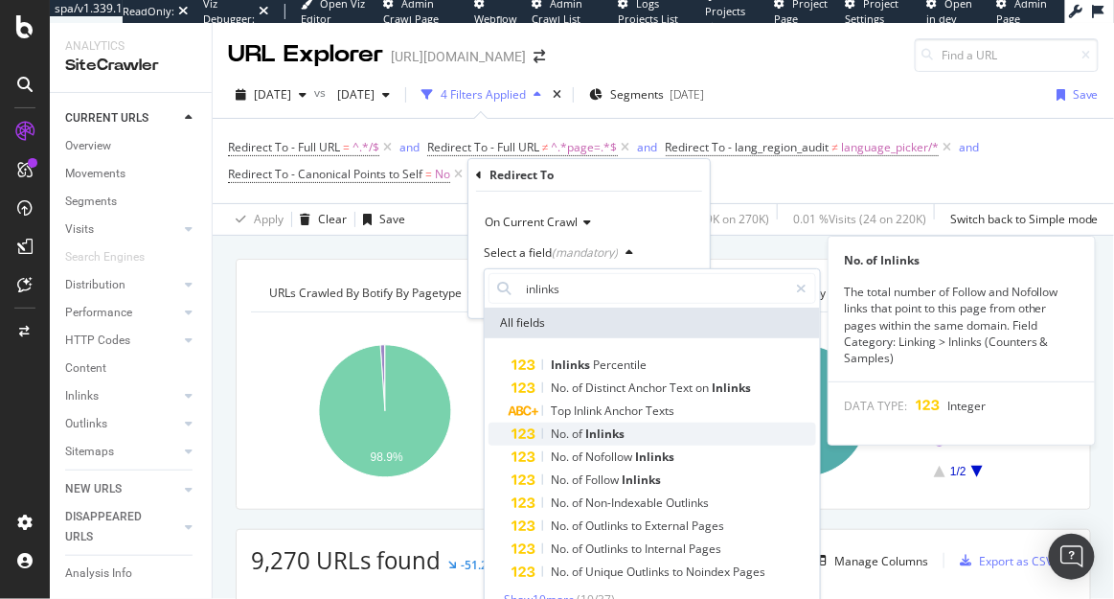
type input "inlinks"
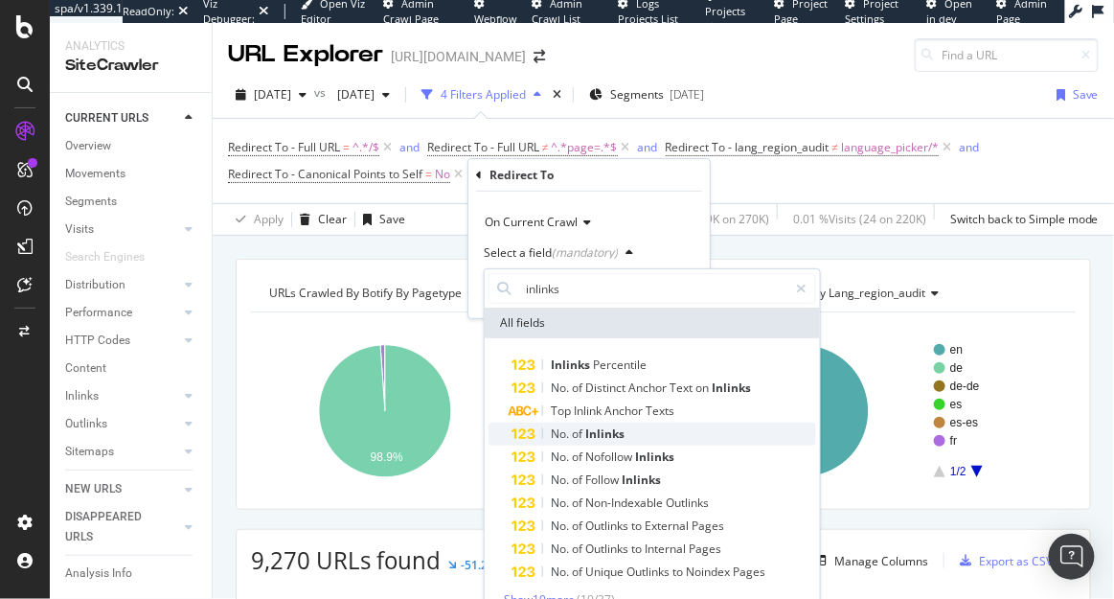
click at [614, 435] on span "Inlinks" at bounding box center [604, 433] width 39 height 16
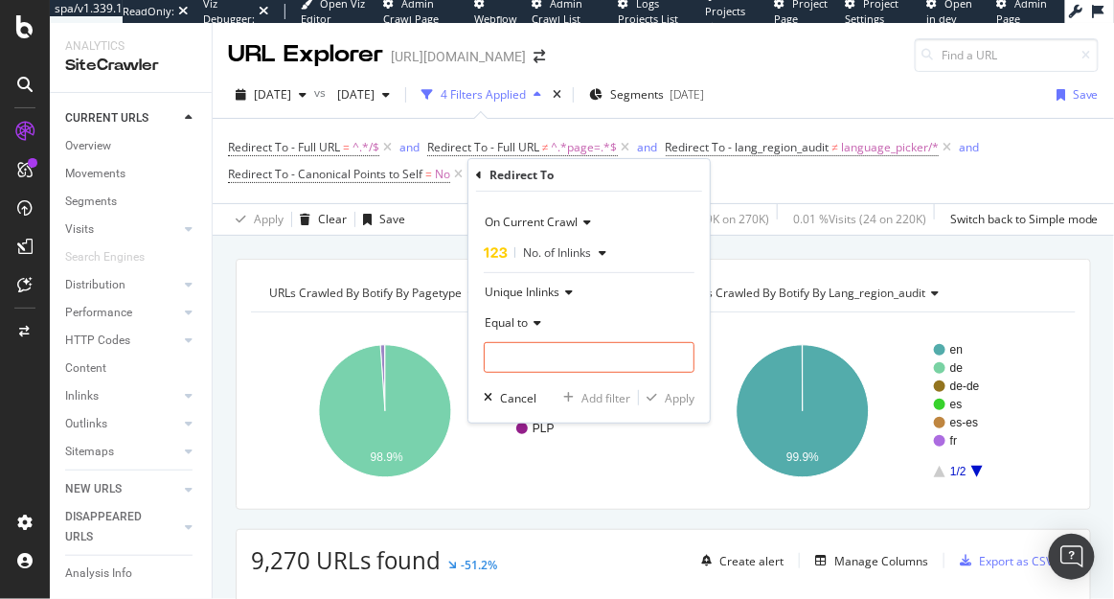
click at [504, 316] on span "Equal to" at bounding box center [506, 322] width 43 height 16
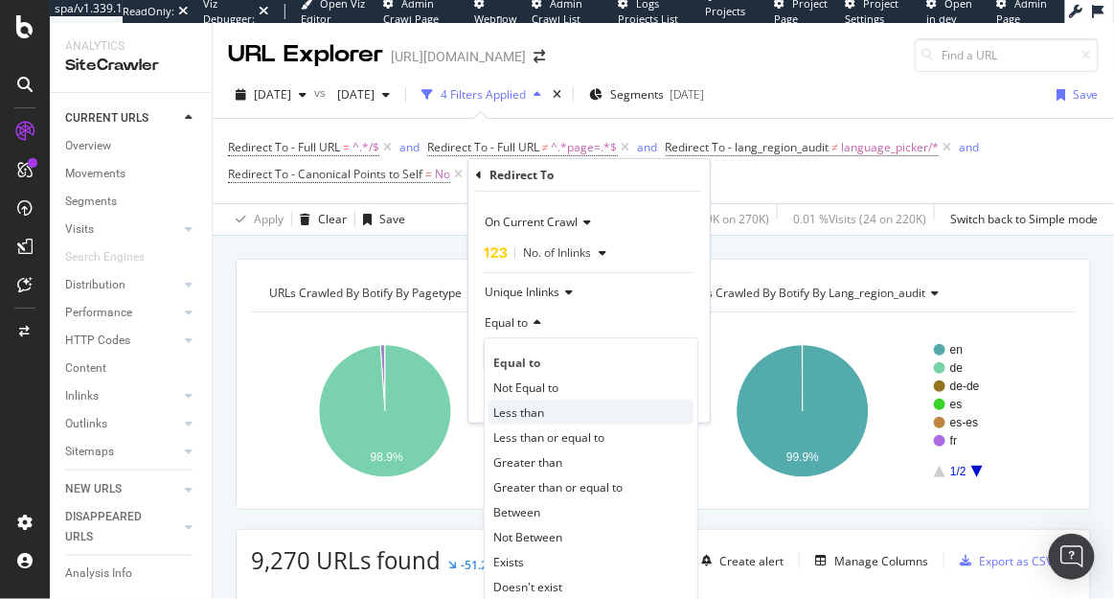
click at [533, 411] on span "Less than" at bounding box center [518, 412] width 51 height 16
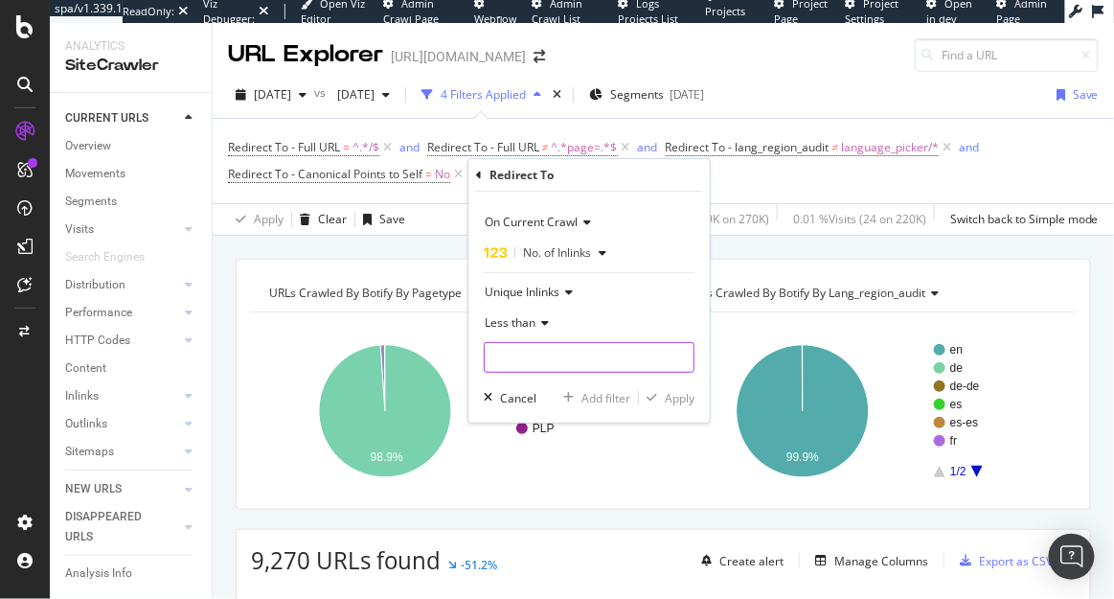
click at [534, 360] on input "number" at bounding box center [589, 357] width 211 height 31
click at [536, 328] on icon at bounding box center [542, 322] width 13 height 11
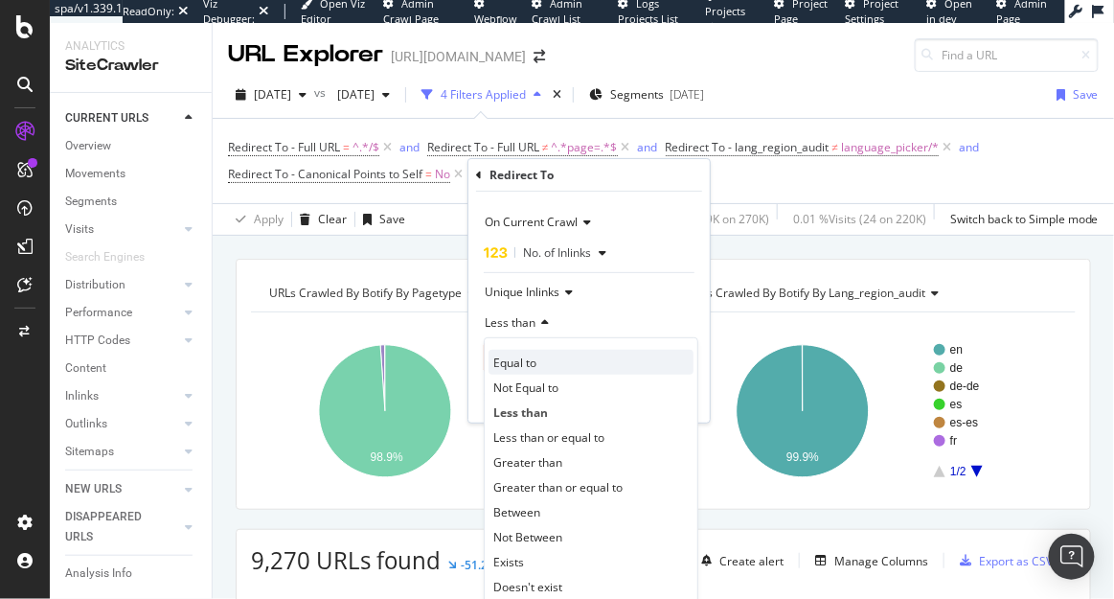
click at [528, 361] on span "Equal to" at bounding box center [514, 362] width 43 height 16
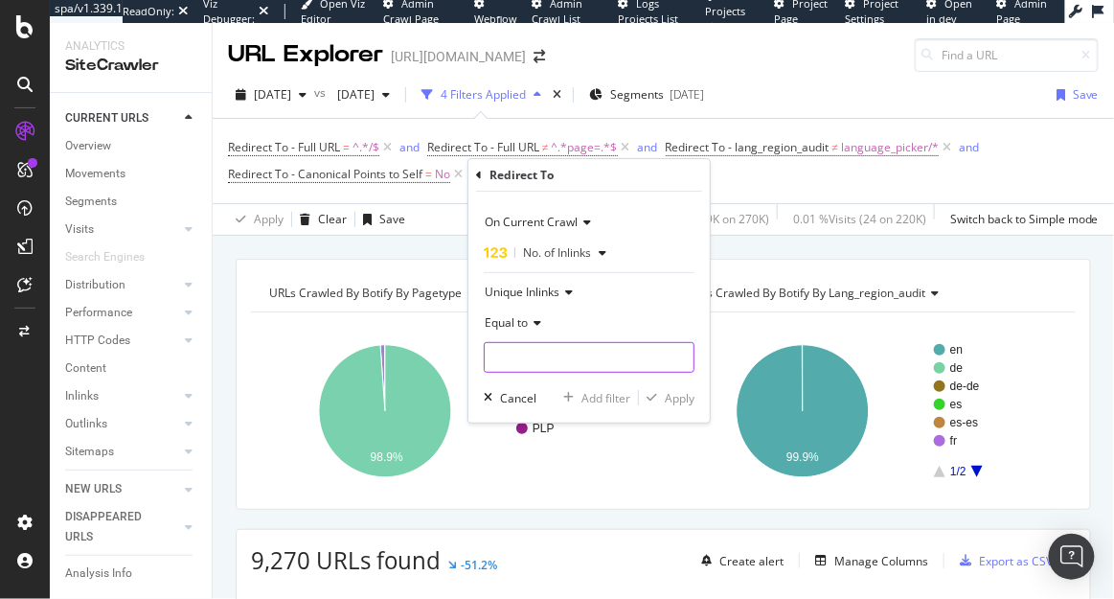
click at [534, 353] on input "number" at bounding box center [589, 357] width 211 height 31
type input "0"
click at [671, 400] on div "Apply" at bounding box center [680, 398] width 30 height 16
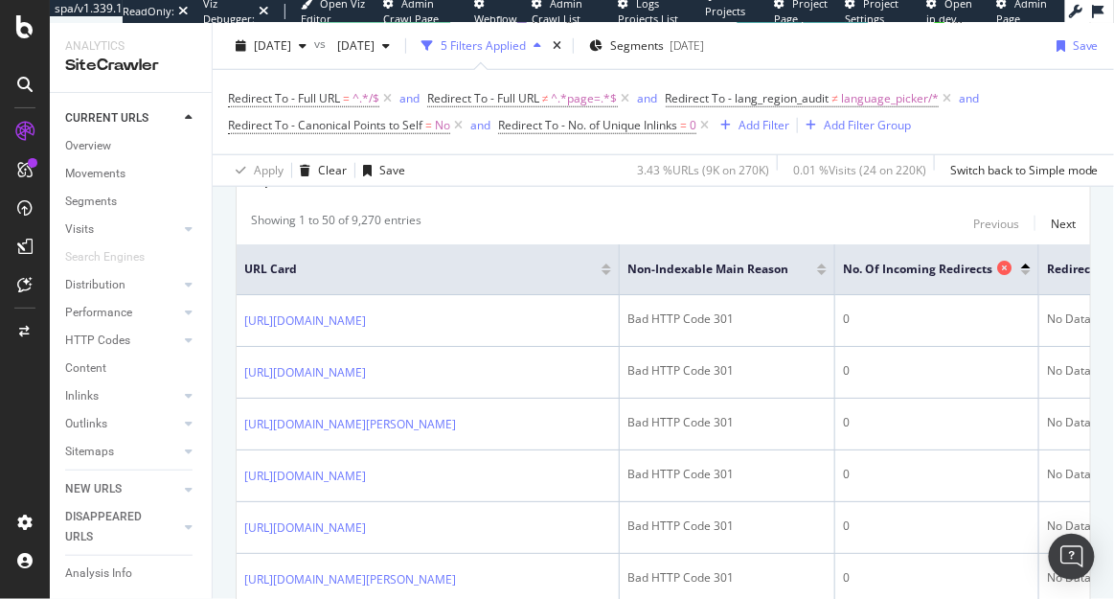
click at [1001, 269] on icon at bounding box center [1004, 268] width 14 height 14
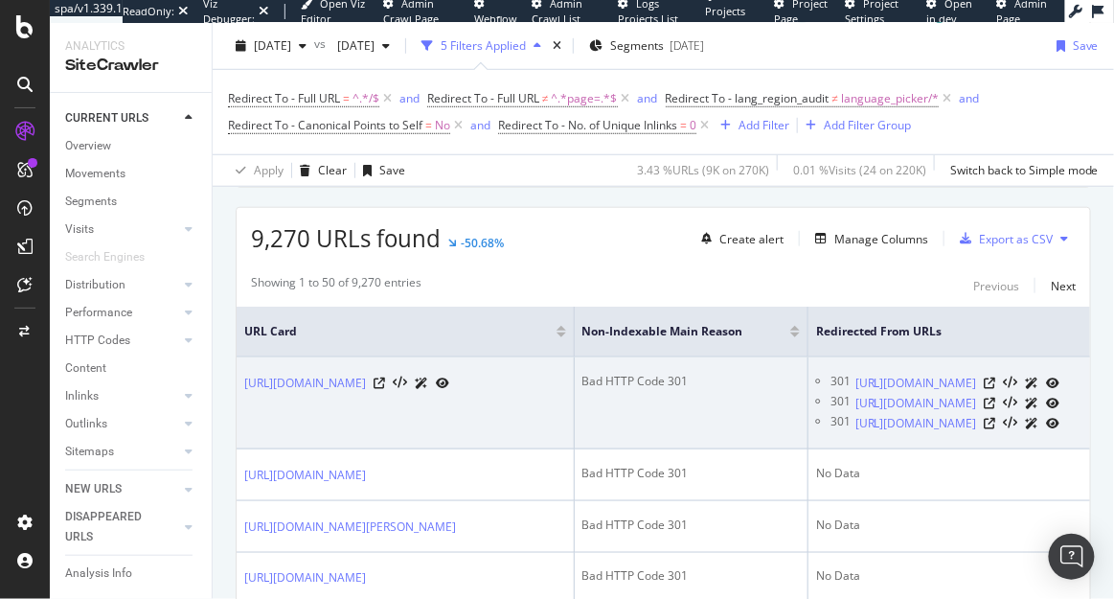
scroll to position [0, 194]
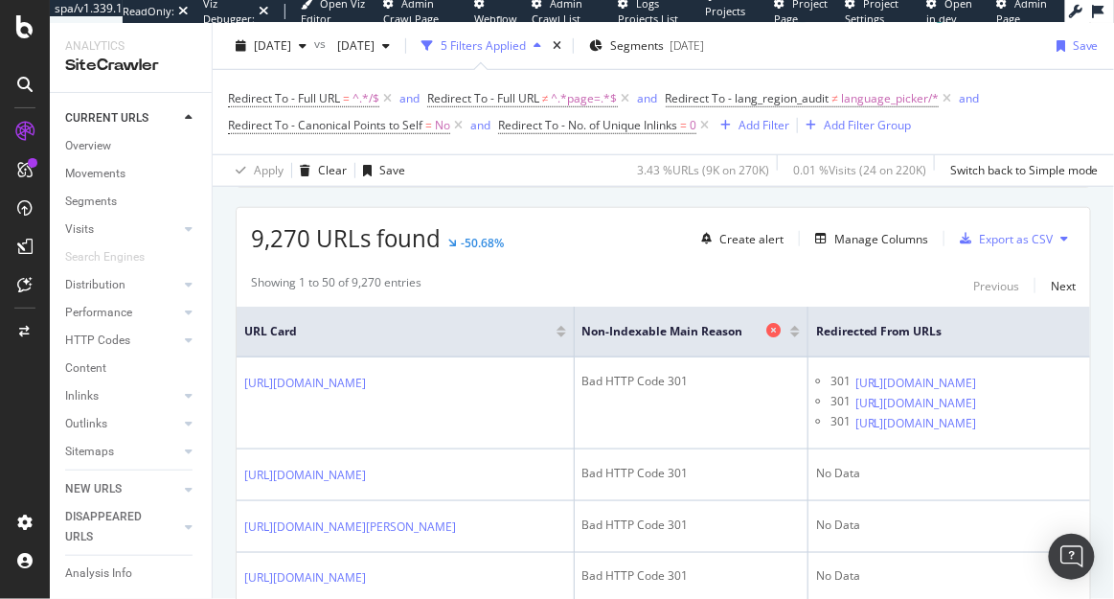
click at [766, 330] on icon at bounding box center [773, 330] width 14 height 14
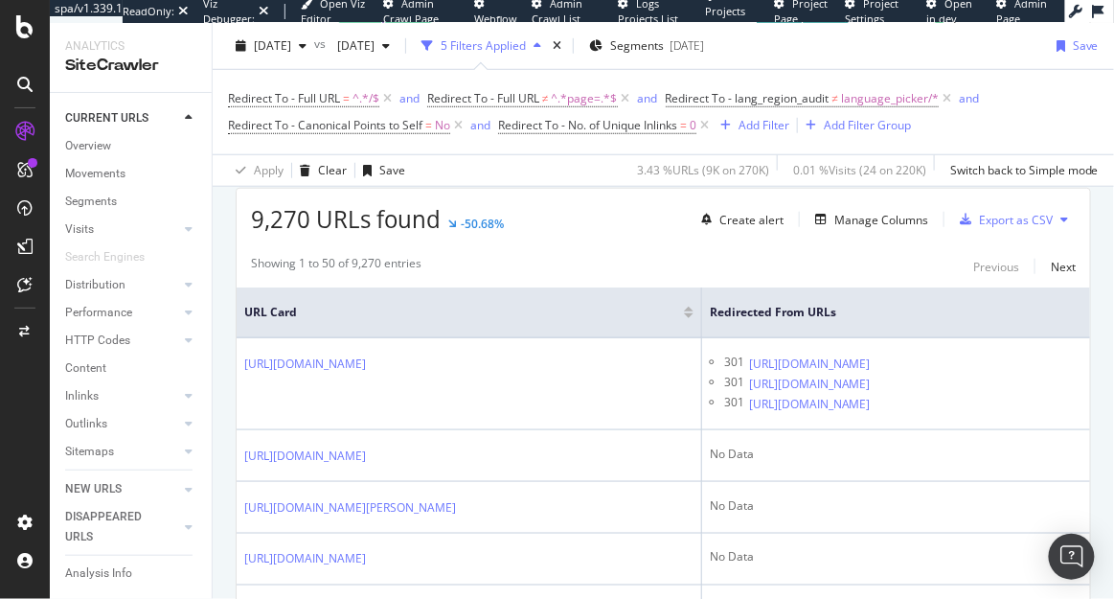
scroll to position [346, 0]
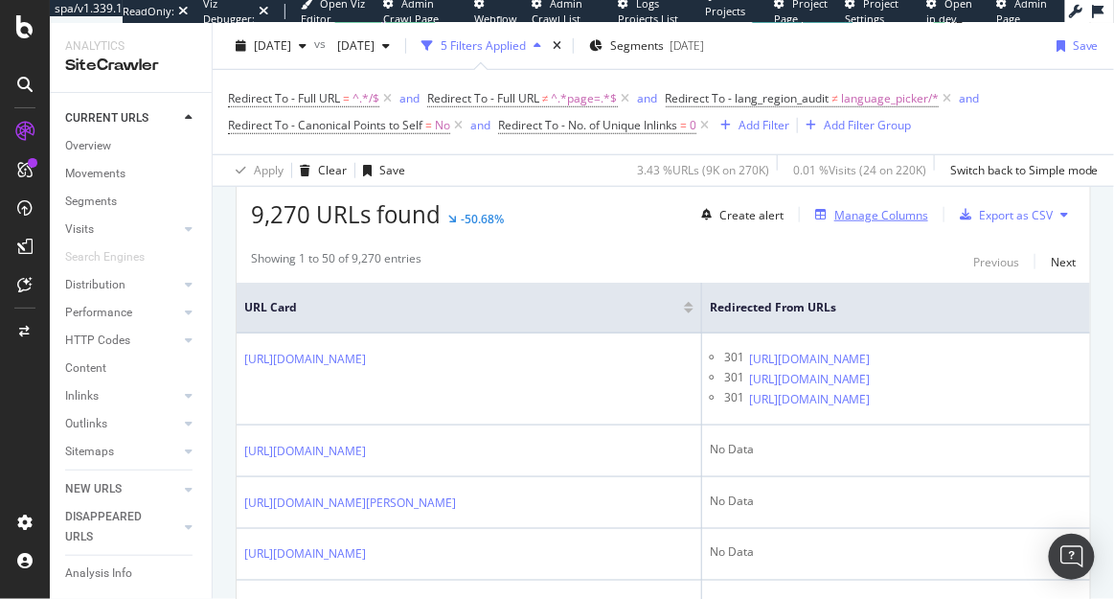
click at [863, 210] on div "Manage Columns" at bounding box center [881, 215] width 94 height 16
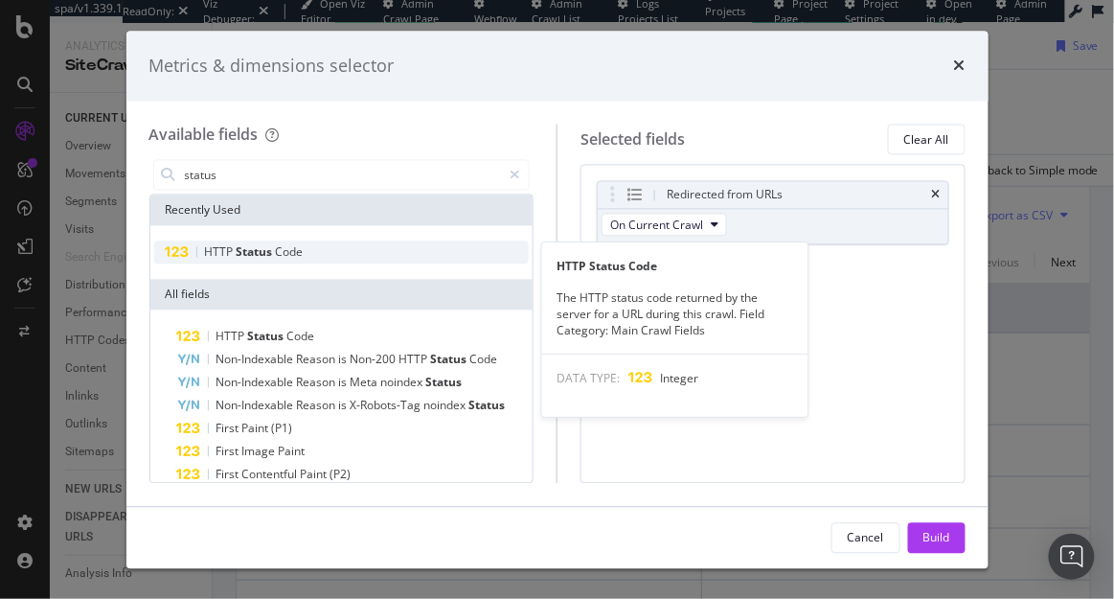
type input "status"
click at [205, 251] on span "HTTP" at bounding box center [221, 252] width 32 height 16
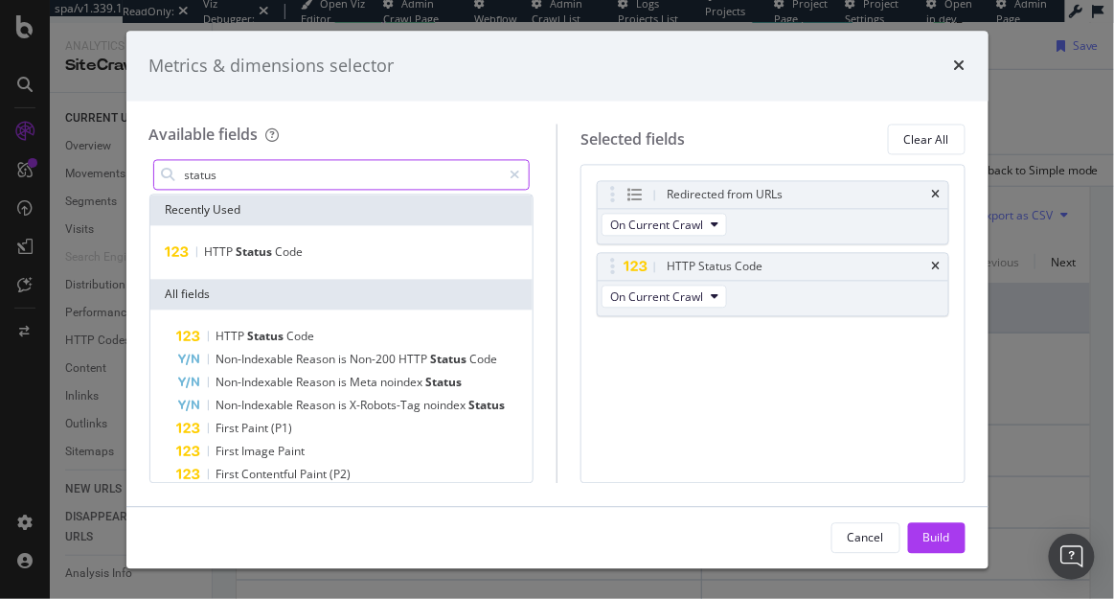
click at [337, 186] on input "status" at bounding box center [342, 175] width 319 height 29
click at [521, 179] on div "modal" at bounding box center [515, 175] width 28 height 31
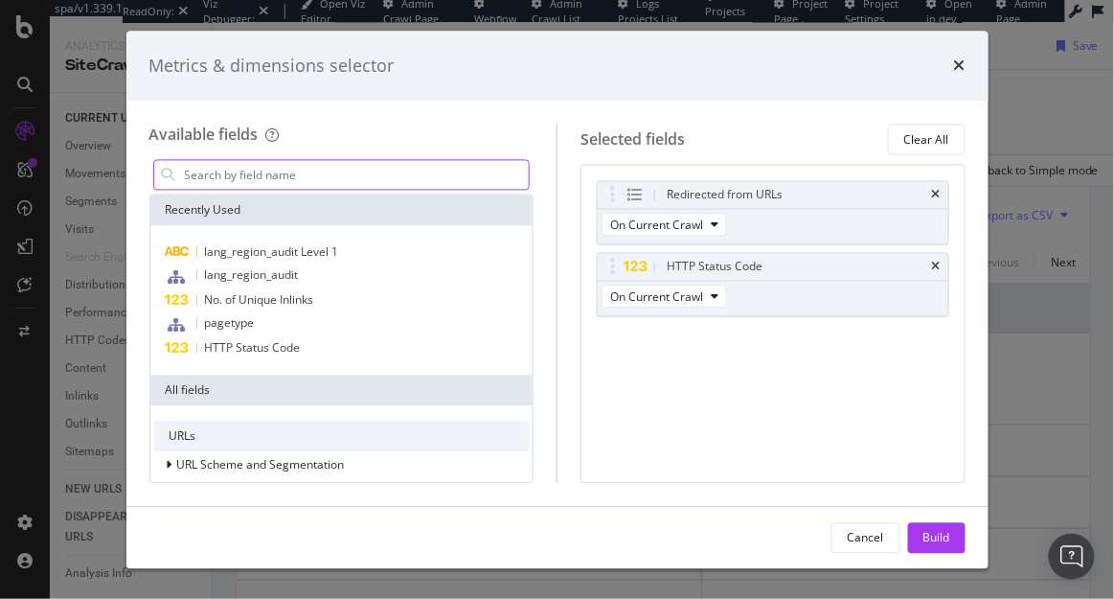
click at [365, 169] on input "modal" at bounding box center [356, 175] width 347 height 29
type input "a"
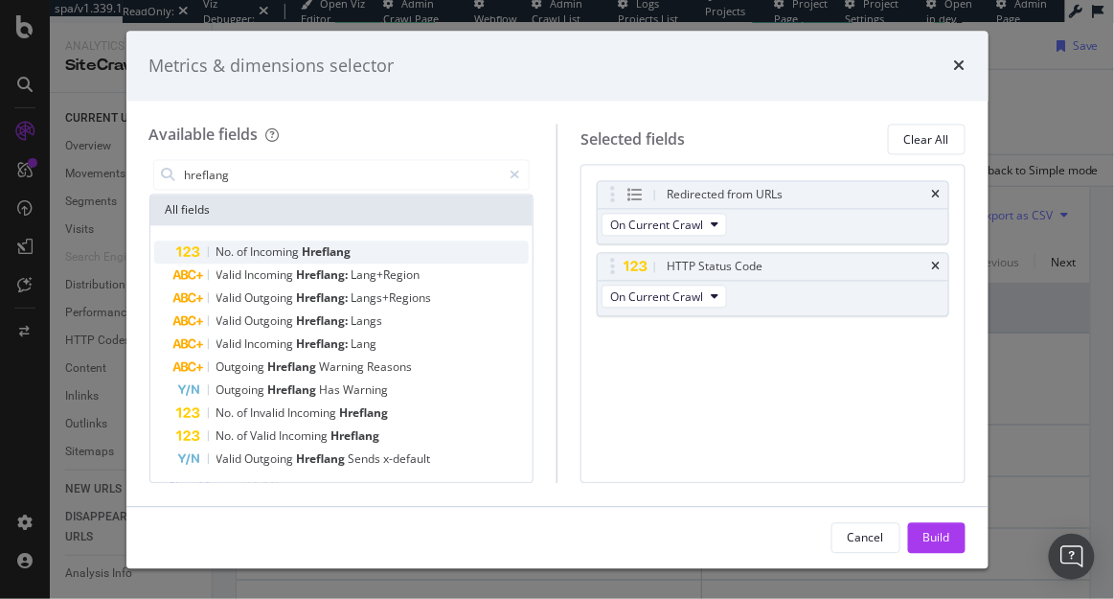
click at [327, 257] on span "Hreflang" at bounding box center [327, 252] width 49 height 16
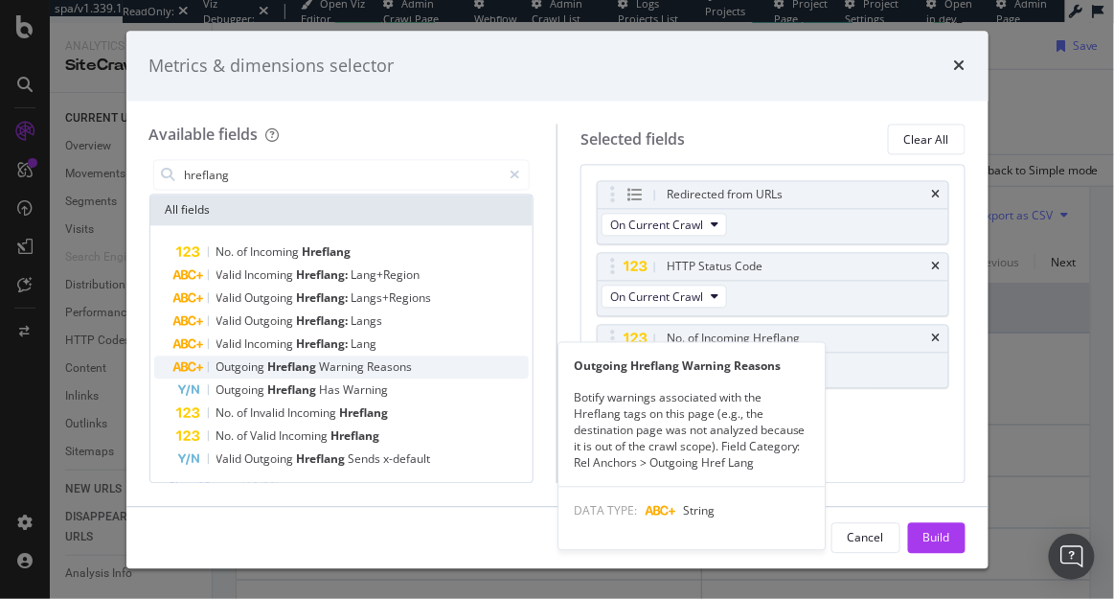
scroll to position [23, 0]
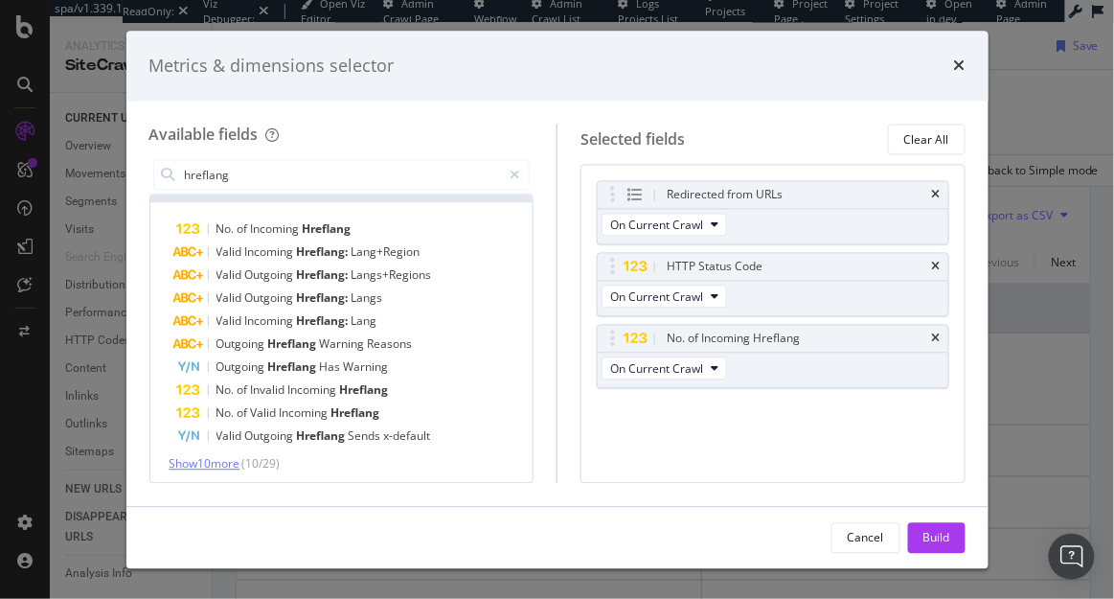
click at [218, 457] on span "Show 10 more" at bounding box center [205, 464] width 71 height 16
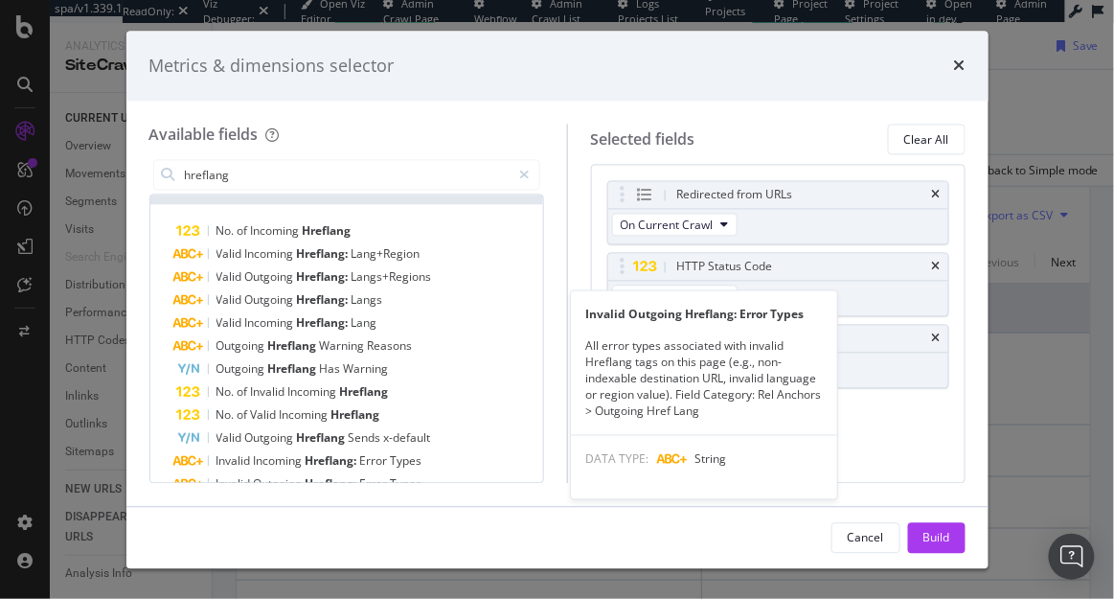
scroll to position [14, 0]
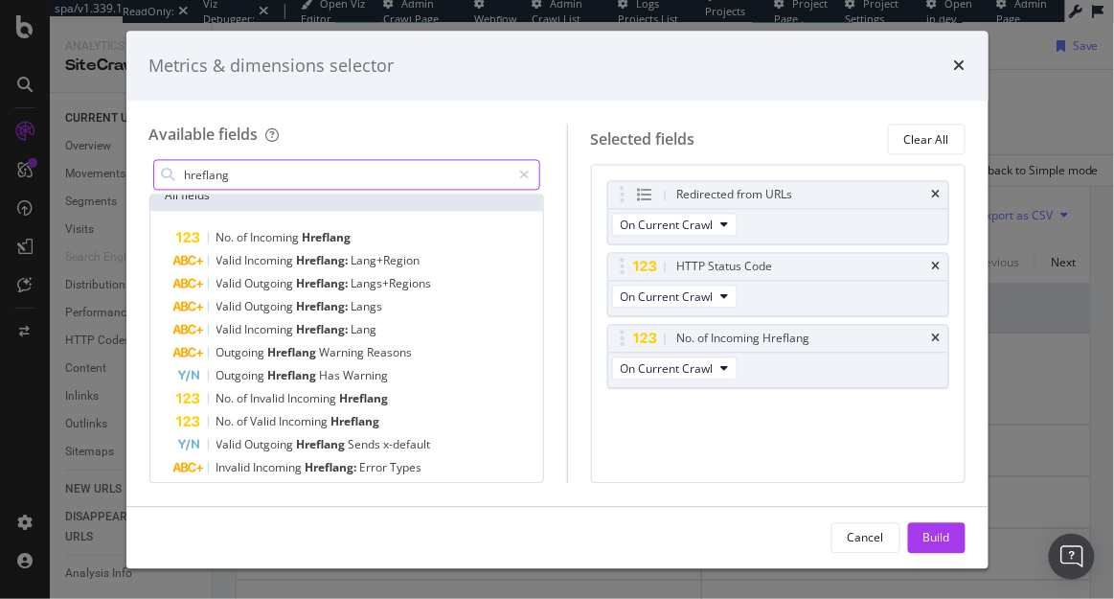
click at [318, 173] on input "hreflang" at bounding box center [347, 175] width 329 height 29
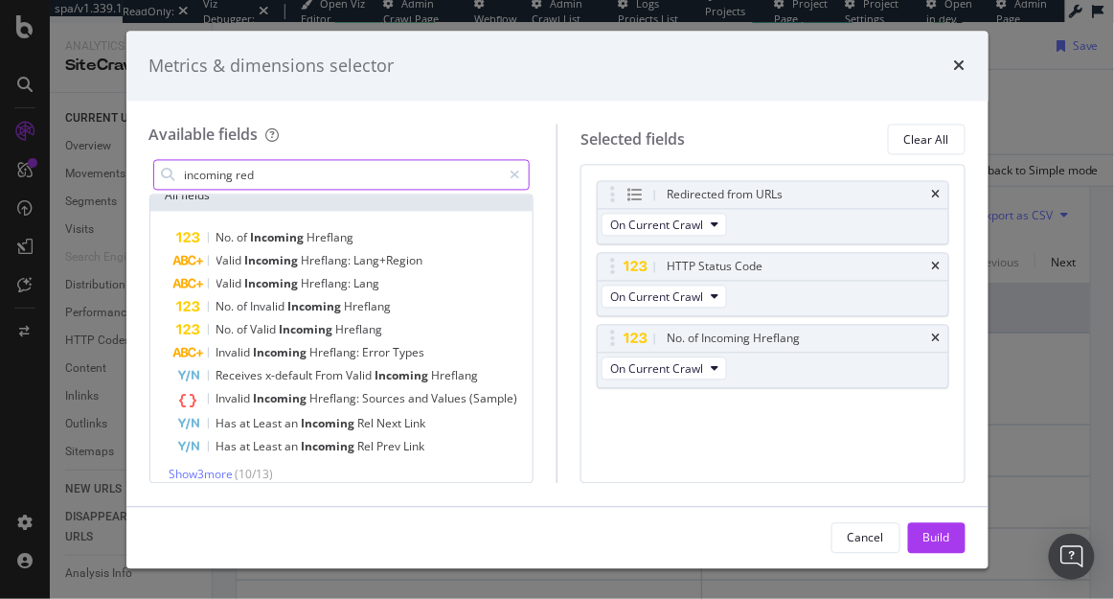
scroll to position [0, 0]
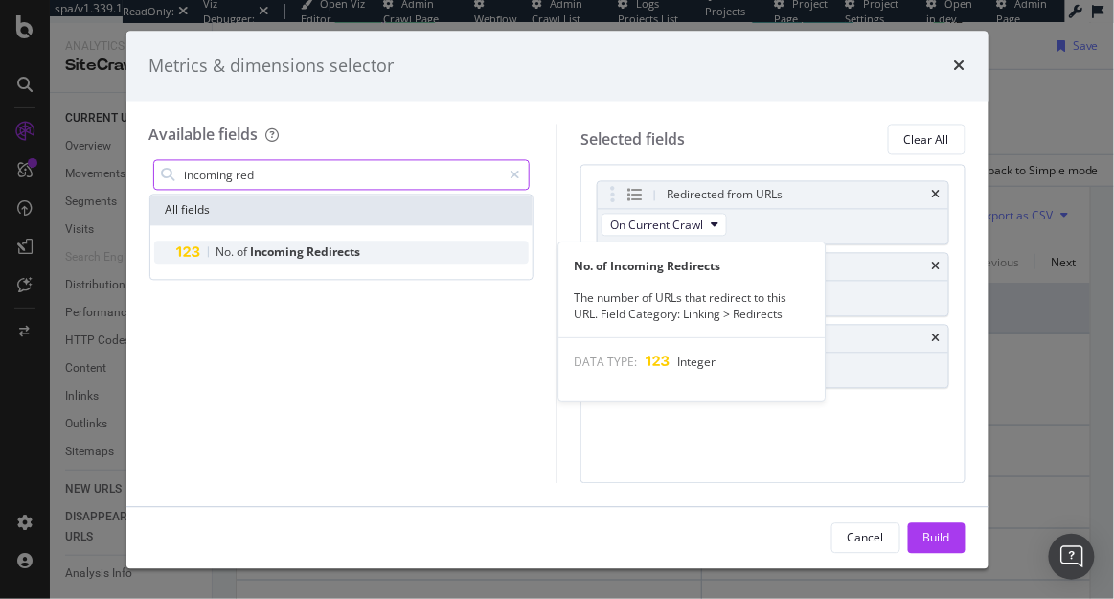
type input "incoming red"
click at [275, 242] on div "No. of Incoming Redirects" at bounding box center [353, 252] width 353 height 23
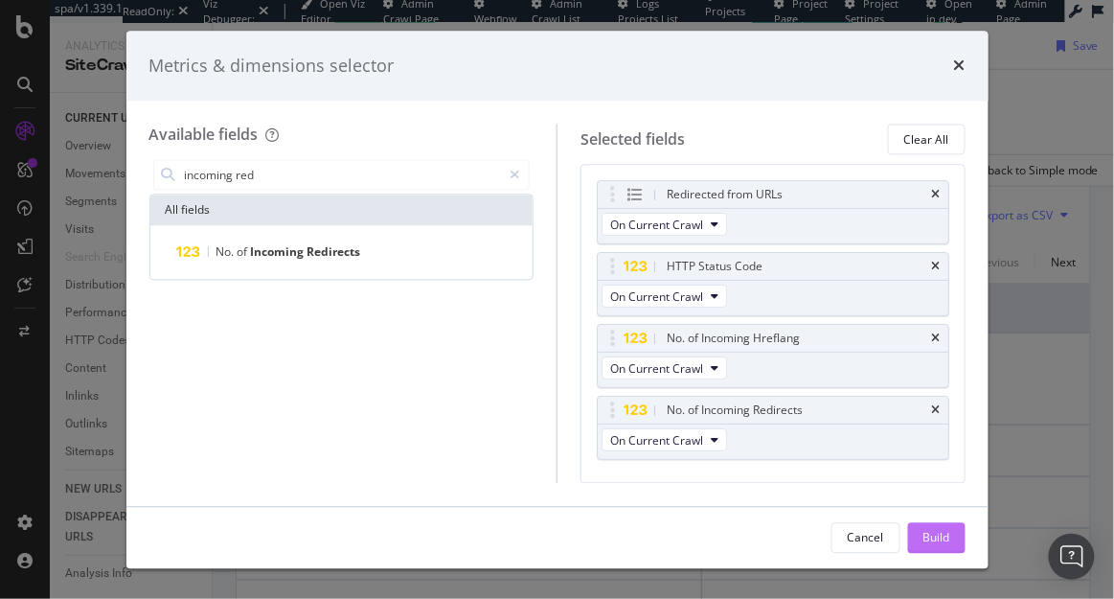
click at [930, 538] on div "Build" at bounding box center [936, 537] width 27 height 16
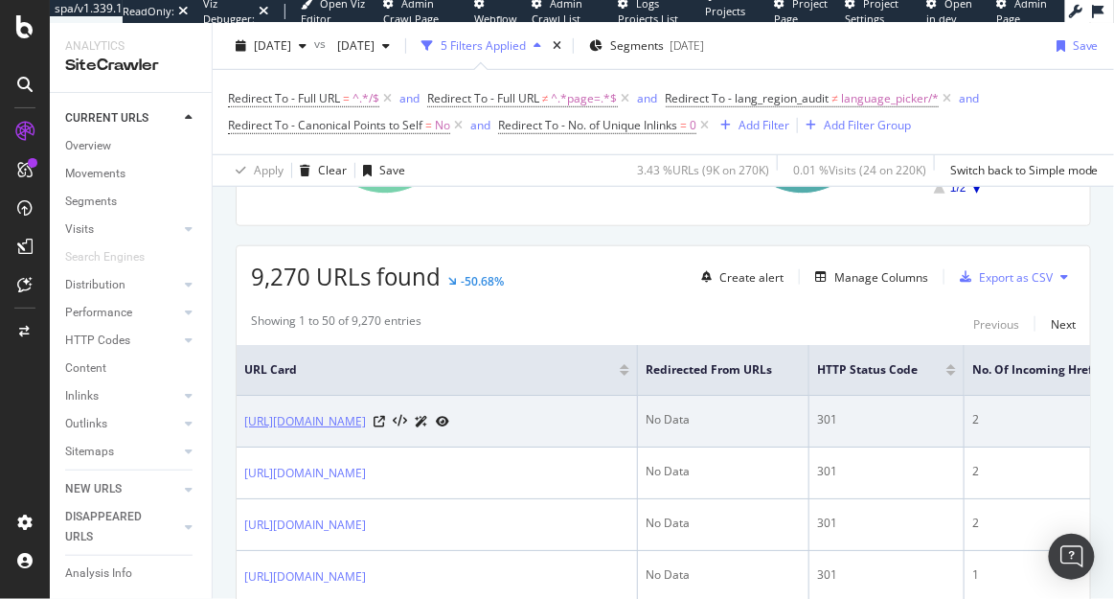
click at [366, 422] on link "https://www.neweracap.eu/products/navy-detroit-tigers-mlb-grunge-style-plaid-re…" at bounding box center [305, 421] width 122 height 19
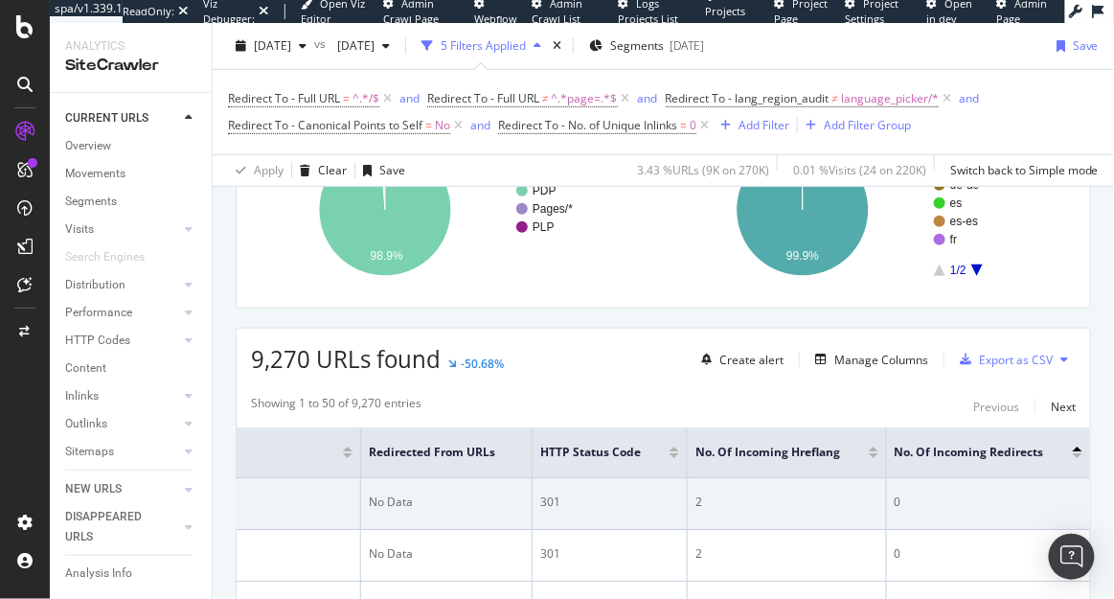
scroll to position [171, 0]
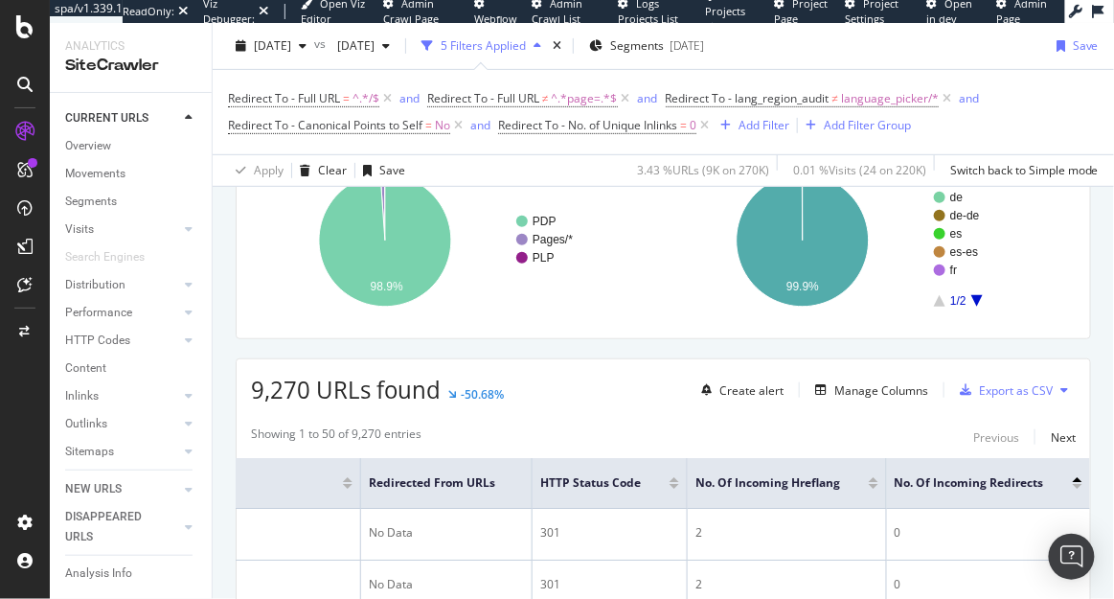
click at [1077, 484] on div at bounding box center [1078, 486] width 10 height 5
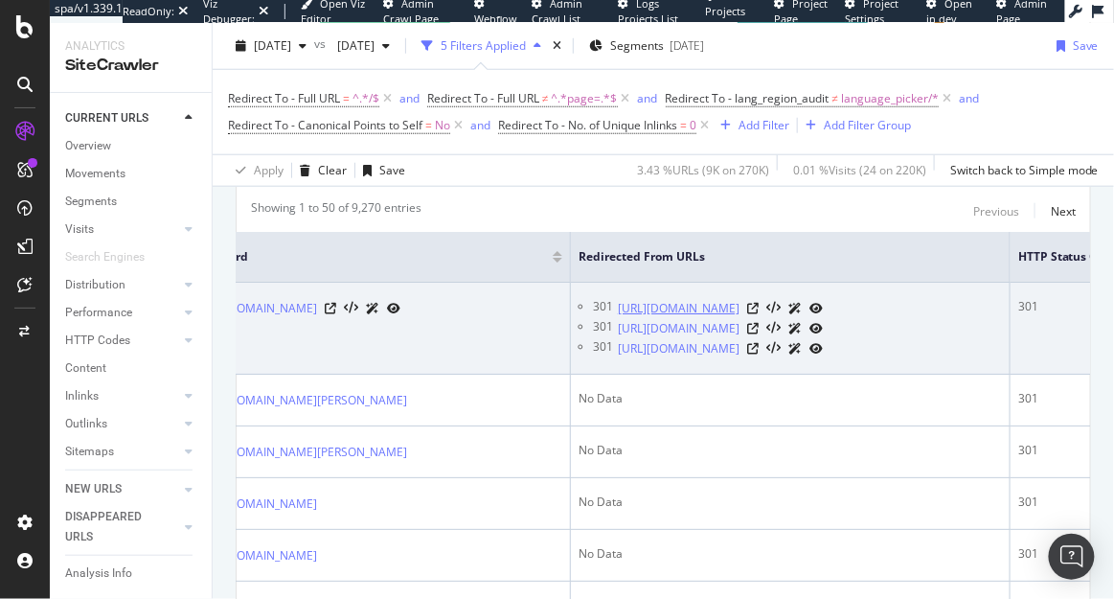
scroll to position [0, 51]
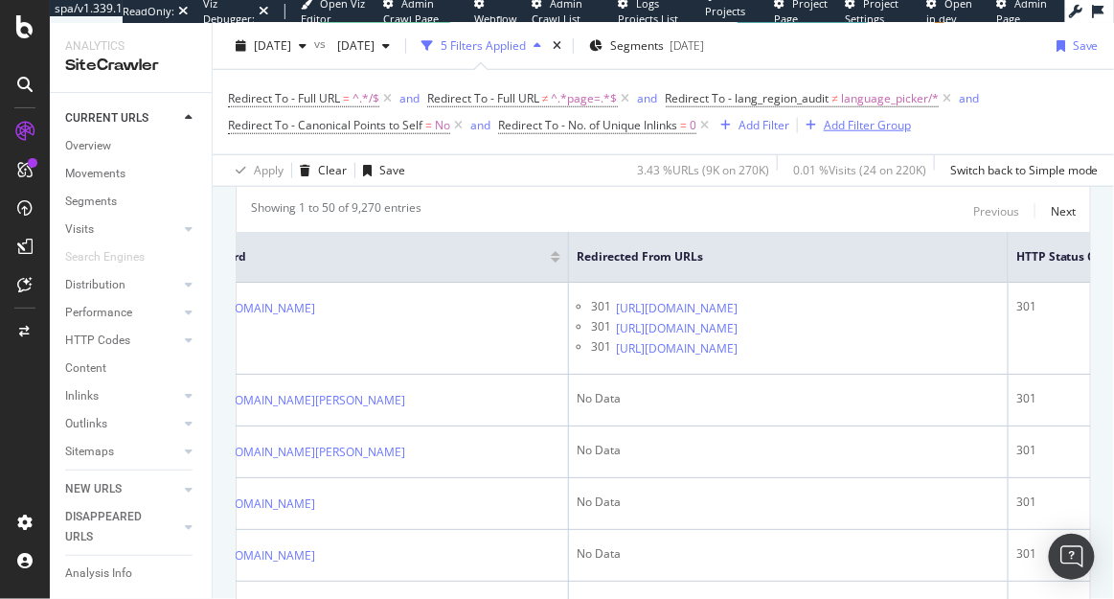
click at [837, 125] on div "Add Filter Group" at bounding box center [867, 125] width 87 height 16
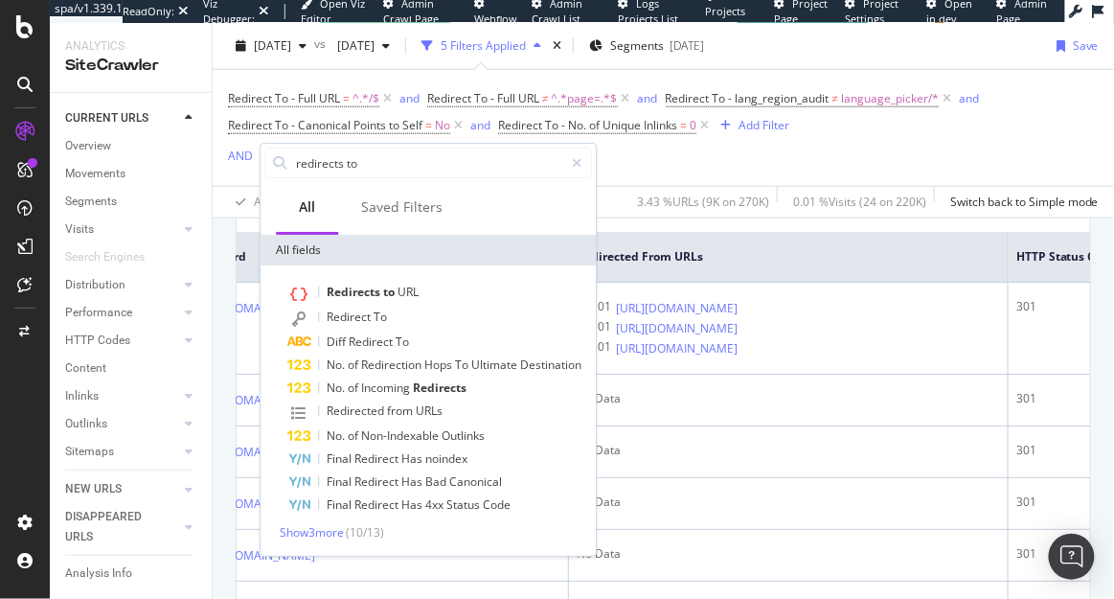
scroll to position [397, 0]
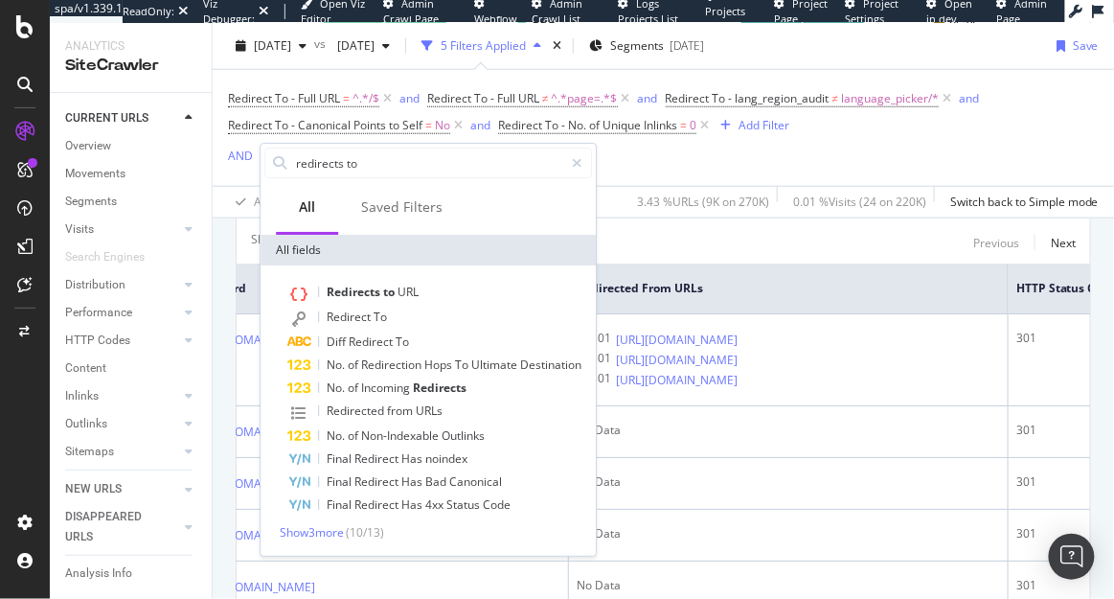
click at [712, 152] on div "Redirect To - Full URL = ^.*/$ and Redirect To - Full URL ≠ ^.*page=.*$ and Red…" at bounding box center [663, 128] width 871 height 116
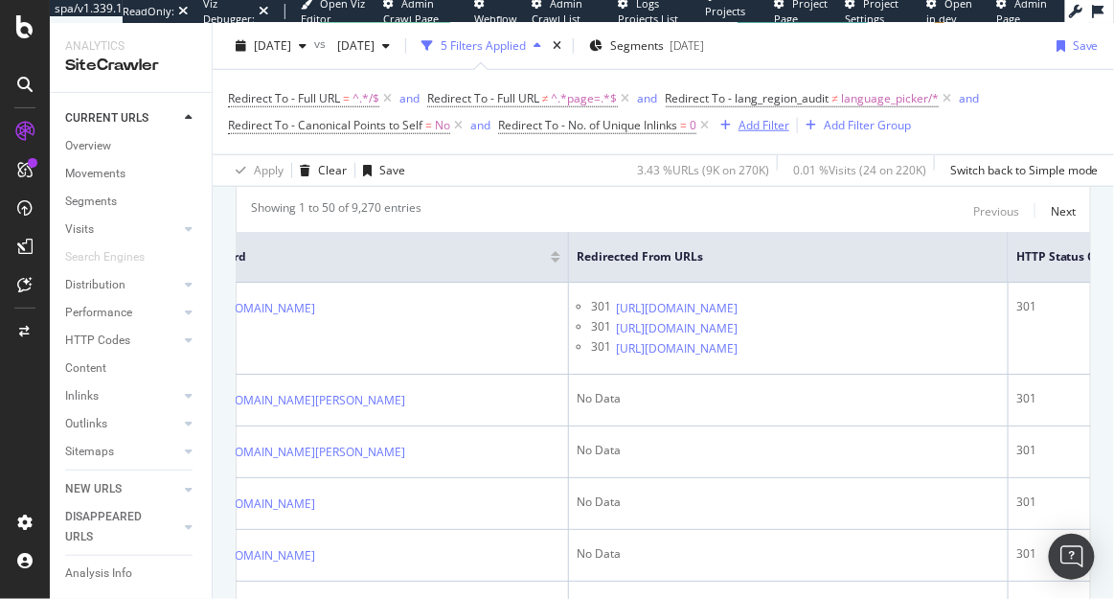
click at [770, 125] on div "Add Filter" at bounding box center [764, 125] width 51 height 16
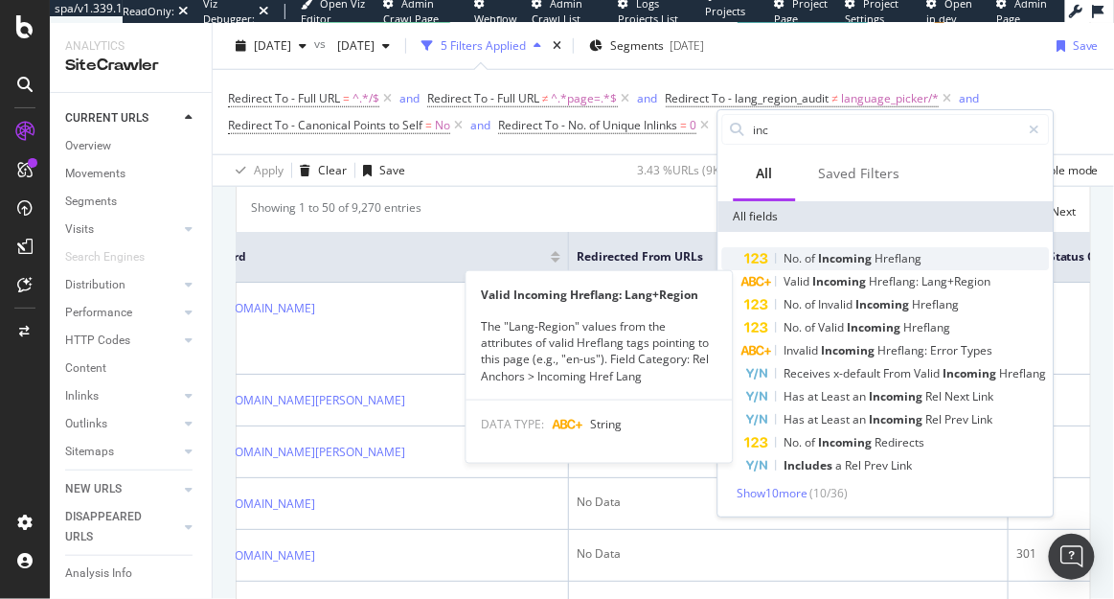
type input "inc"
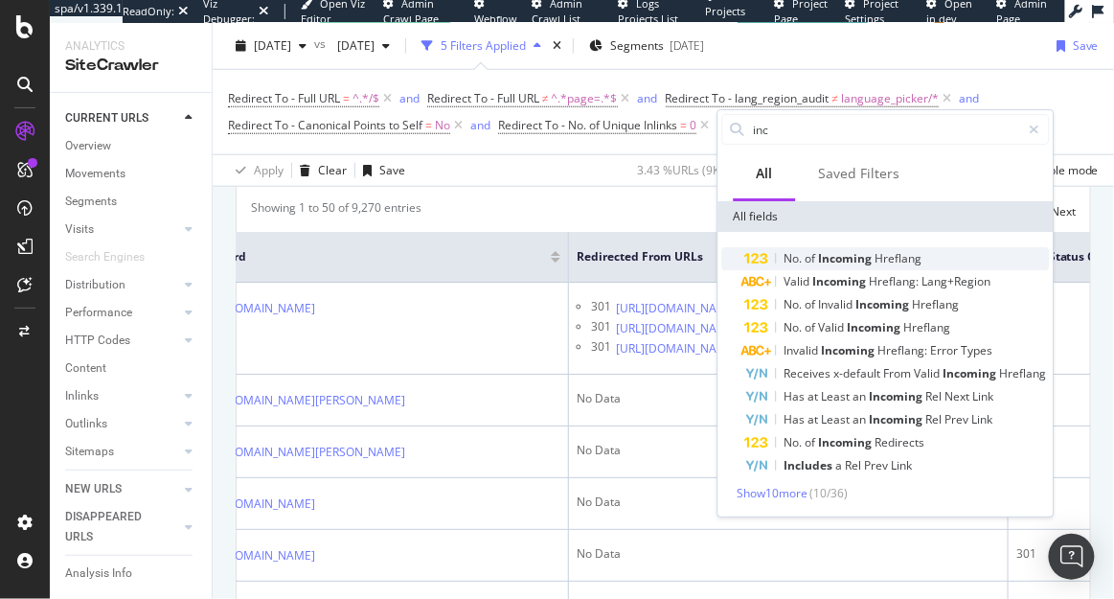
click at [850, 257] on span "Incoming" at bounding box center [847, 258] width 57 height 16
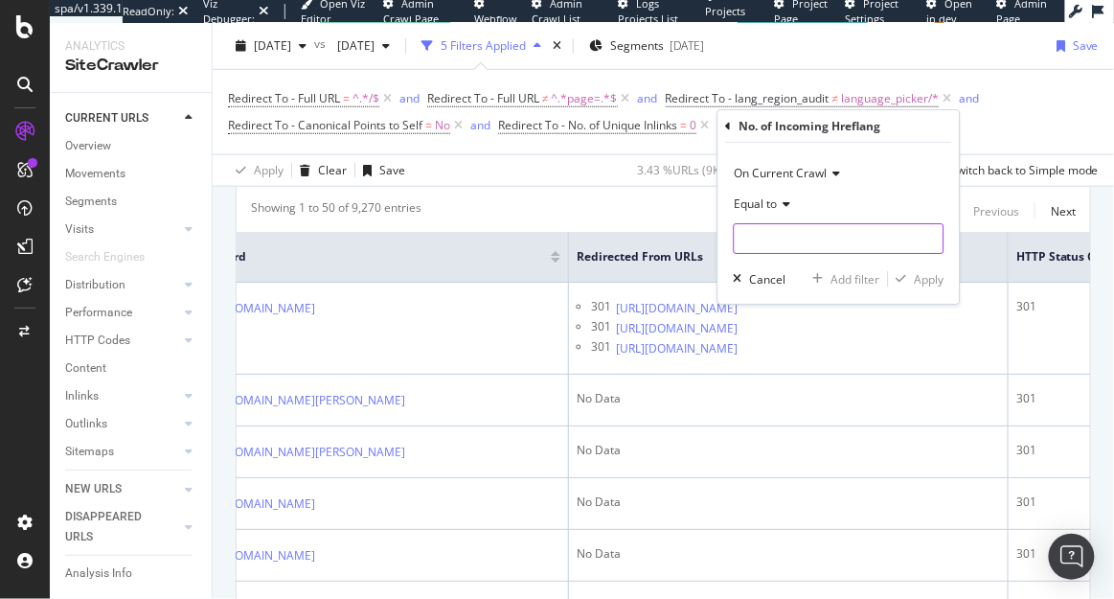
click at [811, 229] on input "number" at bounding box center [839, 238] width 211 height 31
type input "0"
click at [731, 125] on icon at bounding box center [729, 126] width 6 height 11
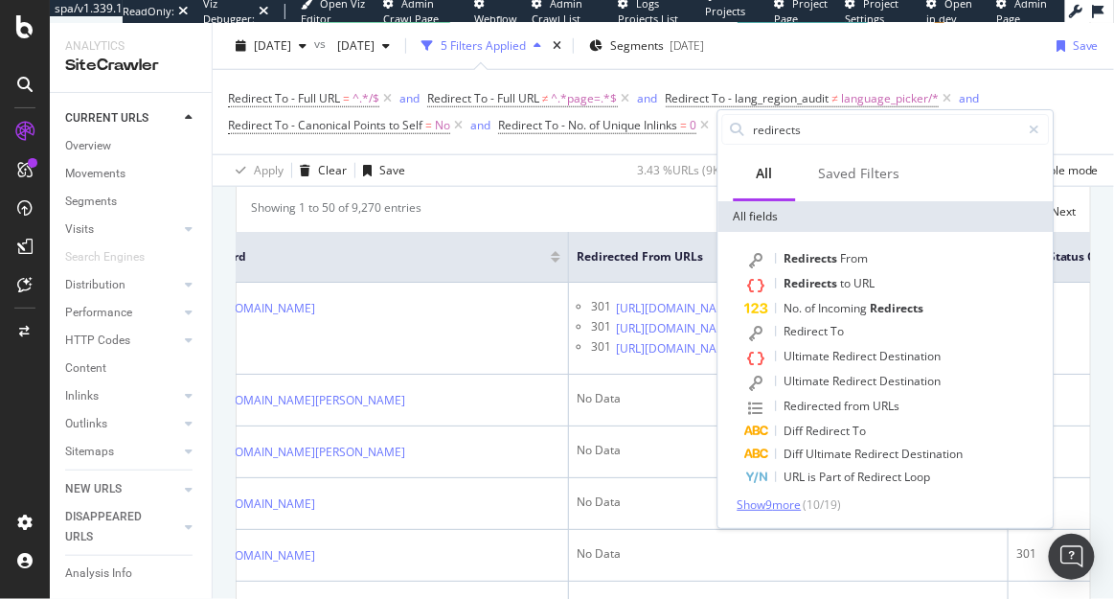
type input "redirects"
click at [778, 503] on span "Show 9 more" at bounding box center [770, 504] width 64 height 16
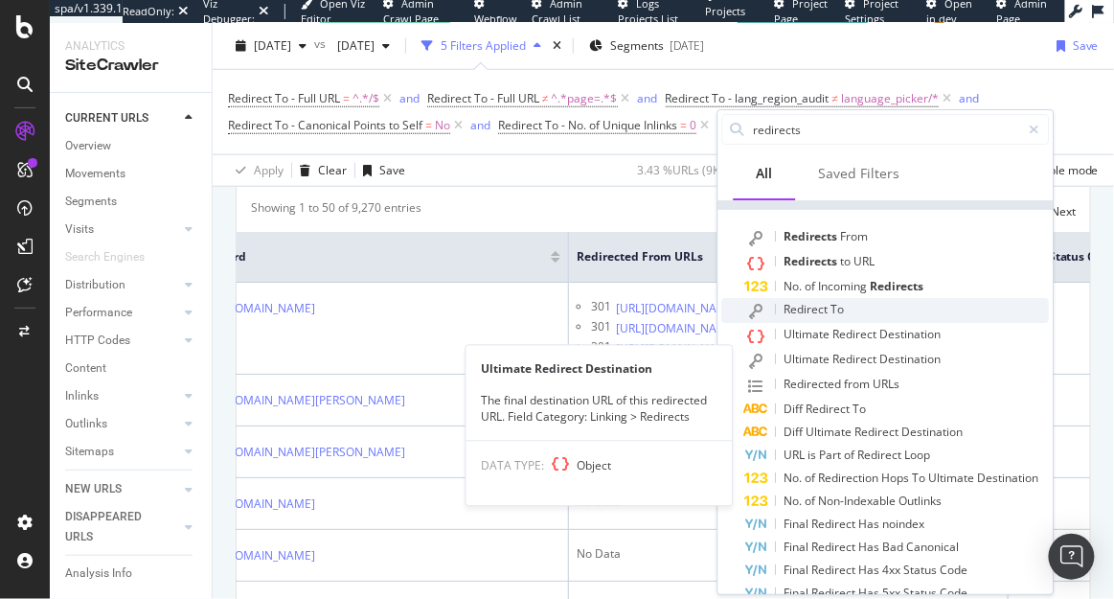
scroll to position [0, 0]
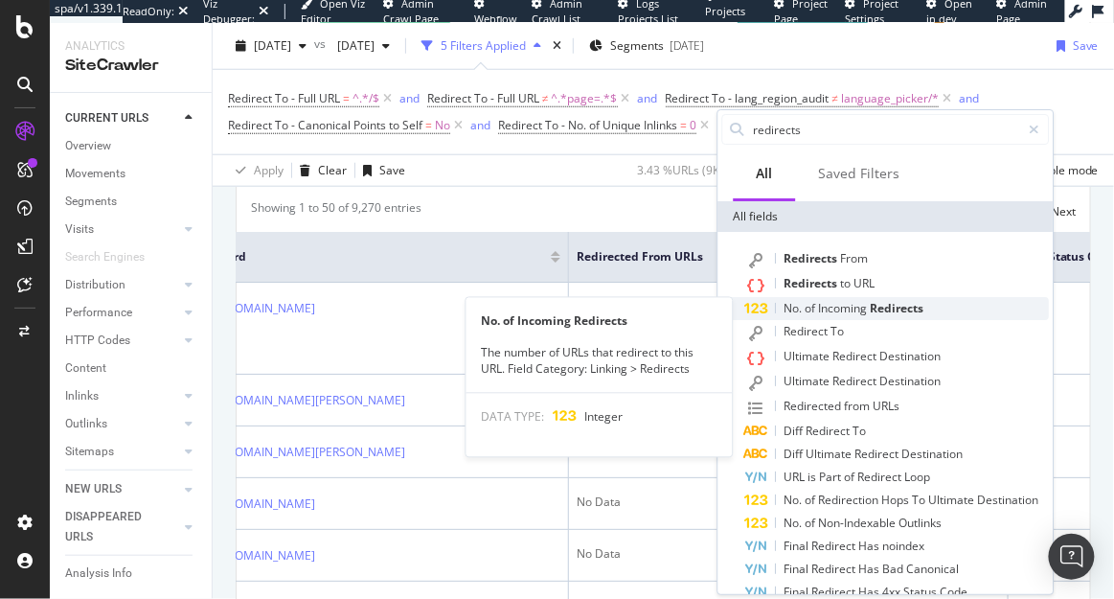
click at [833, 308] on span "Incoming" at bounding box center [845, 308] width 52 height 16
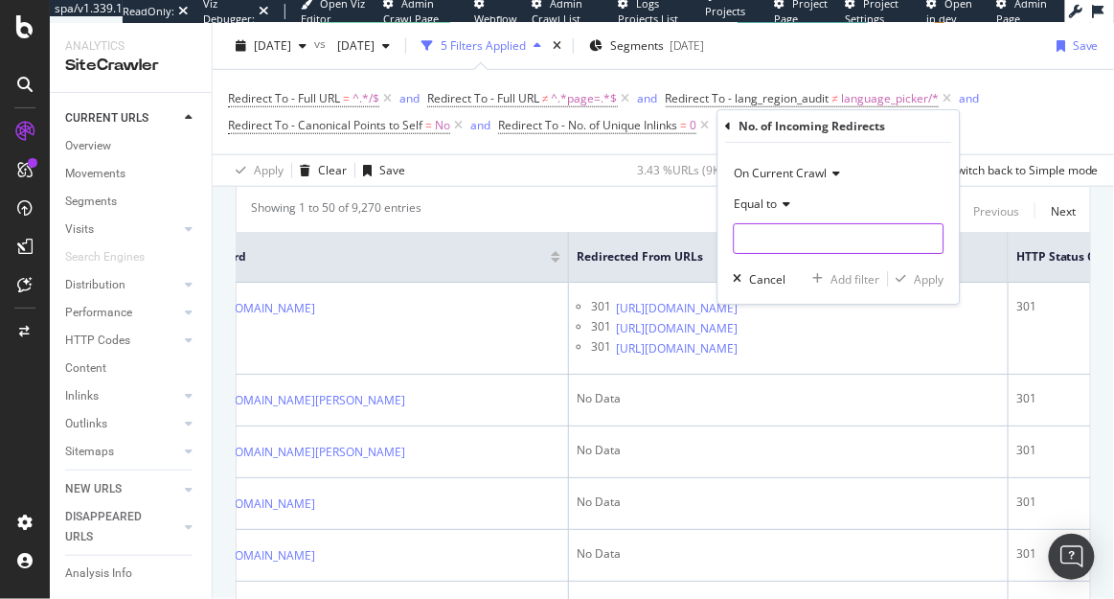
click at [785, 230] on input "number" at bounding box center [839, 238] width 211 height 31
type input "0"
click at [928, 281] on div "Apply" at bounding box center [930, 279] width 30 height 16
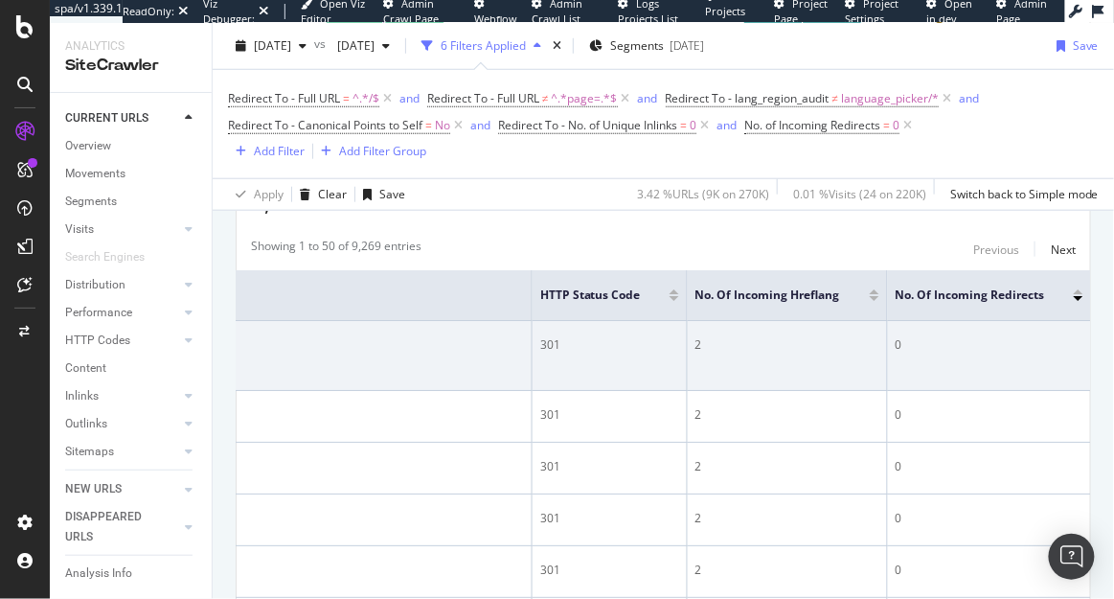
scroll to position [343, 0]
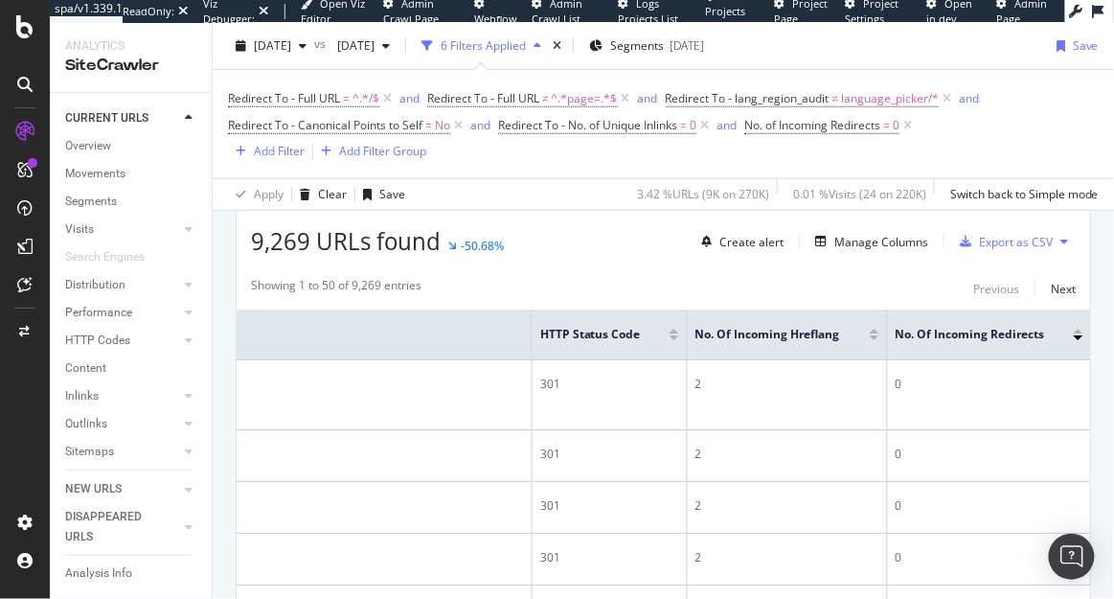
click at [1076, 330] on div at bounding box center [1079, 331] width 10 height 5
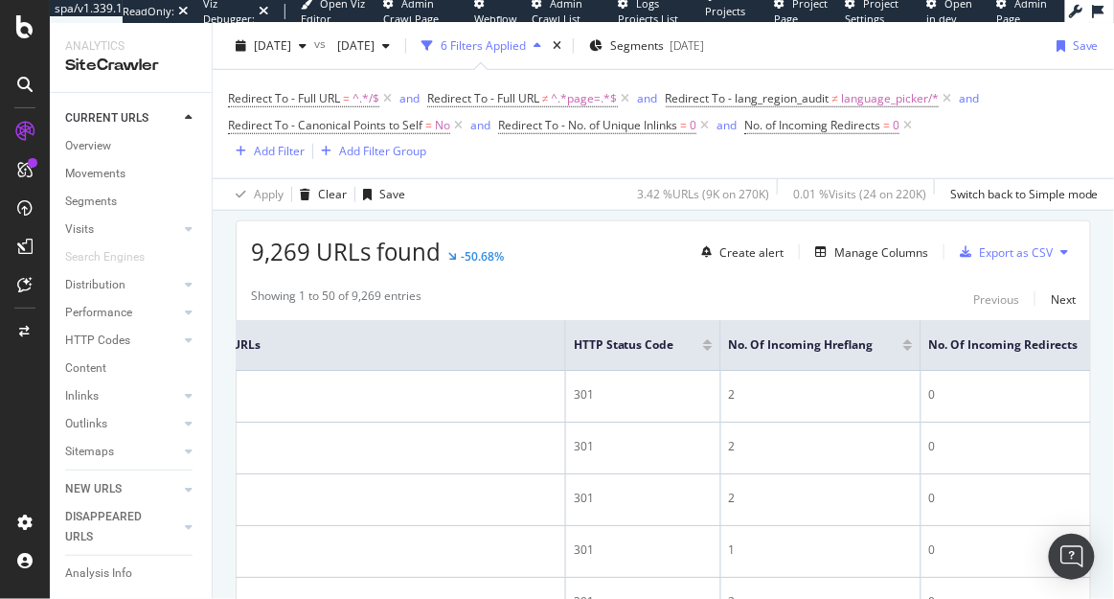
scroll to position [0, 527]
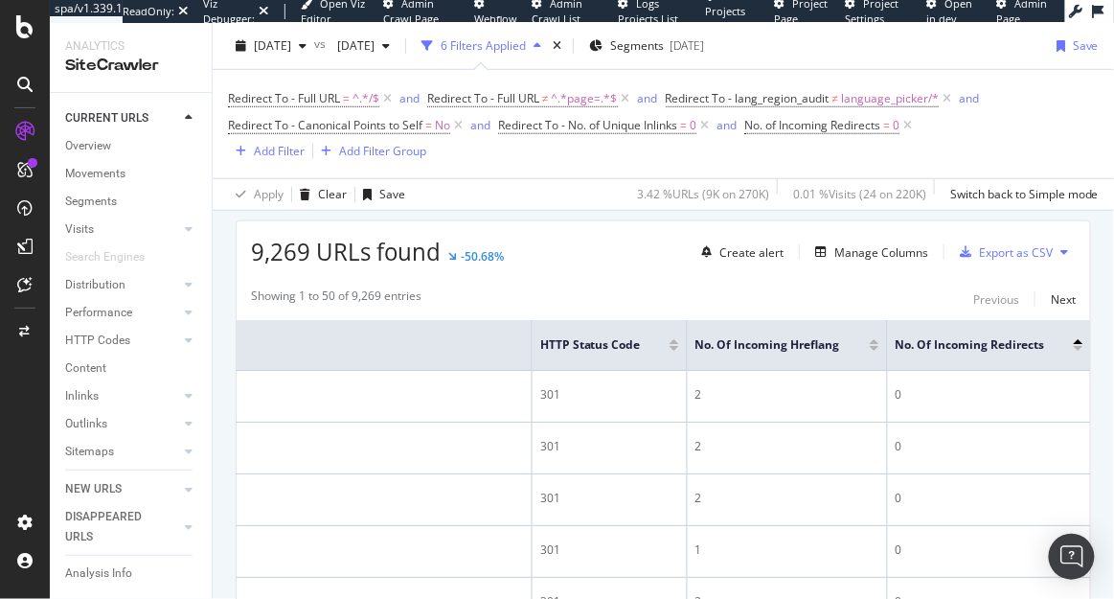
click at [1077, 348] on div at bounding box center [1079, 348] width 10 height 5
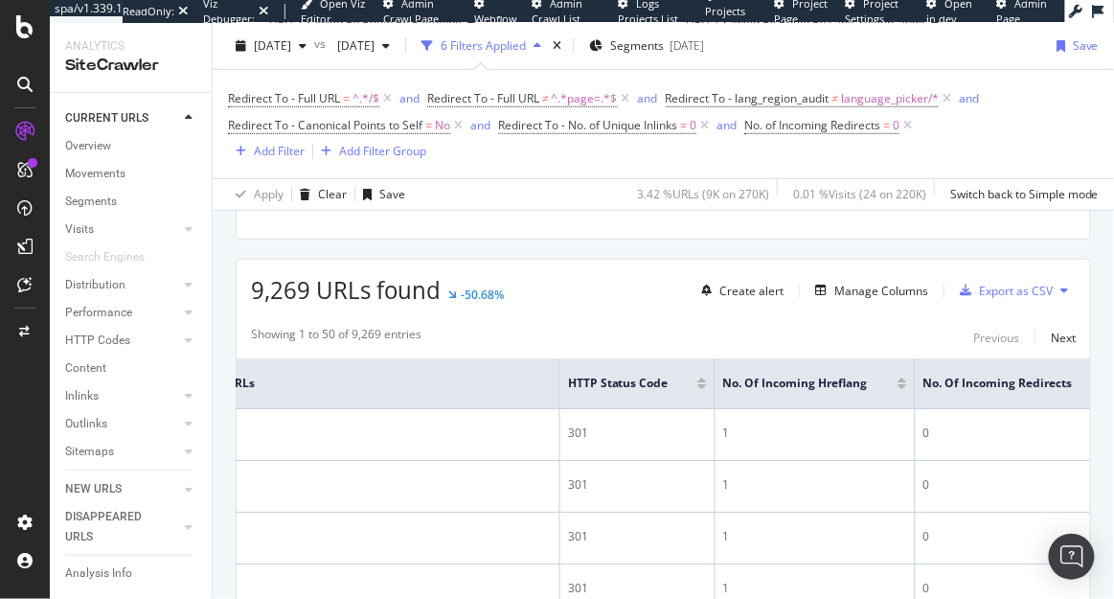
scroll to position [0, 527]
click at [1055, 379] on icon at bounding box center [1057, 382] width 14 height 14
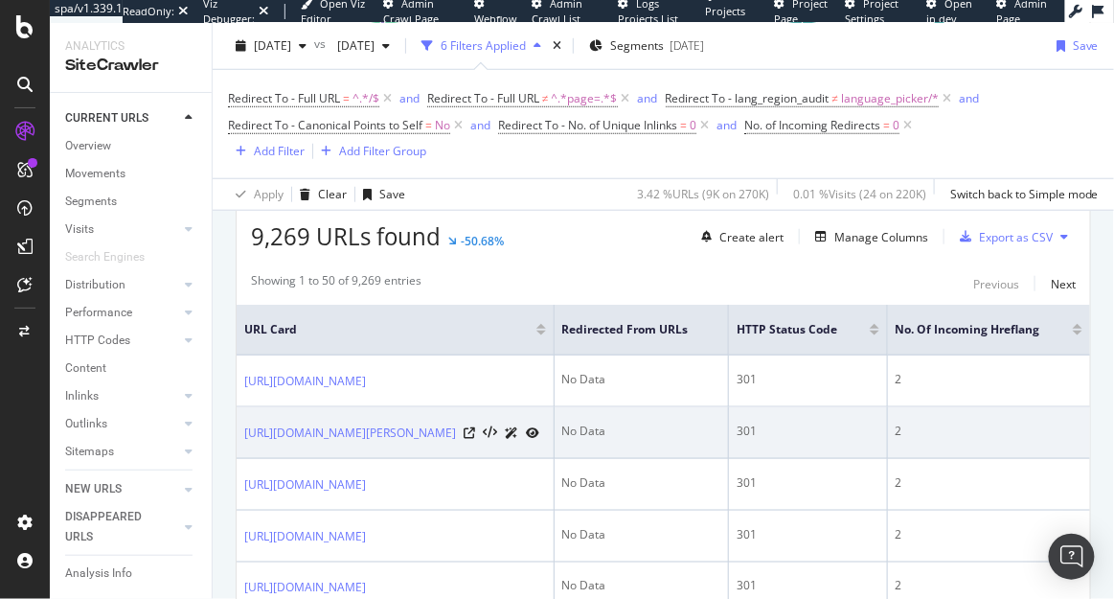
scroll to position [341, 0]
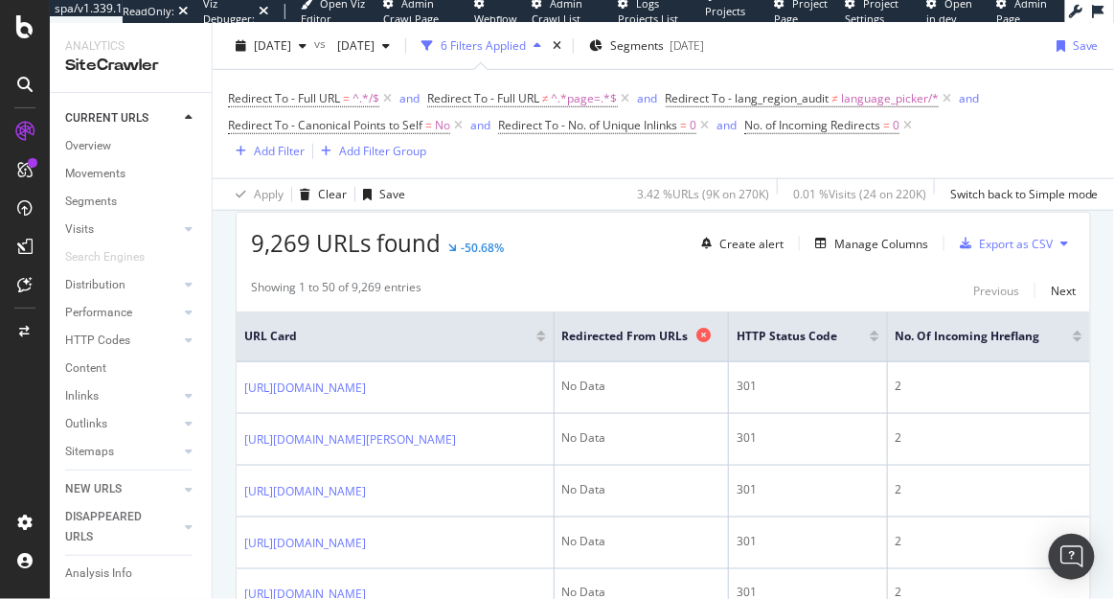
click at [709, 339] on icon at bounding box center [703, 335] width 14 height 14
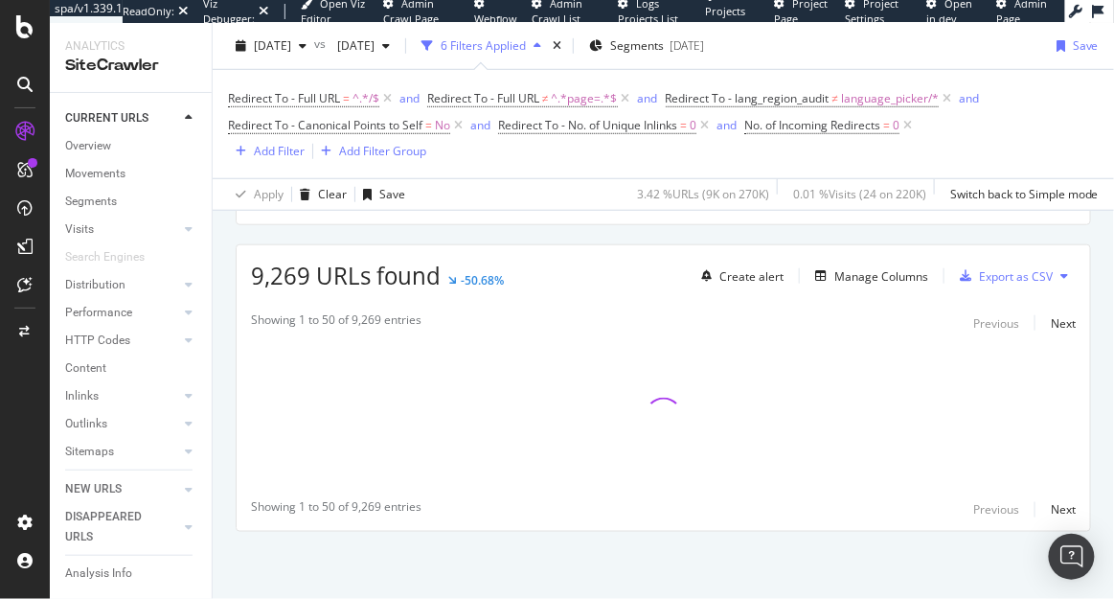
scroll to position [308, 0]
click at [861, 284] on div "Manage Columns" at bounding box center [881, 277] width 94 height 16
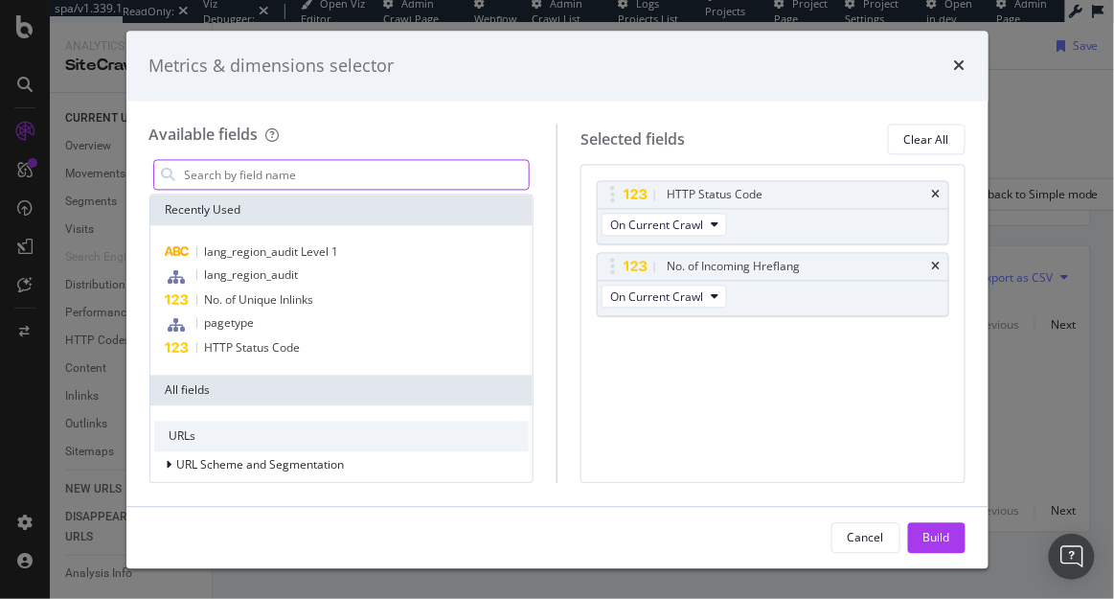
click at [422, 174] on input "modal" at bounding box center [356, 175] width 347 height 29
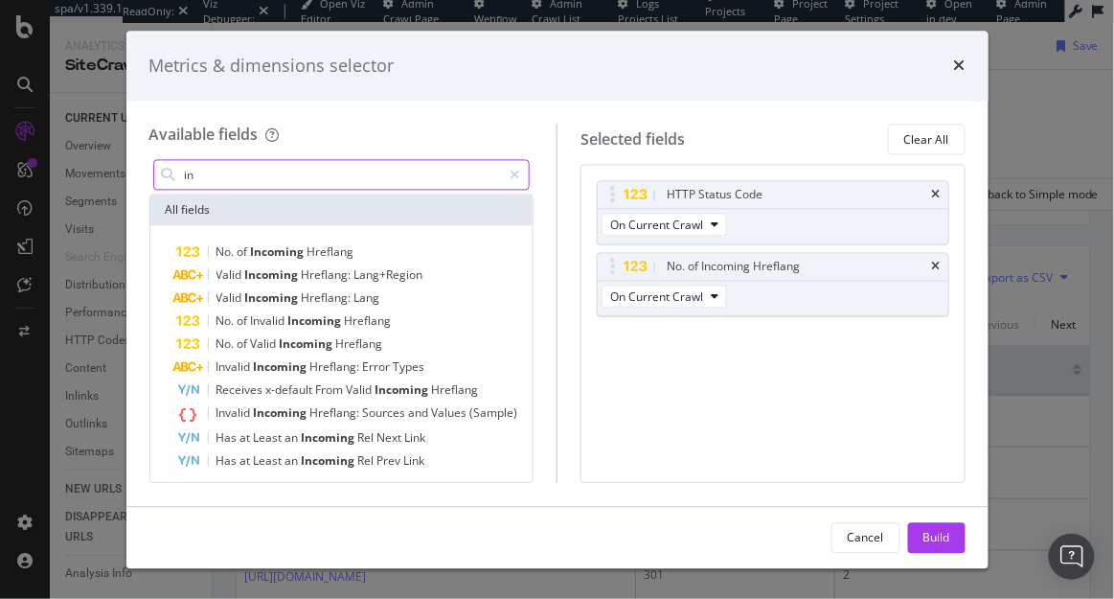
type input "i"
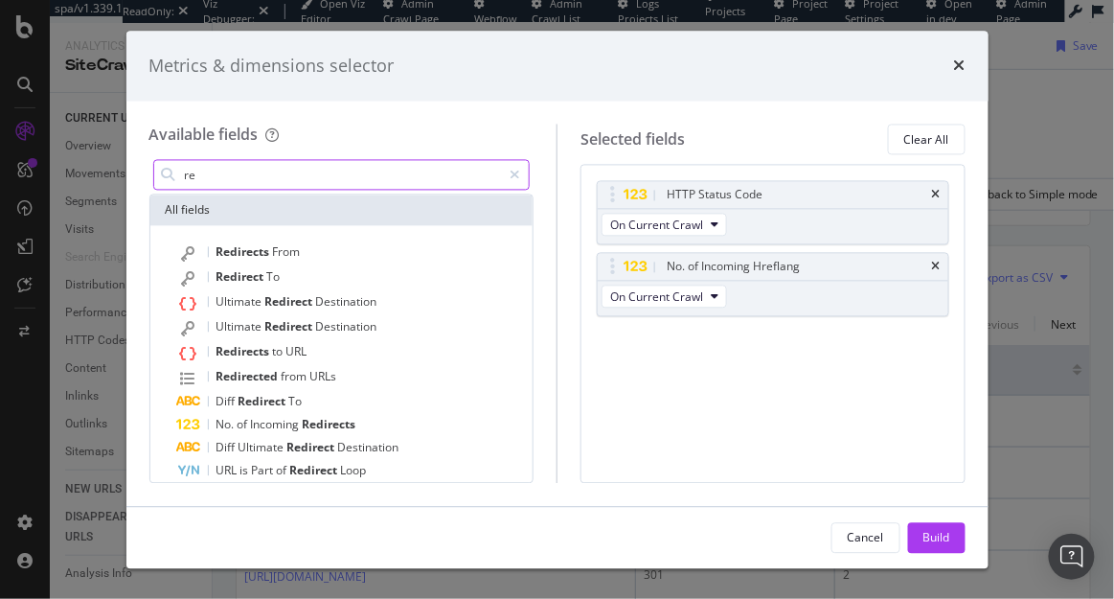
type input "r"
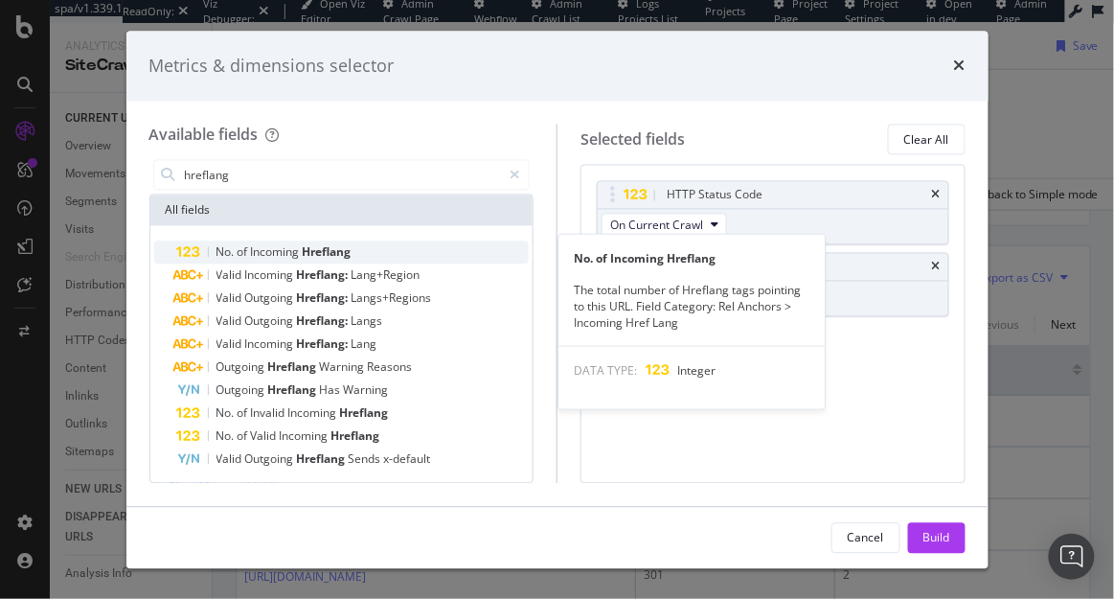
scroll to position [28, 0]
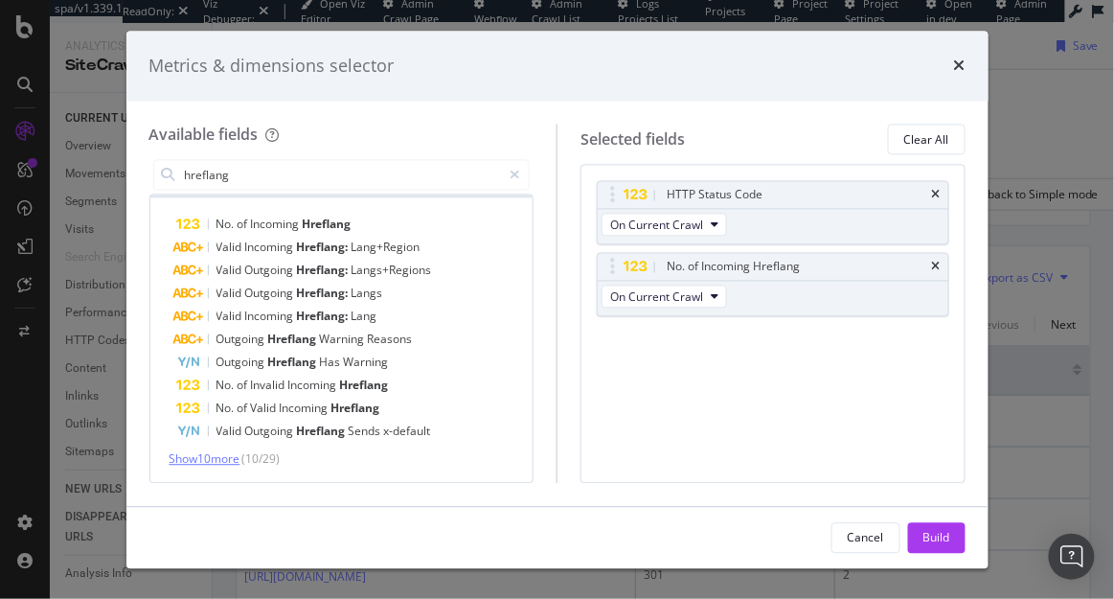
type input "hreflang"
click at [209, 459] on span "Show 10 more" at bounding box center [205, 459] width 71 height 16
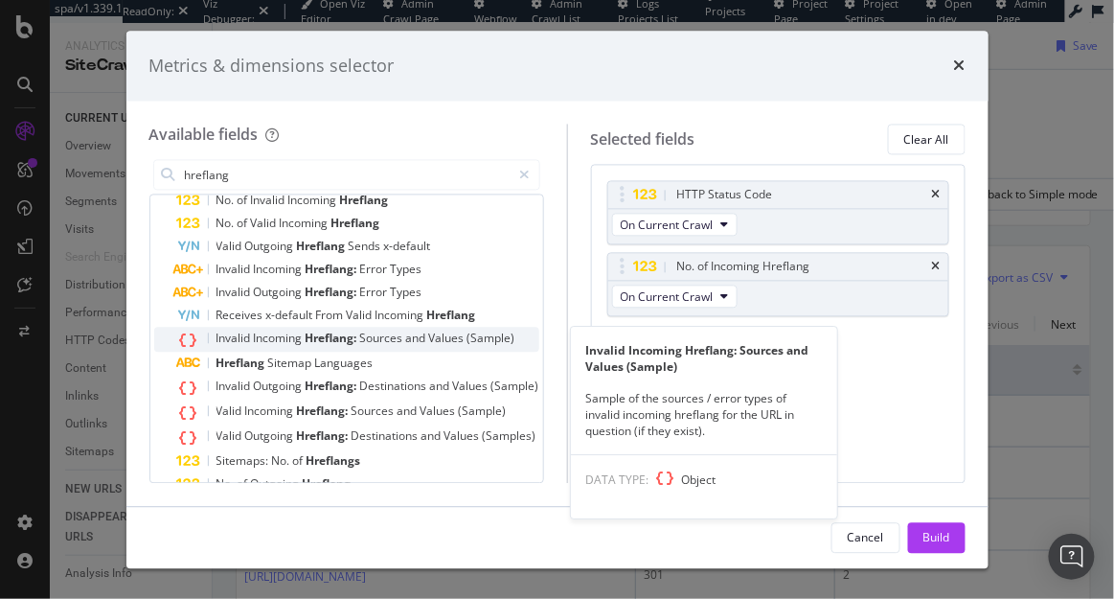
scroll to position [214, 0]
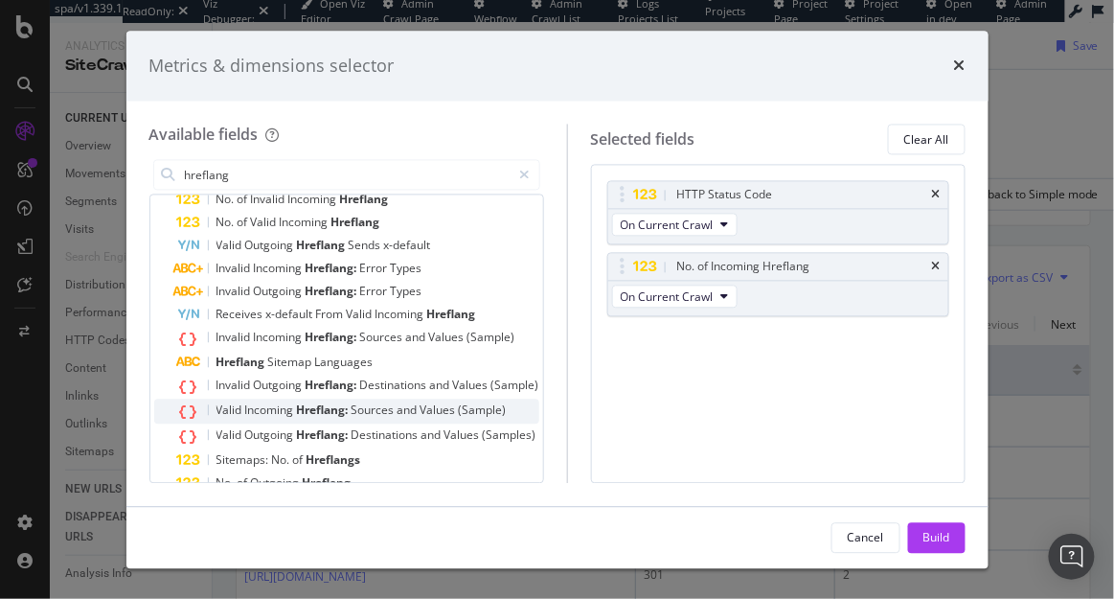
click at [370, 409] on span "Sources" at bounding box center [375, 410] width 46 height 16
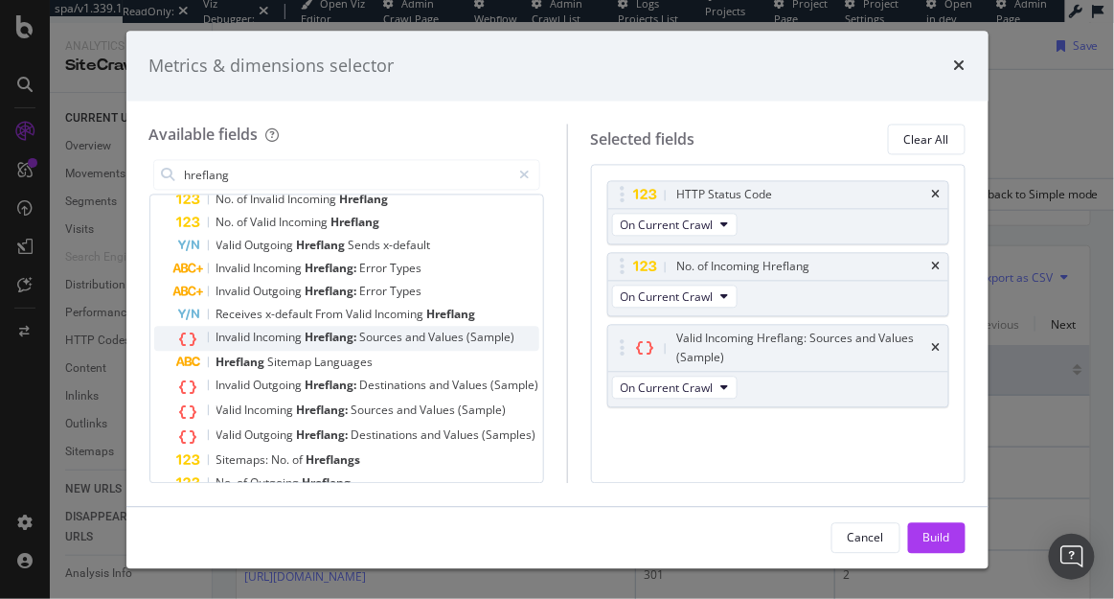
click at [375, 342] on span "Sources" at bounding box center [383, 338] width 46 height 16
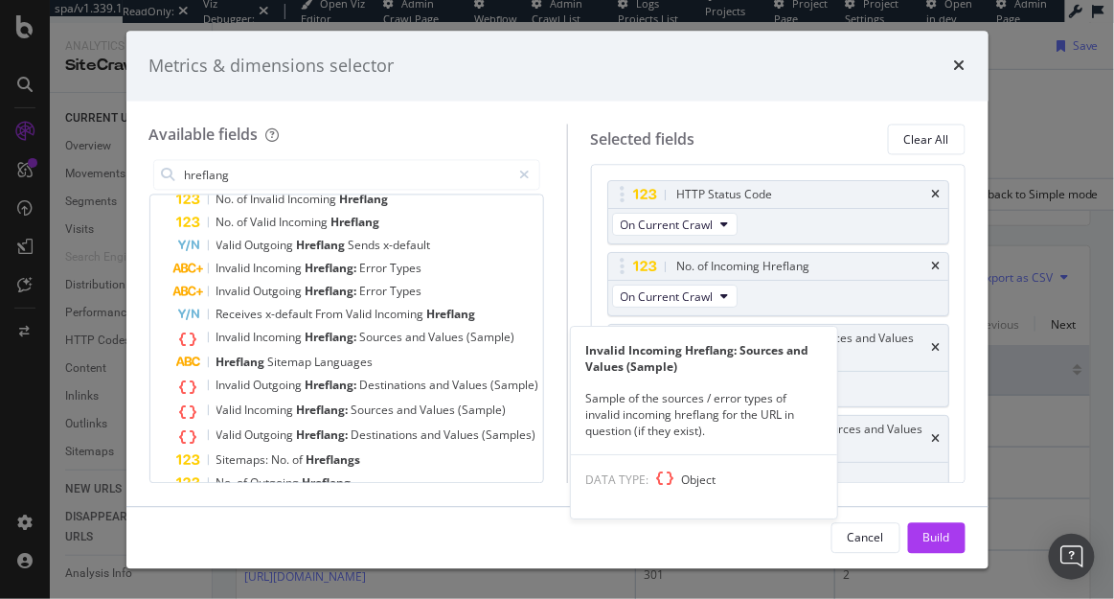
scroll to position [15, 0]
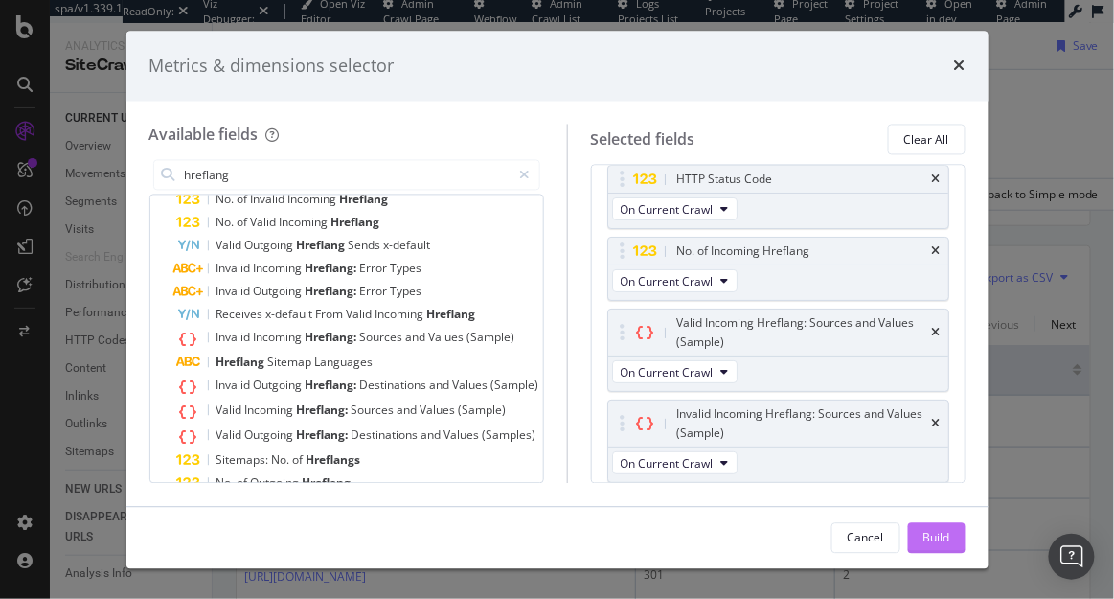
click at [923, 527] on div "Build" at bounding box center [936, 537] width 27 height 29
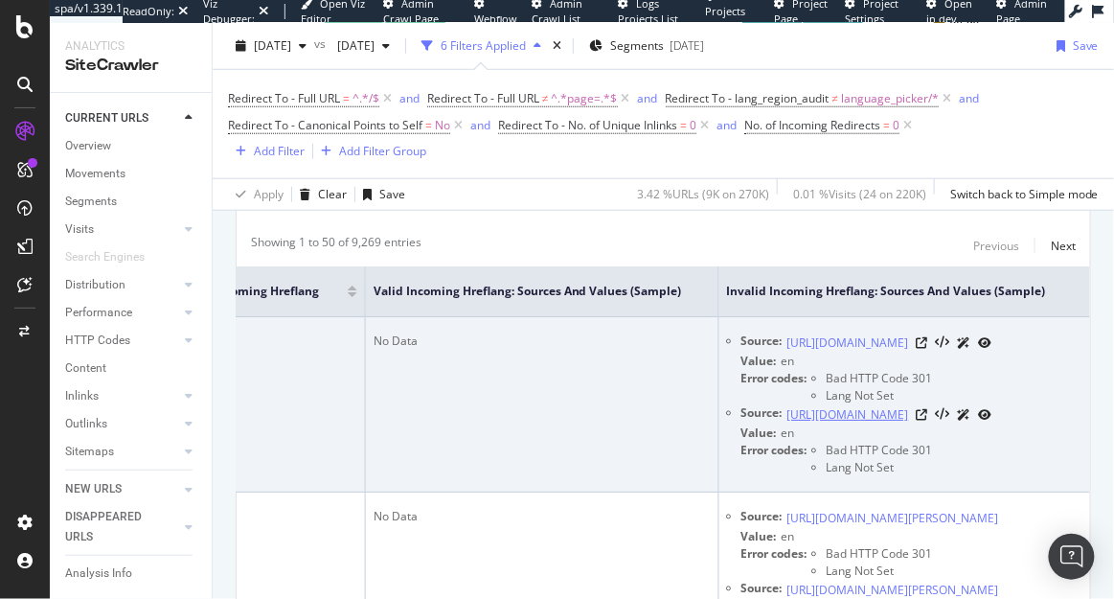
scroll to position [353, 0]
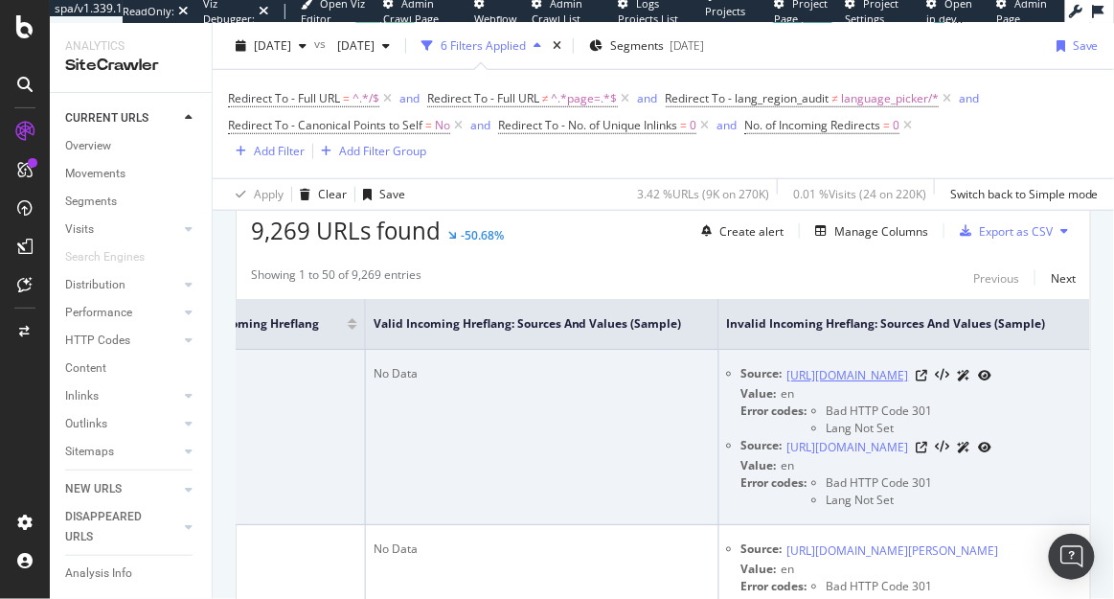
click at [852, 382] on link "https://www.neweracap.eu/de/products/blaue-new-york-yankees-mlb-denim-9forty-ve…" at bounding box center [848, 375] width 122 height 19
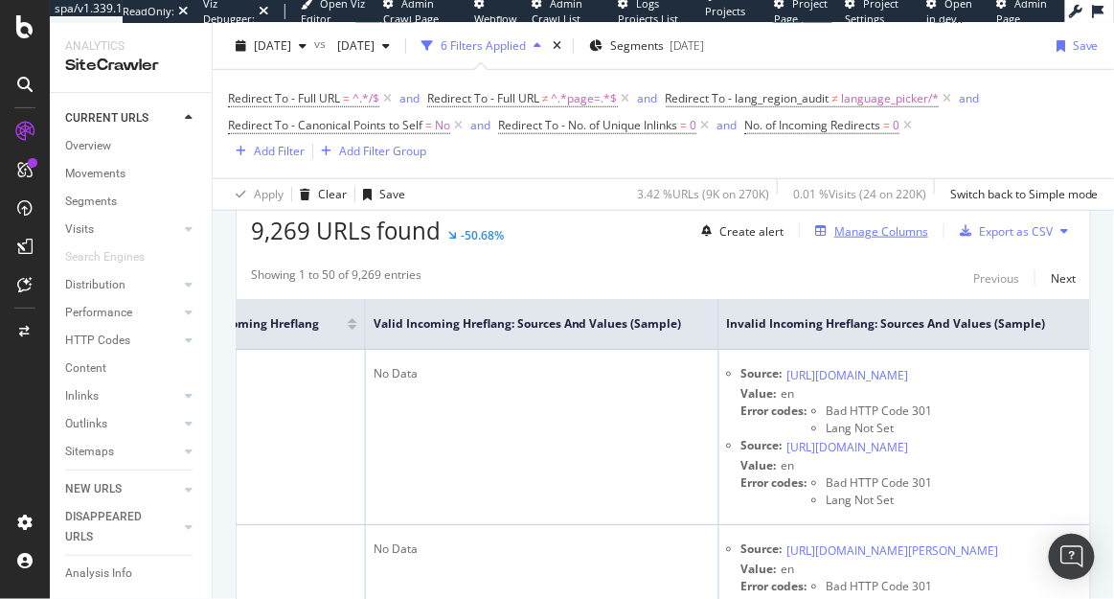
click at [869, 224] on div "Manage Columns" at bounding box center [881, 231] width 94 height 16
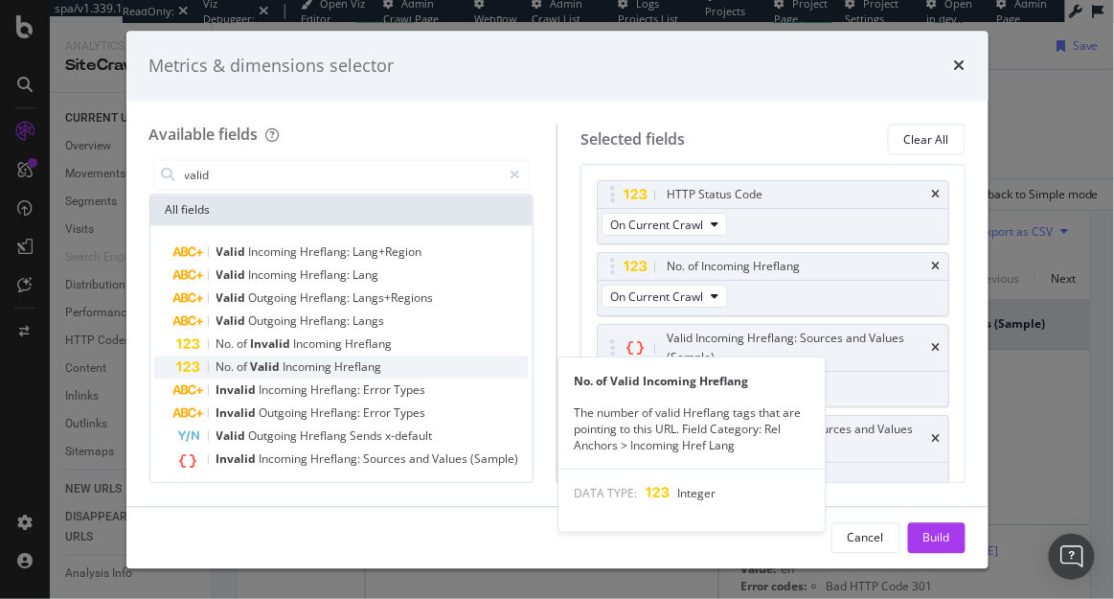
type input "valid"
click at [295, 367] on span "Incoming" at bounding box center [310, 367] width 52 height 16
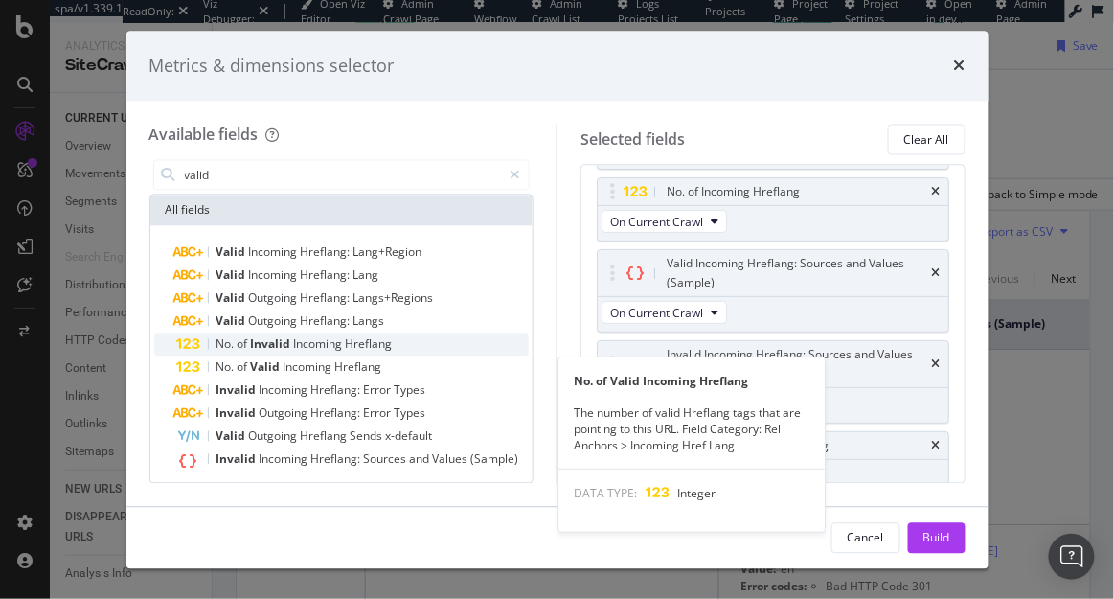
scroll to position [86, 0]
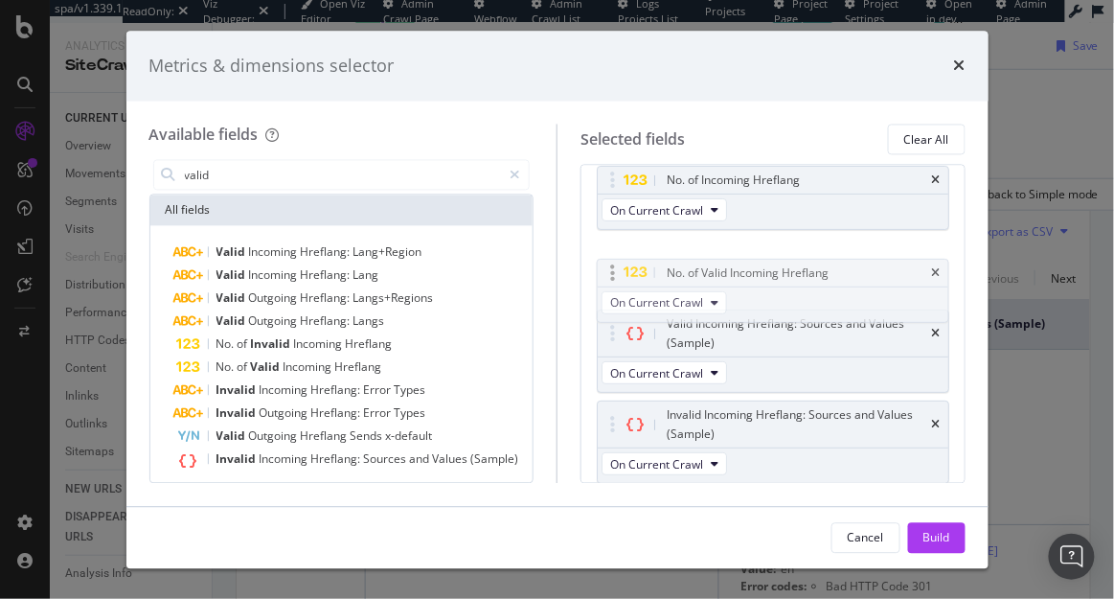
drag, startPoint x: 853, startPoint y: 432, endPoint x: 853, endPoint y: 272, distance: 160.0
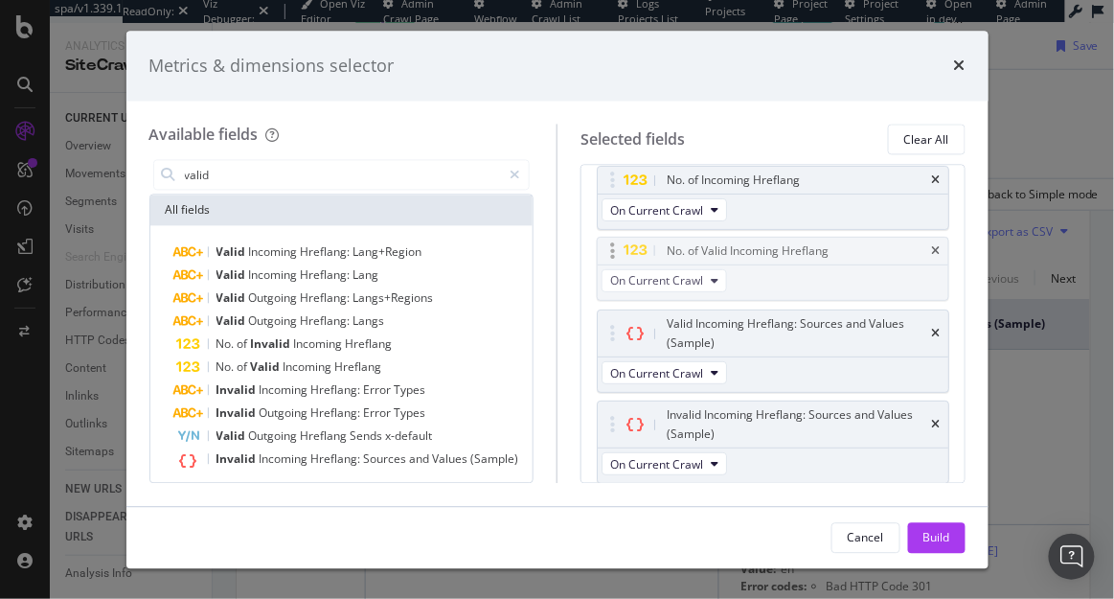
click at [853, 272] on body "spa/v1.339.1 ReadOnly: Viz Debugger: Open Viz Editor Admin Crawl Page Webflow A…" at bounding box center [557, 299] width 1114 height 599
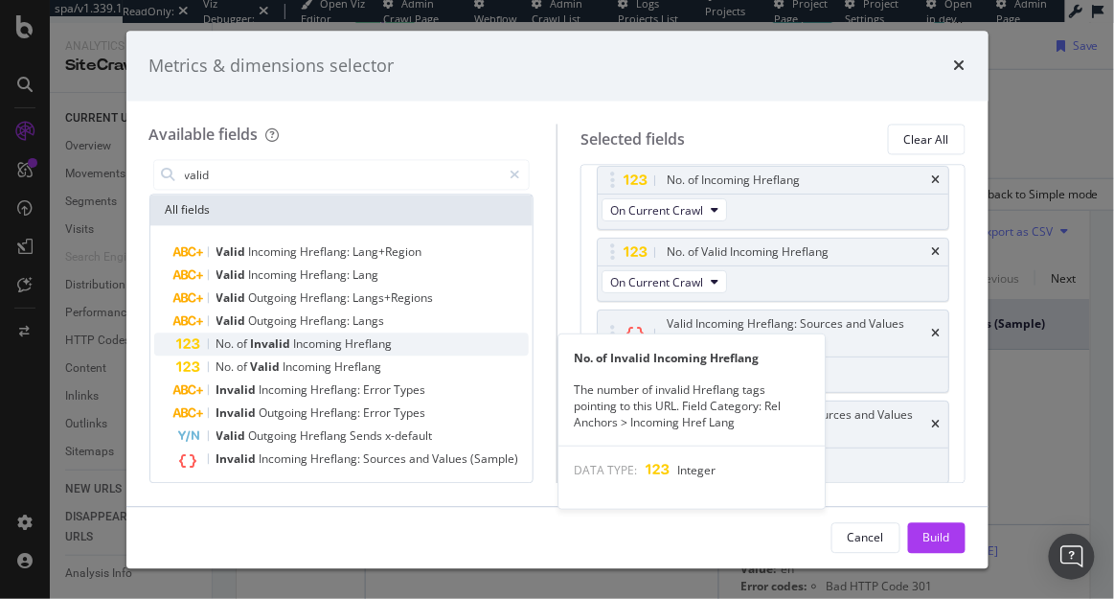
click at [286, 342] on span "Invalid" at bounding box center [272, 344] width 43 height 16
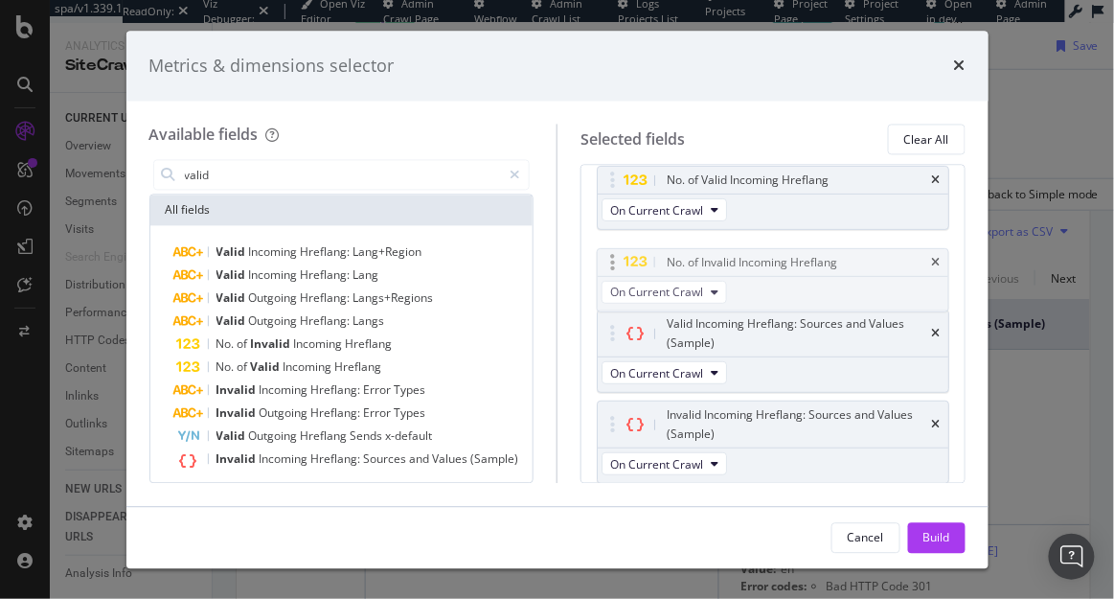
drag, startPoint x: 860, startPoint y: 452, endPoint x: 860, endPoint y: 281, distance: 171.5
click at [860, 281] on body "spa/v1.339.1 ReadOnly: Viz Debugger: Open Viz Editor Admin Crawl Page Webflow A…" at bounding box center [557, 299] width 1114 height 599
click at [928, 535] on div "Build" at bounding box center [936, 537] width 27 height 16
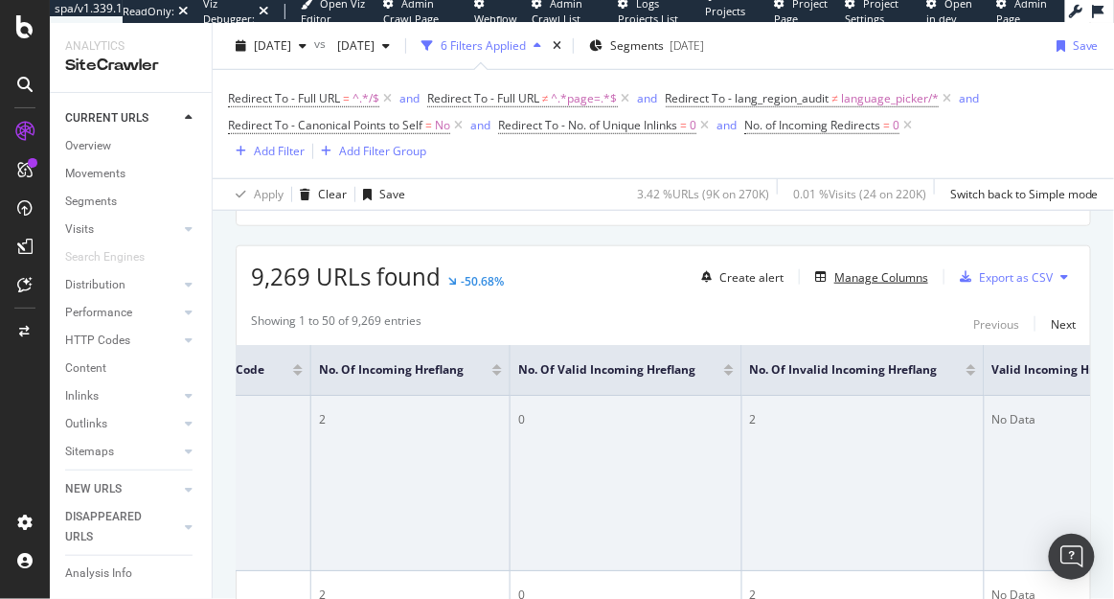
scroll to position [0, 517]
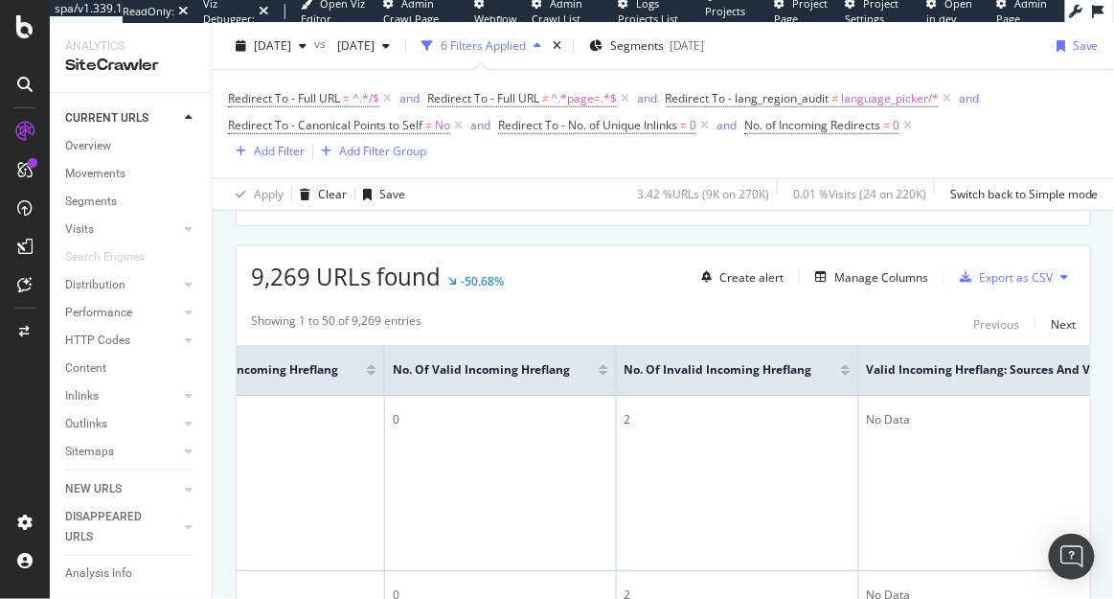
click at [608, 374] on div at bounding box center [604, 373] width 10 height 5
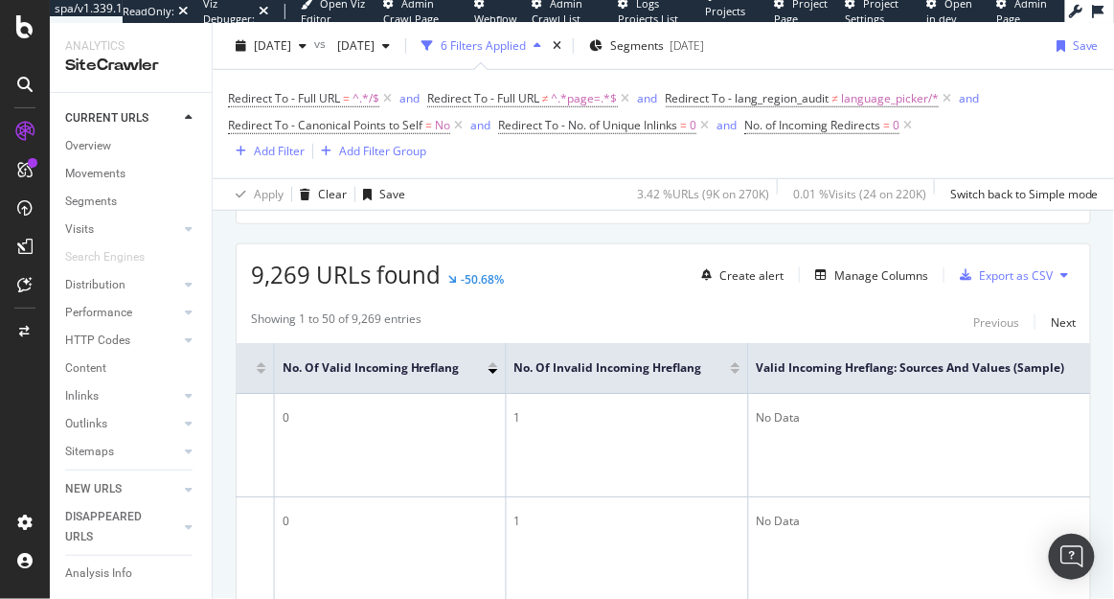
scroll to position [0, 718]
click at [1055, 369] on icon at bounding box center [1060, 366] width 14 height 14
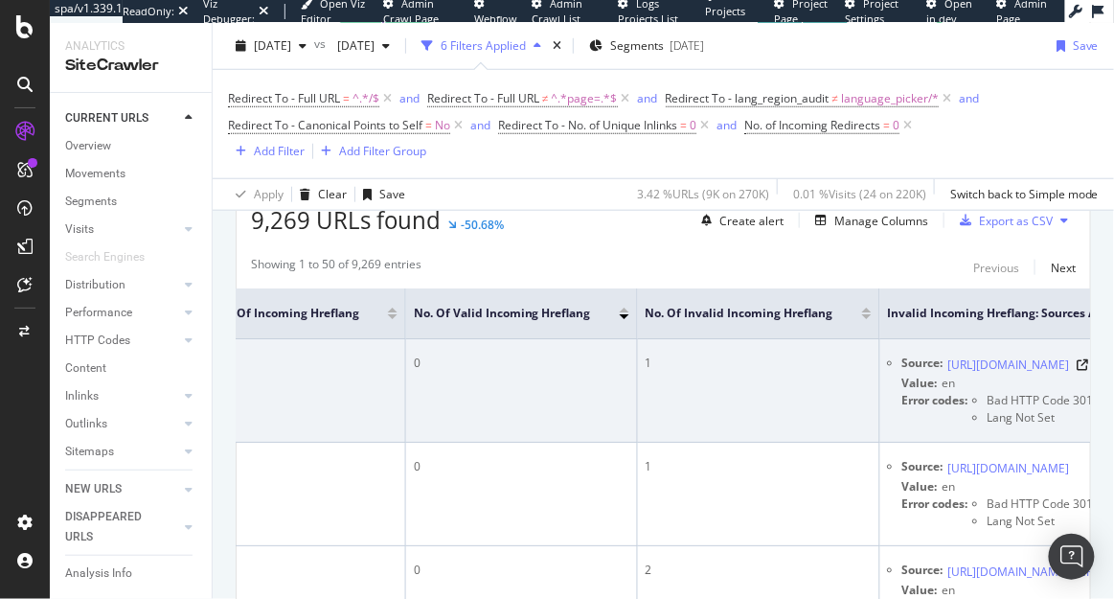
scroll to position [0, 593]
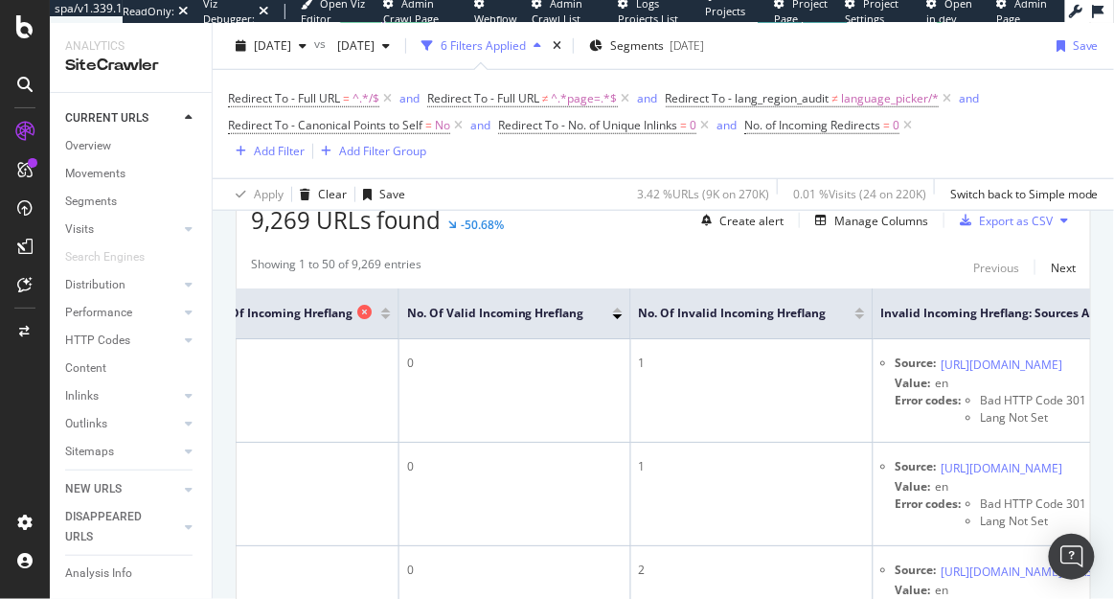
click at [372, 314] on icon at bounding box center [364, 312] width 14 height 14
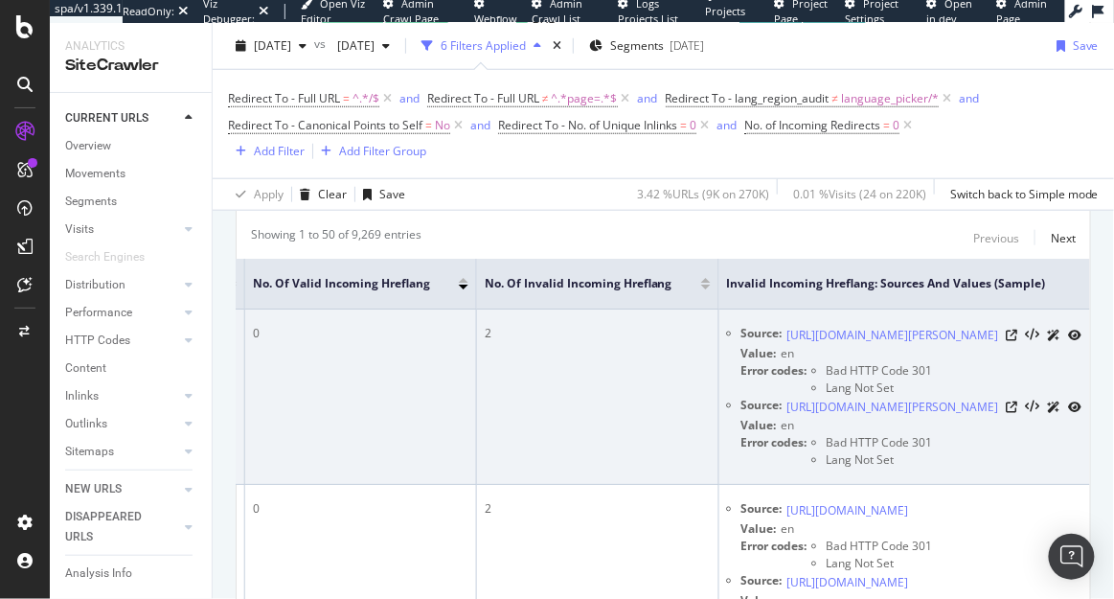
scroll to position [0, 732]
click at [1011, 341] on icon at bounding box center [1012, 335] width 11 height 11
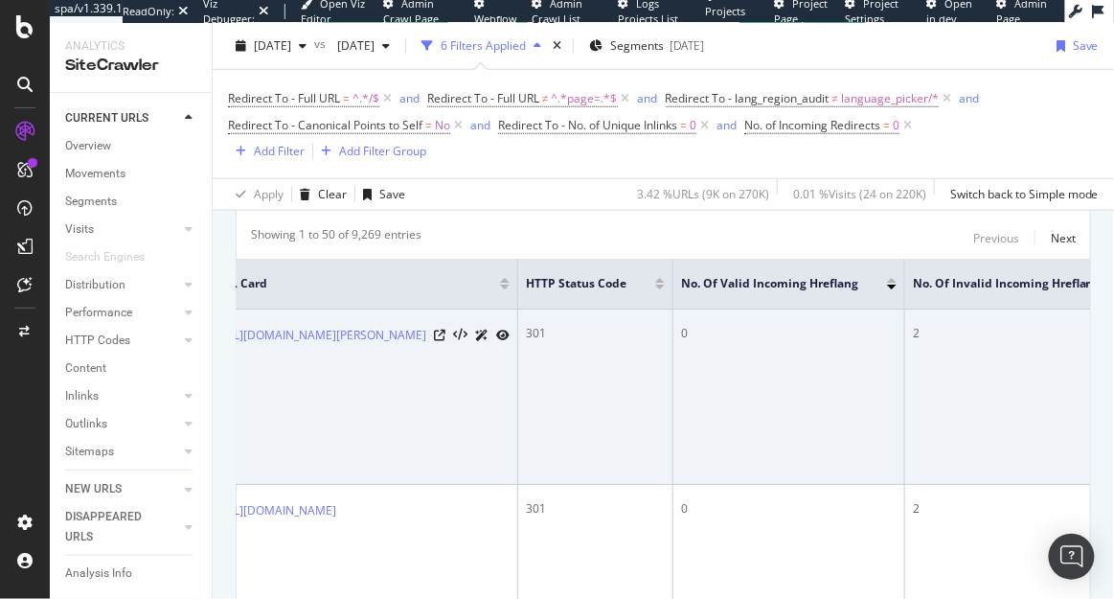
scroll to position [0, 0]
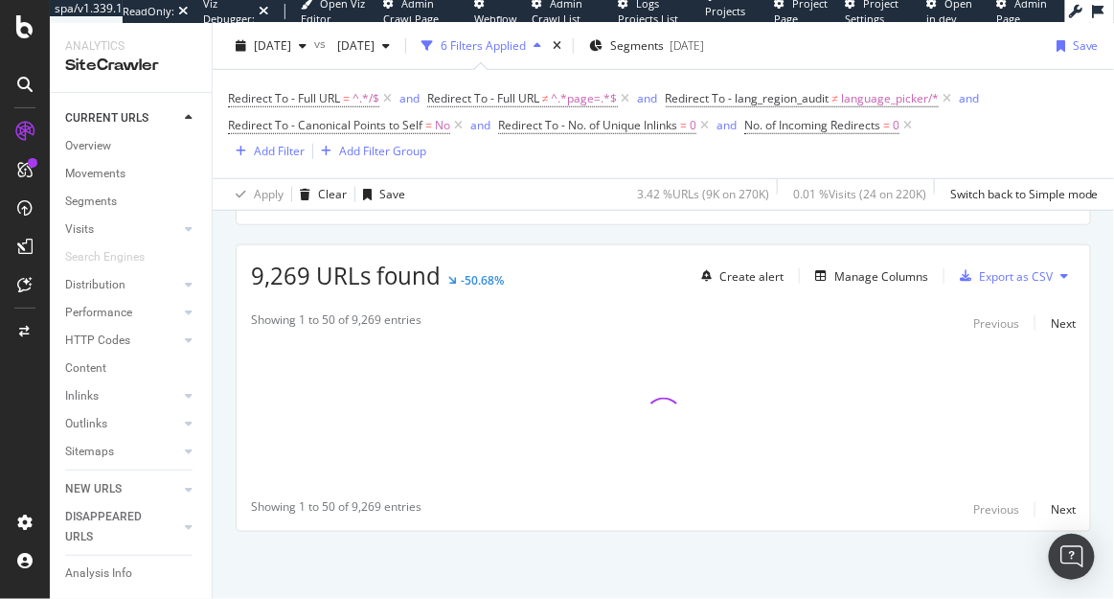
scroll to position [308, 0]
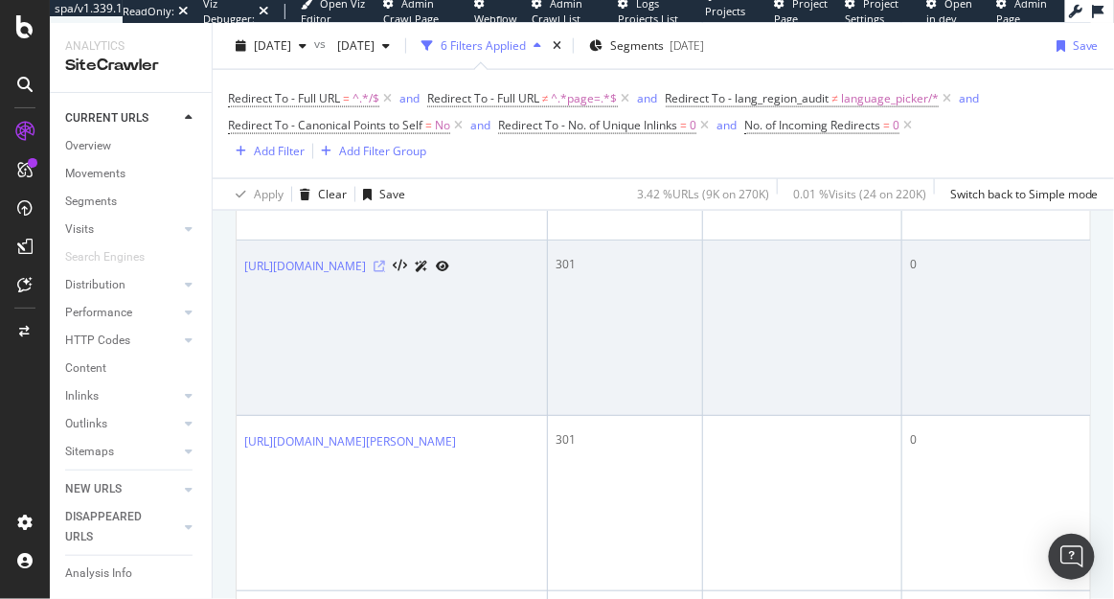
click at [385, 272] on icon at bounding box center [379, 266] width 11 height 11
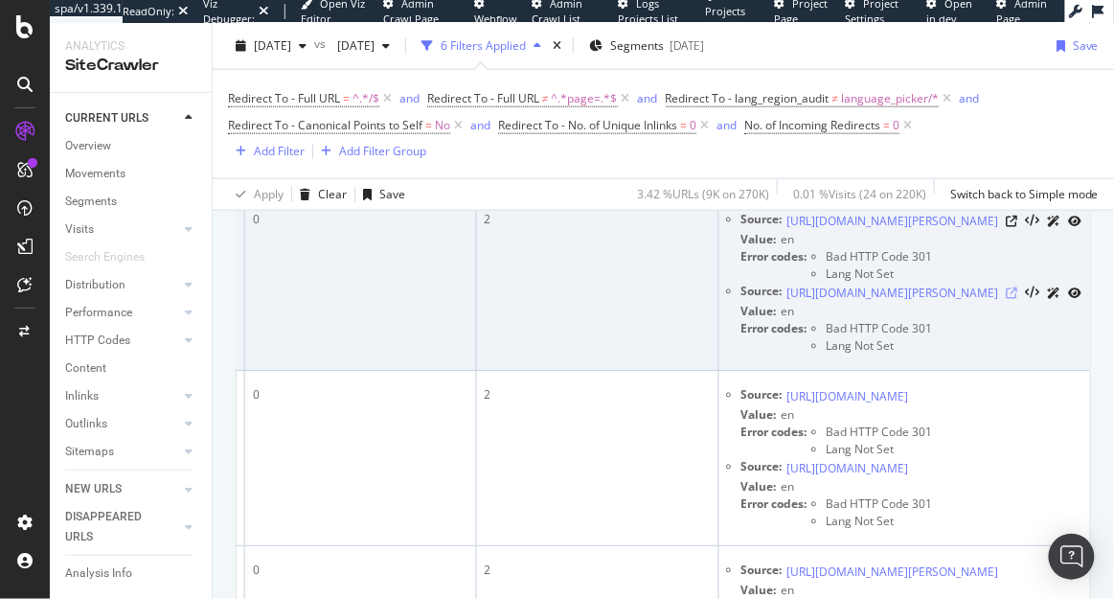
scroll to position [411, 0]
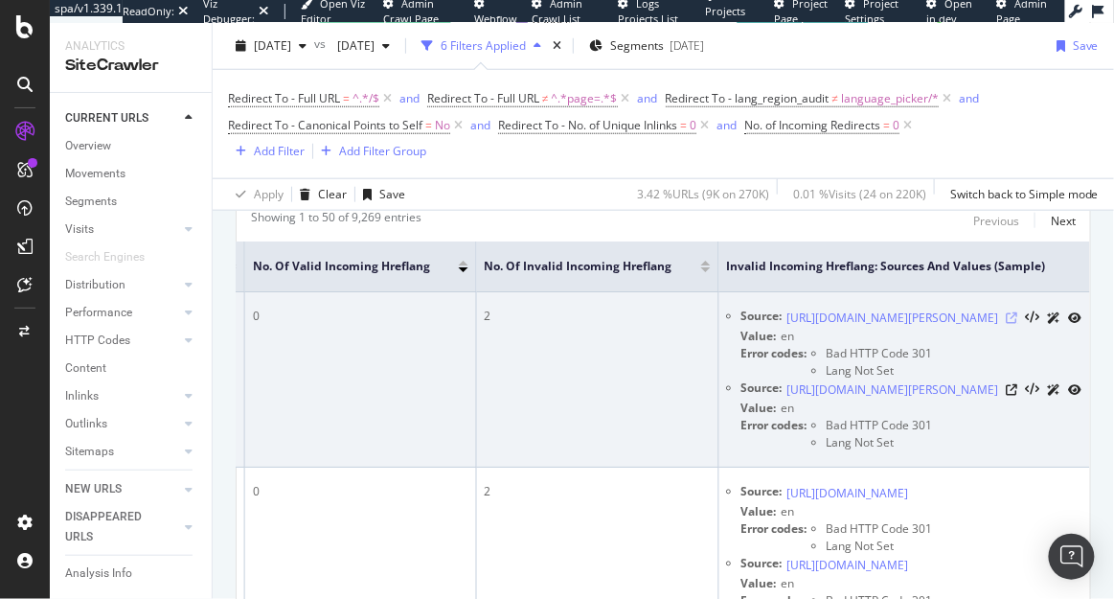
click at [1018, 322] on icon at bounding box center [1012, 317] width 11 height 11
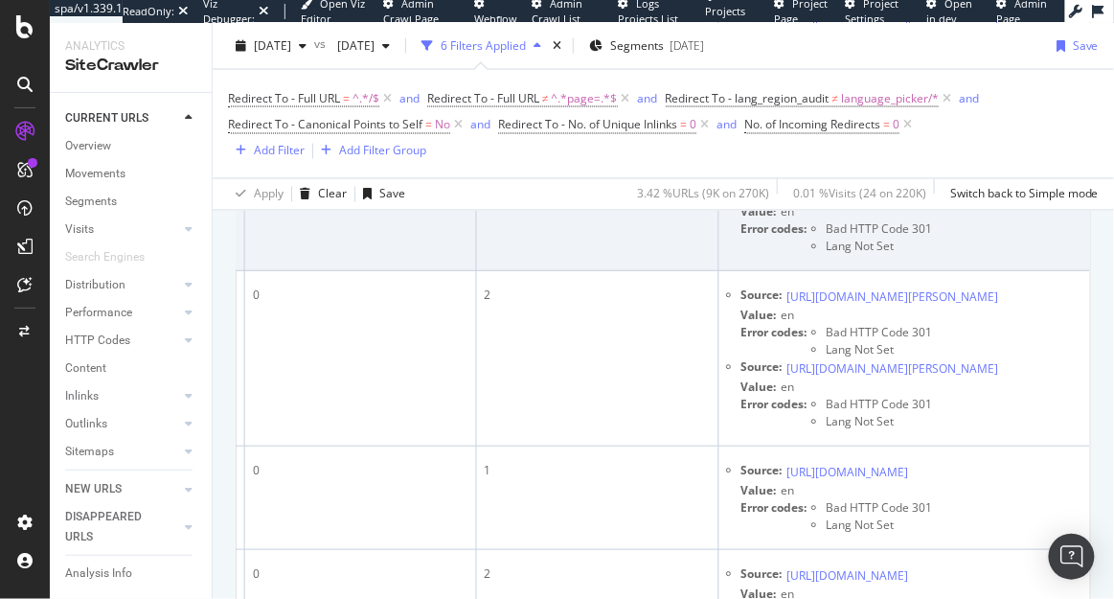
scroll to position [877, 0]
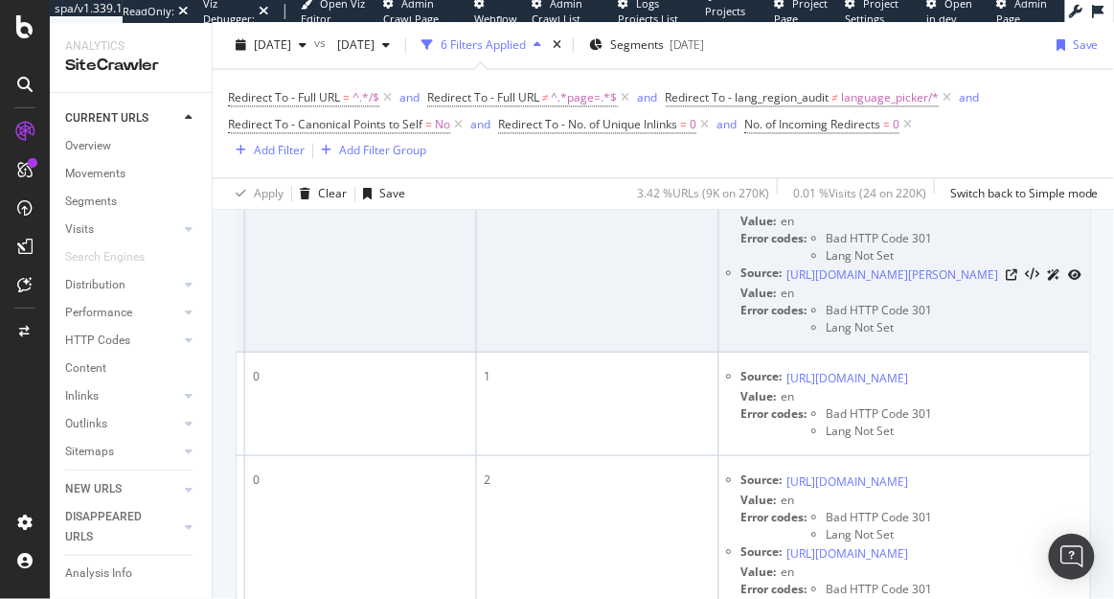
click at [1018, 209] on icon at bounding box center [1012, 202] width 11 height 11
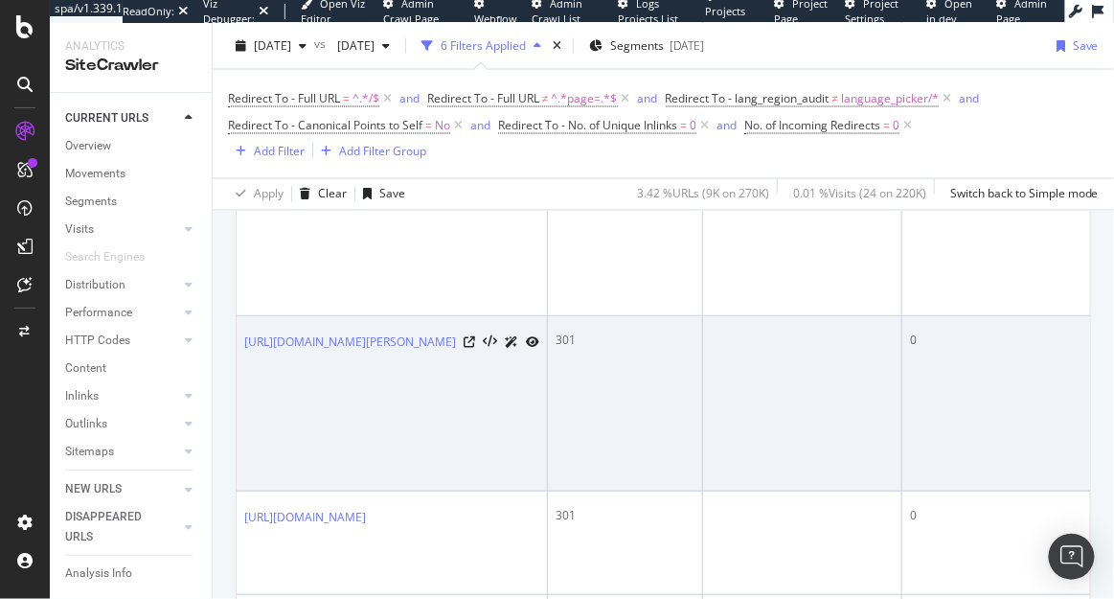
scroll to position [740, 0]
click at [475, 346] on icon at bounding box center [469, 339] width 11 height 11
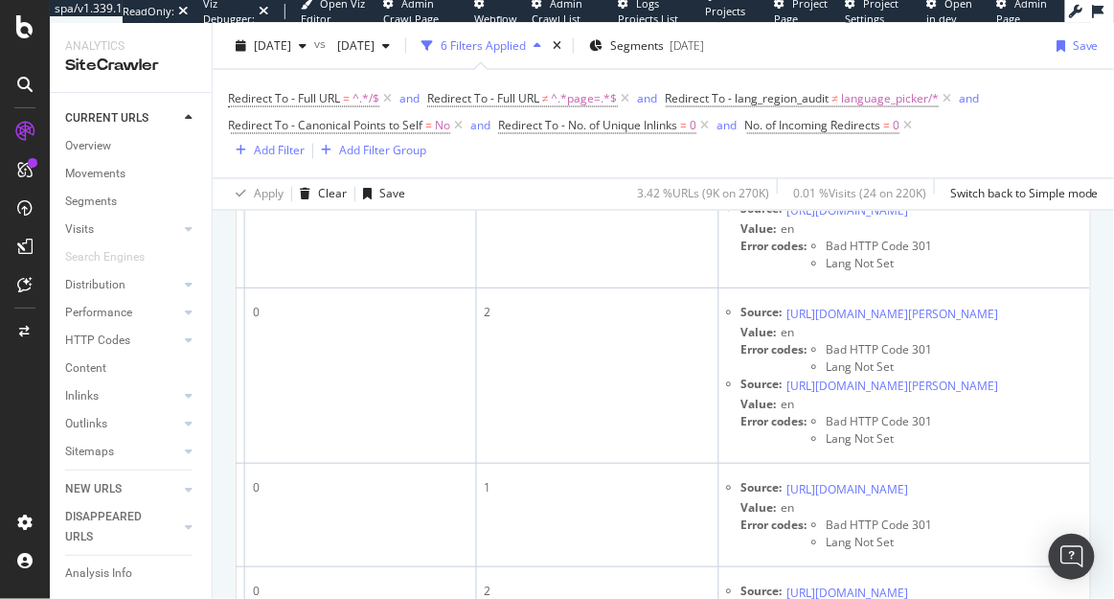
scroll to position [780, 0]
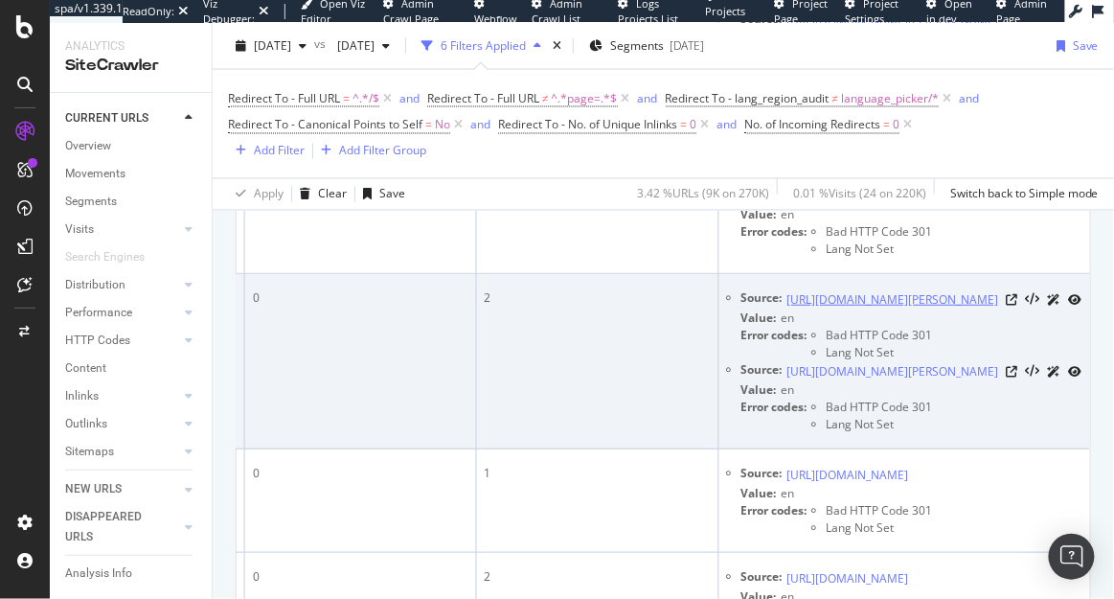
click at [905, 309] on link "[URL][DOMAIN_NAME][PERSON_NAME]" at bounding box center [893, 299] width 212 height 19
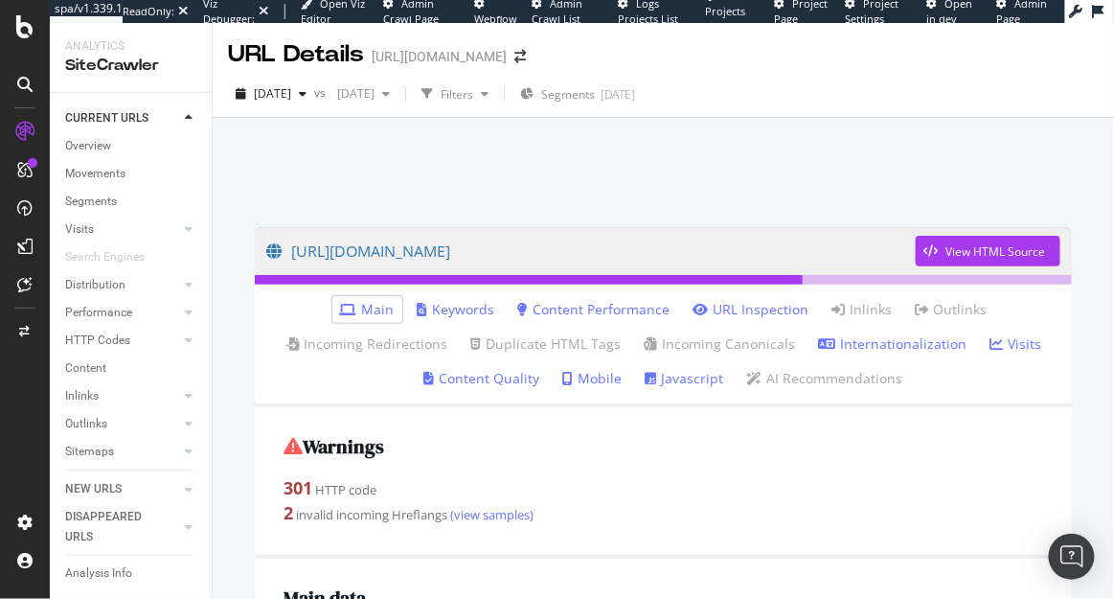
click at [864, 350] on link "Internationalization" at bounding box center [892, 343] width 148 height 19
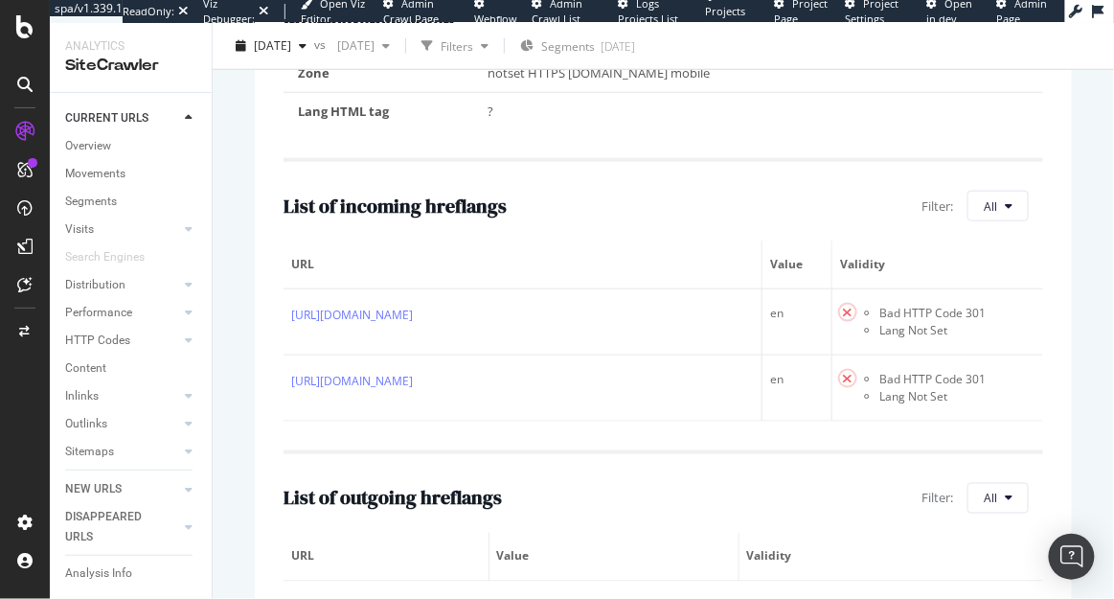
scroll to position [517, 0]
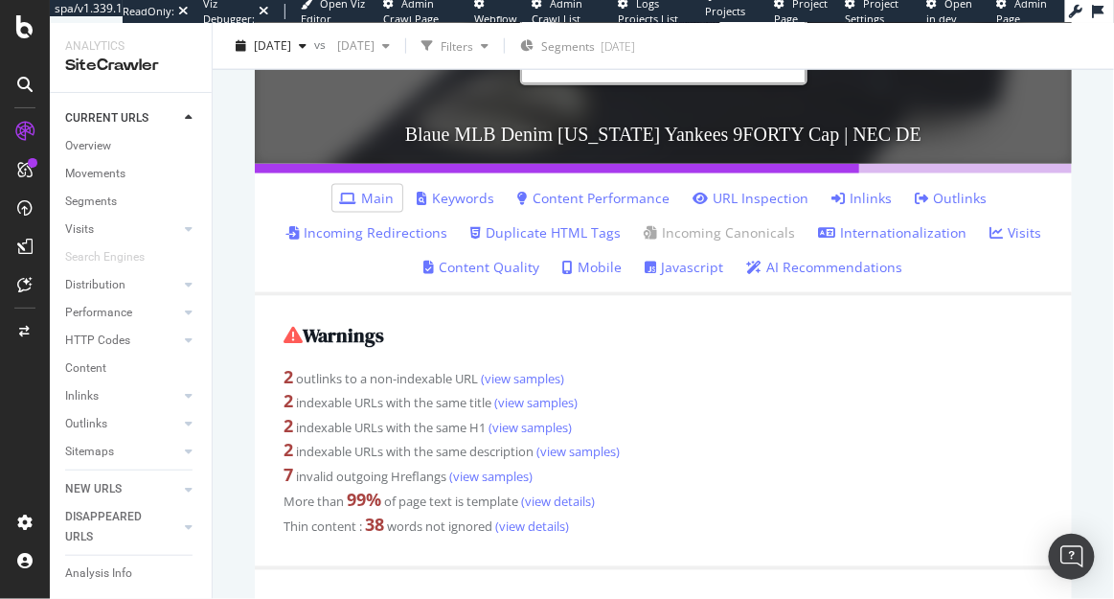
scroll to position [494, 0]
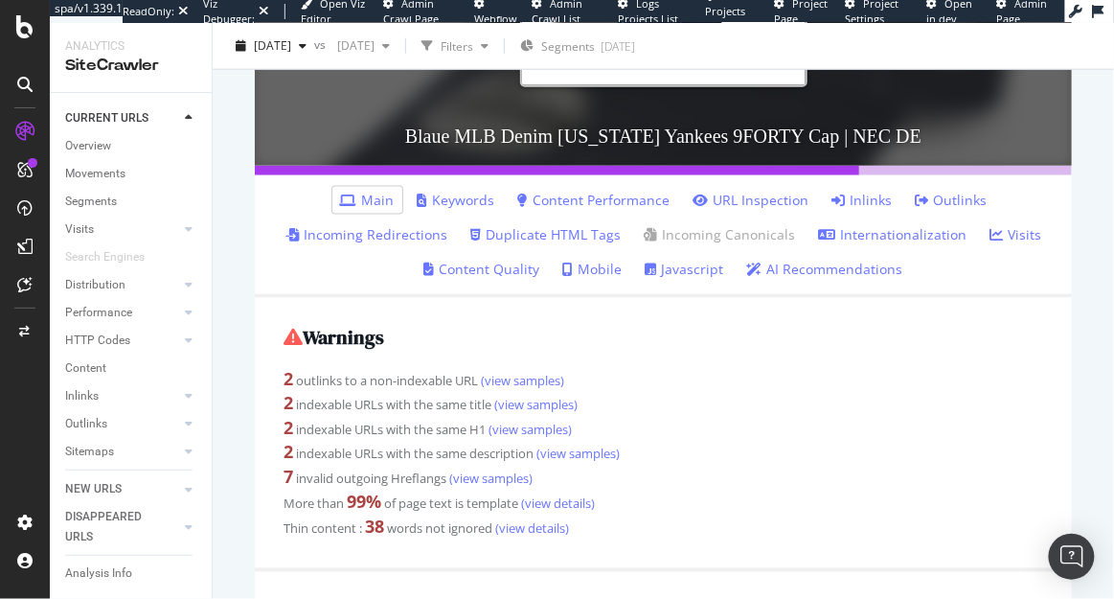
click at [867, 194] on link "Inlinks" at bounding box center [862, 200] width 60 height 19
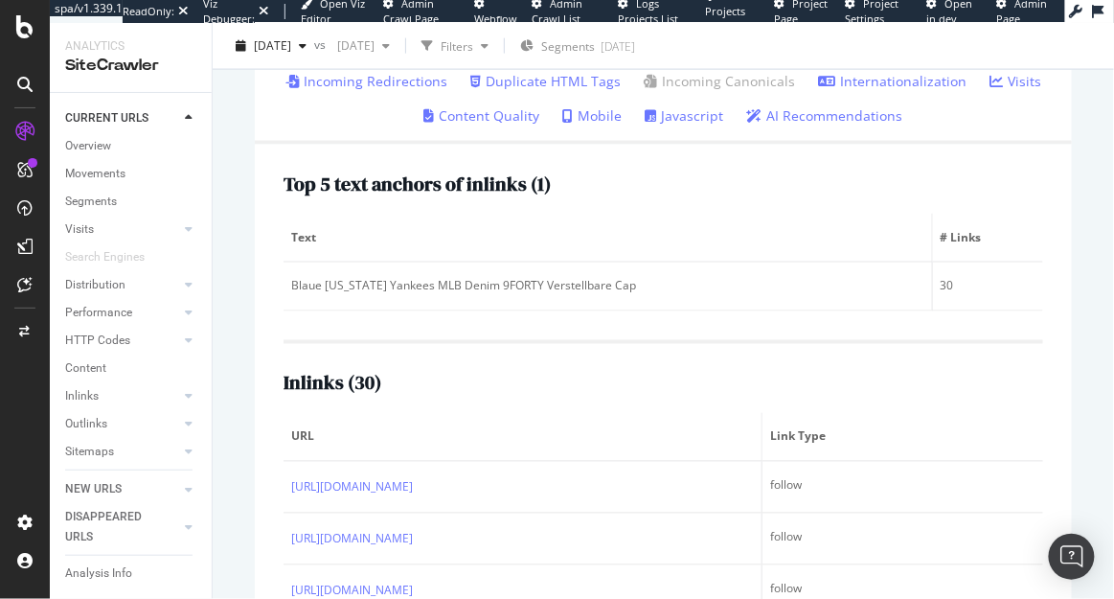
scroll to position [747, 0]
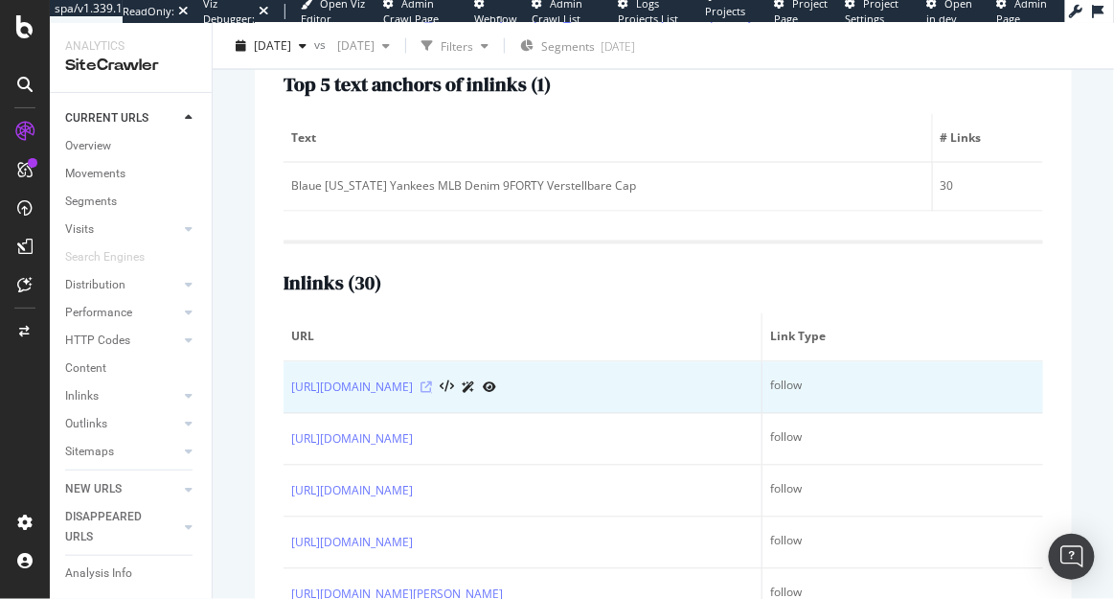
click at [432, 382] on icon at bounding box center [426, 387] width 11 height 11
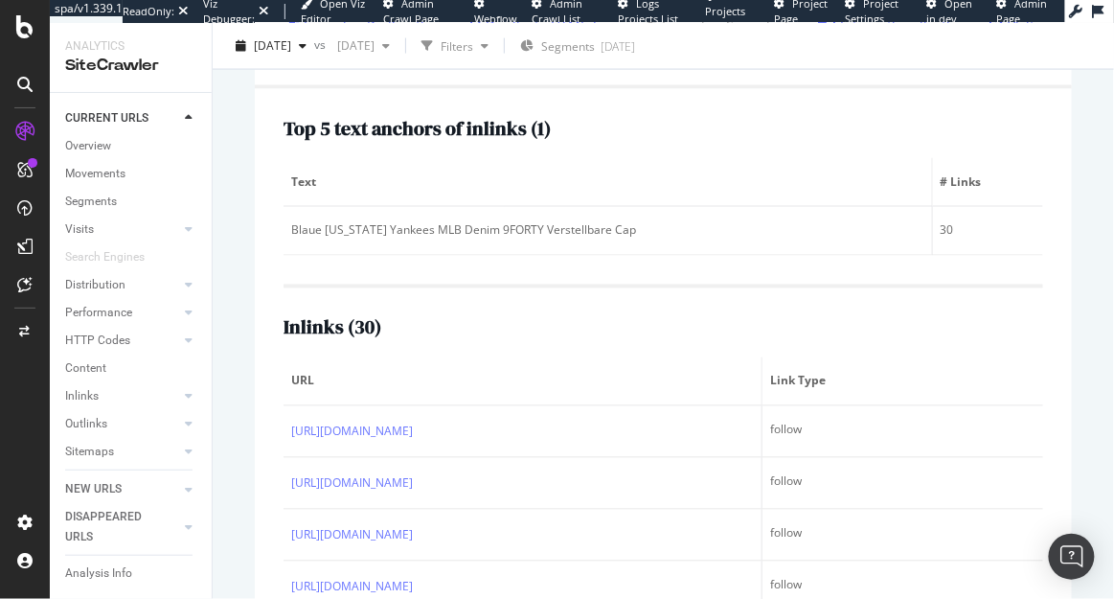
scroll to position [731, 0]
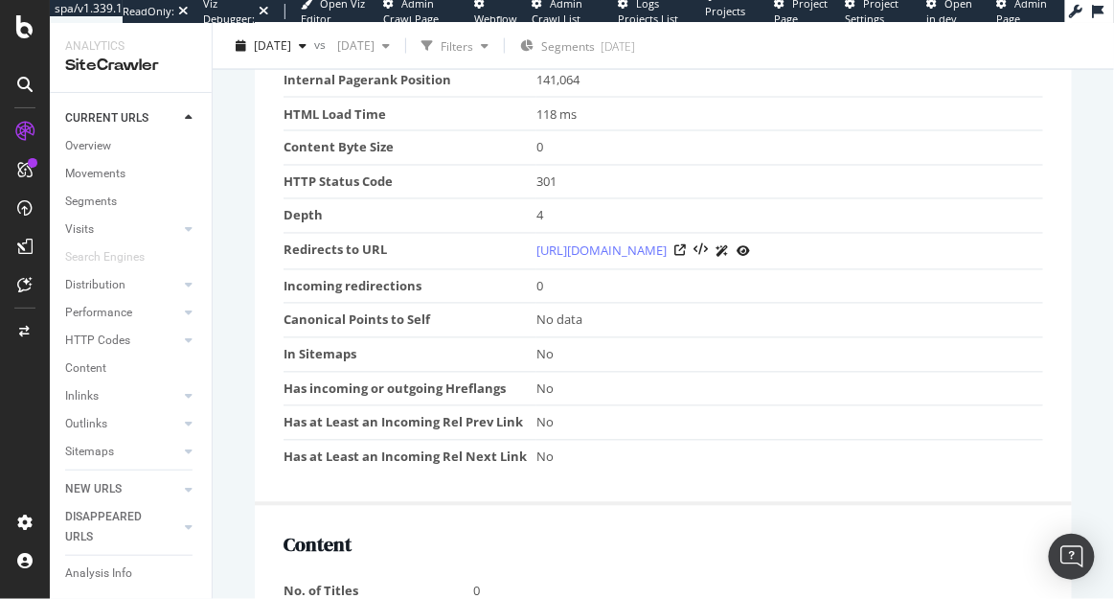
scroll to position [808, 0]
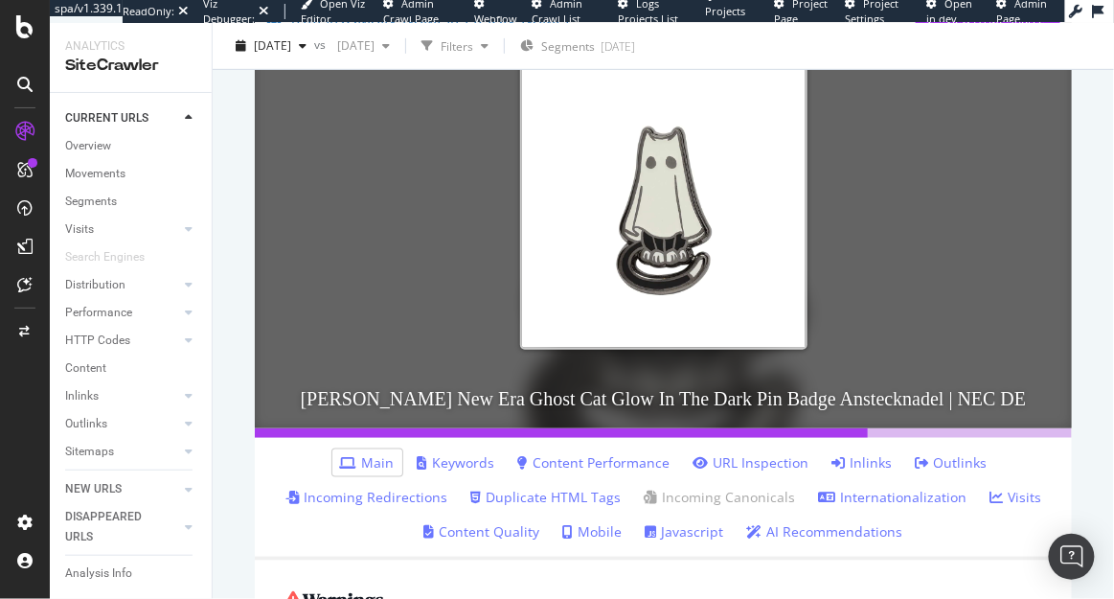
scroll to position [470, 0]
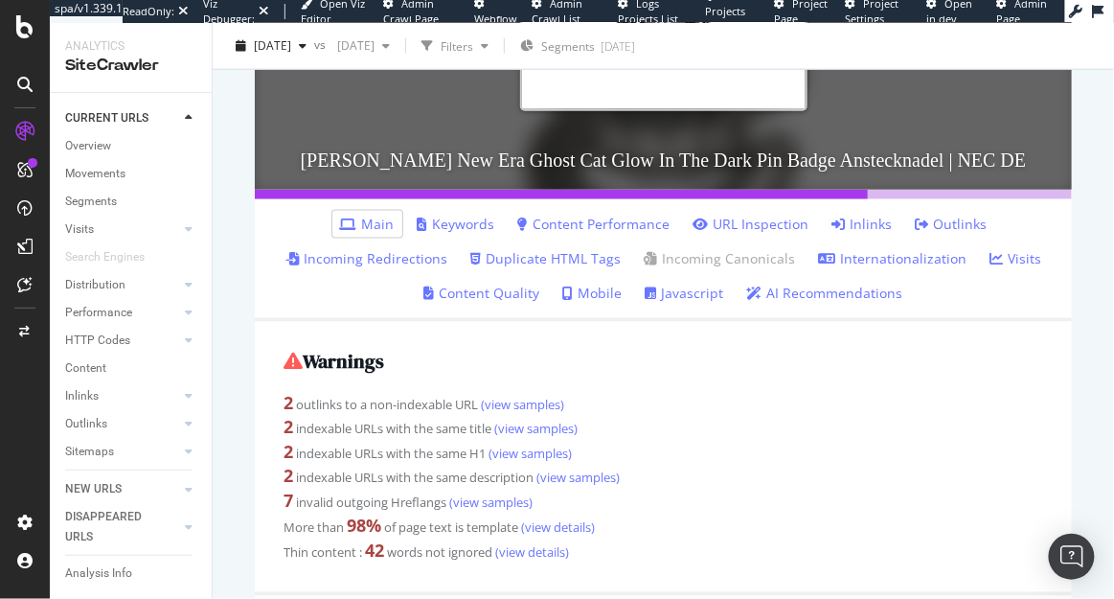
click at [877, 220] on link "Inlinks" at bounding box center [862, 224] width 60 height 19
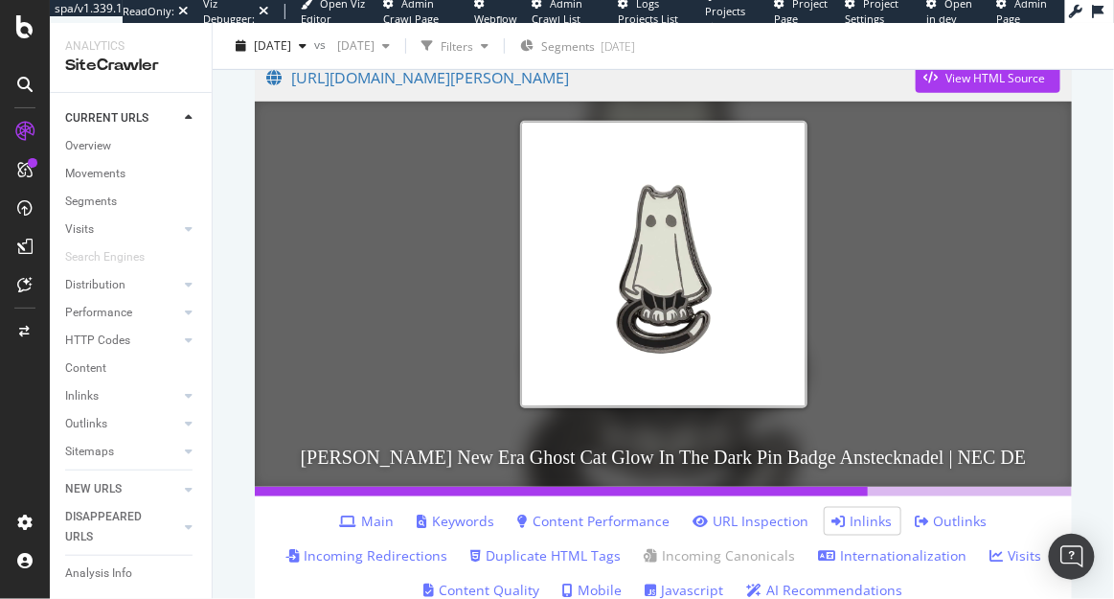
scroll to position [154, 0]
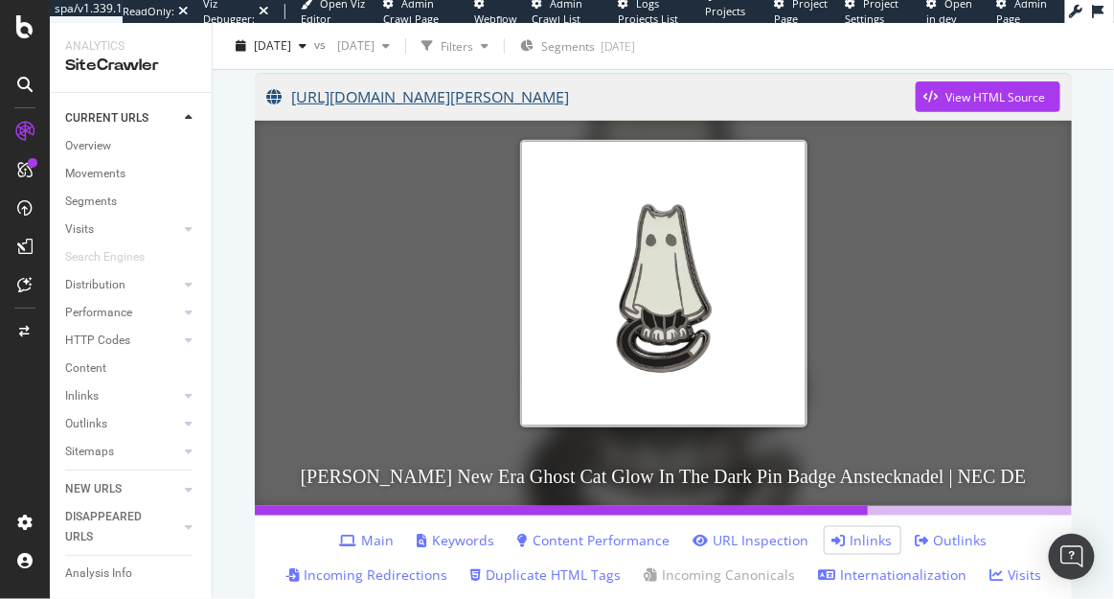
click at [696, 107] on link "[URL][DOMAIN_NAME][PERSON_NAME]" at bounding box center [590, 97] width 649 height 48
